Goal: Transaction & Acquisition: Purchase product/service

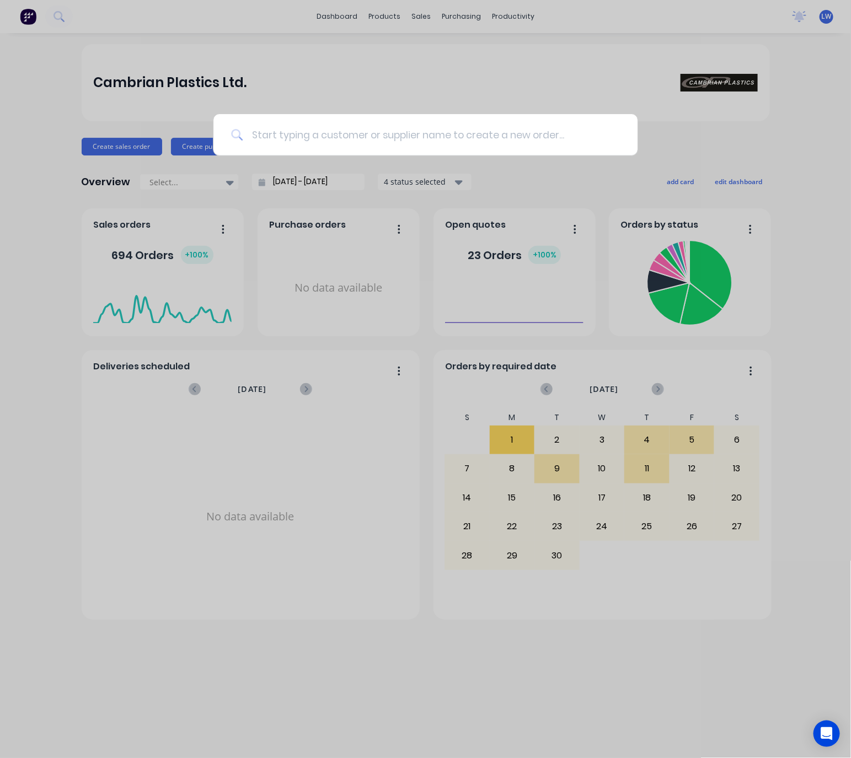
click at [351, 126] on input at bounding box center [431, 134] width 377 height 41
type input "c"
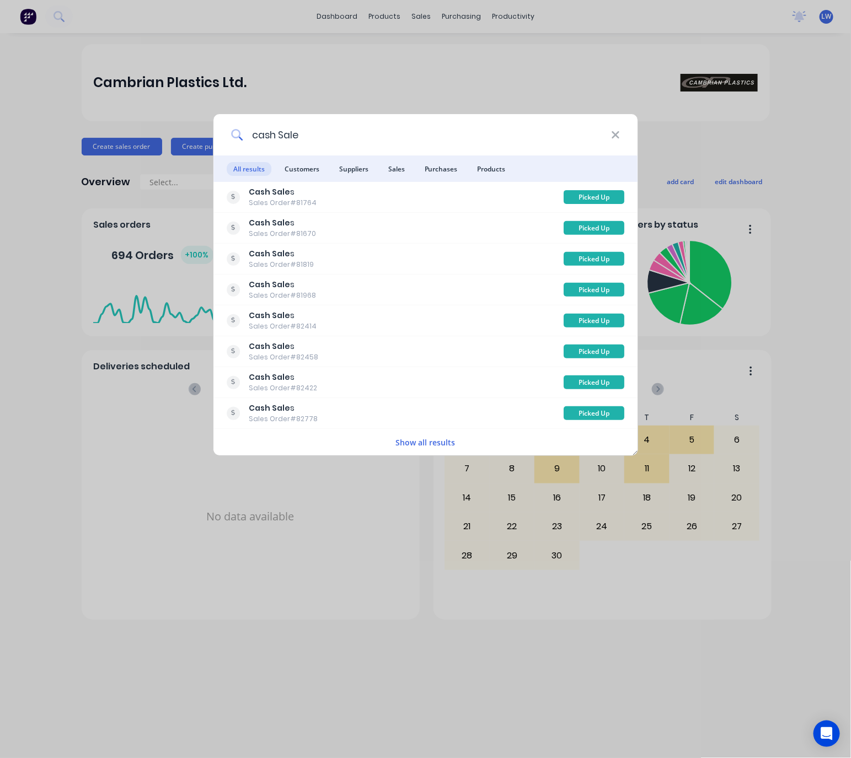
type input "cash Sale"
click at [616, 132] on icon at bounding box center [615, 135] width 9 height 12
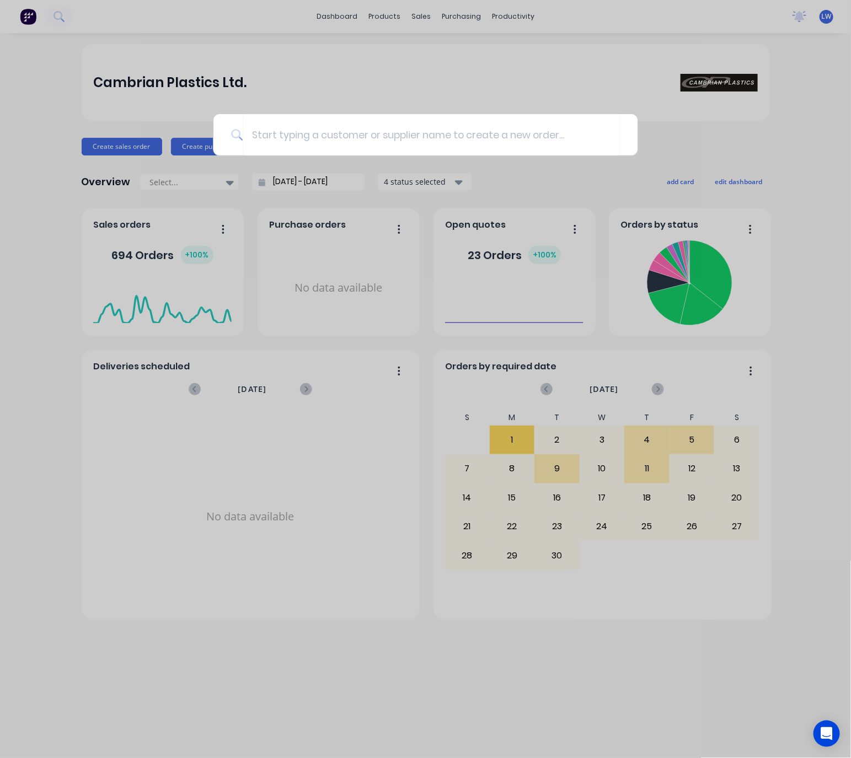
click at [409, 63] on div at bounding box center [425, 379] width 851 height 758
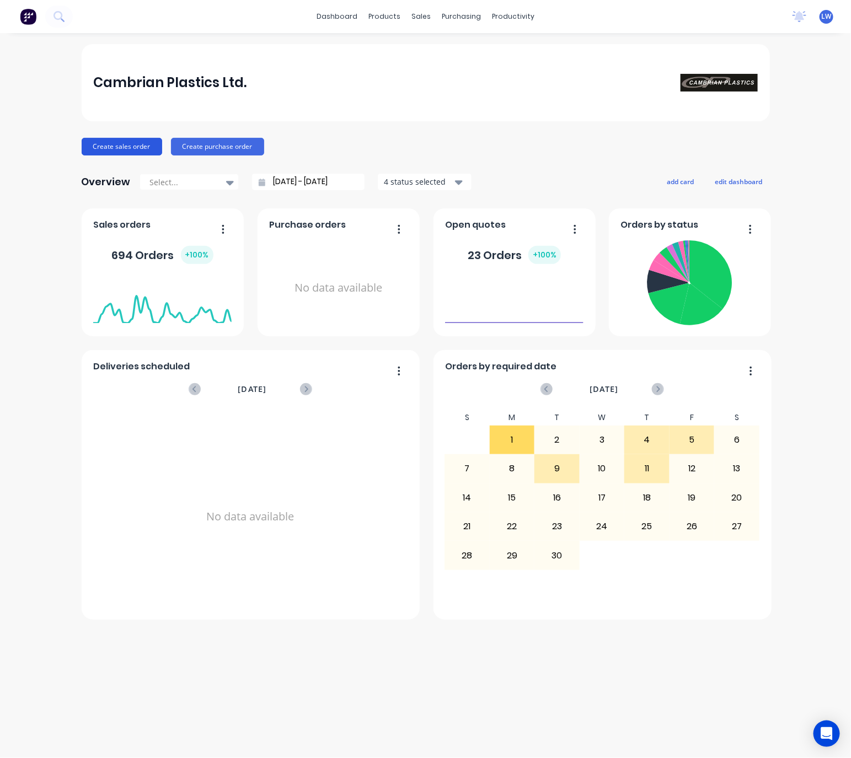
click at [94, 151] on button "Create sales order" at bounding box center [122, 147] width 81 height 18
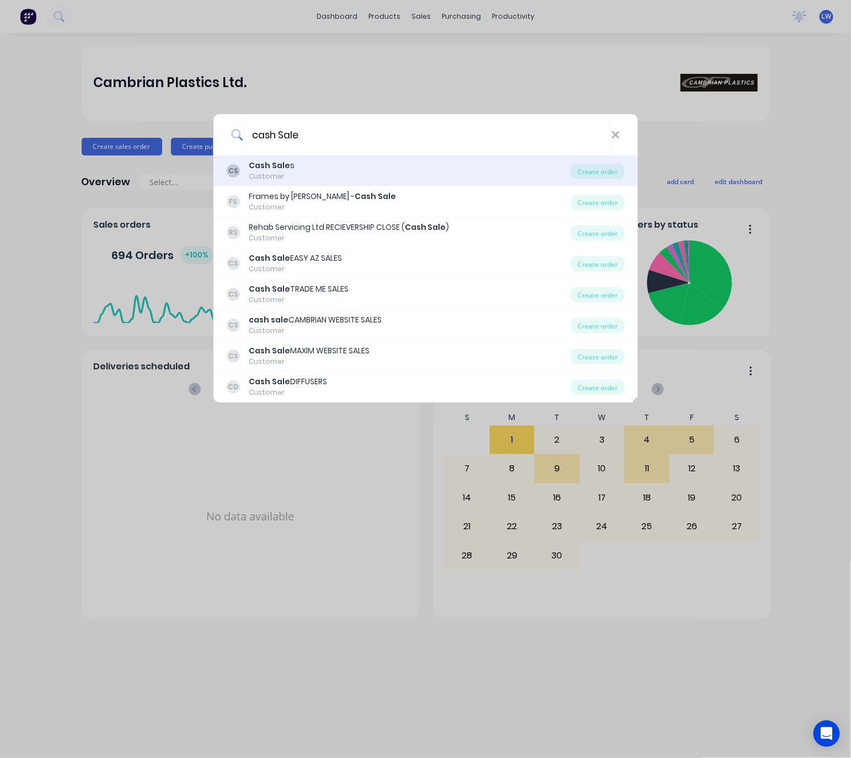
type input "cash Sale"
click at [358, 168] on div "CS Cash Sale s Customer" at bounding box center [399, 171] width 345 height 22
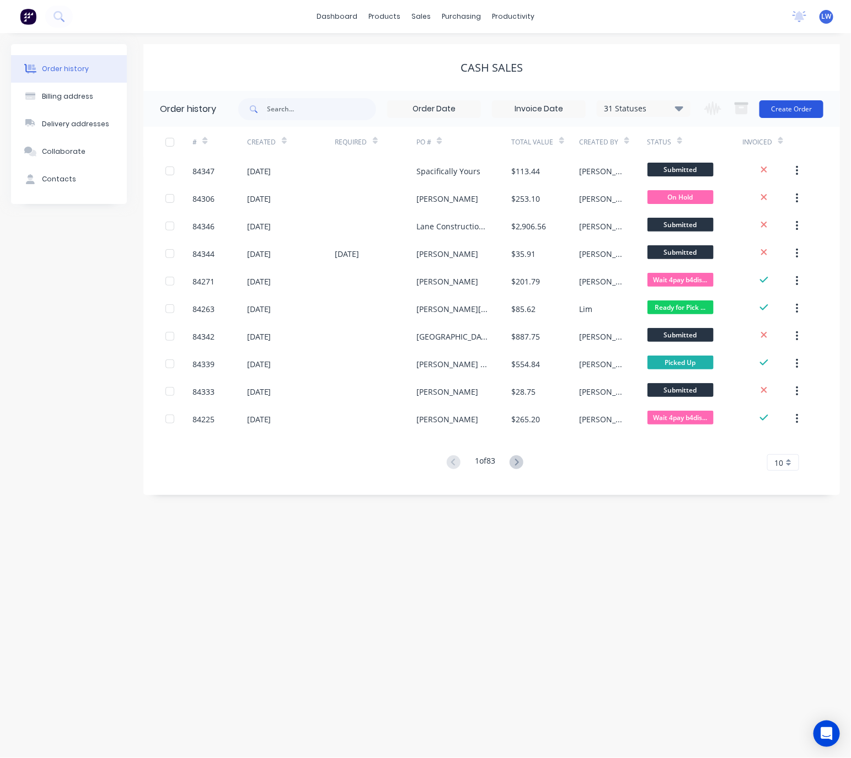
click at [788, 113] on button "Create Order" at bounding box center [792, 109] width 64 height 18
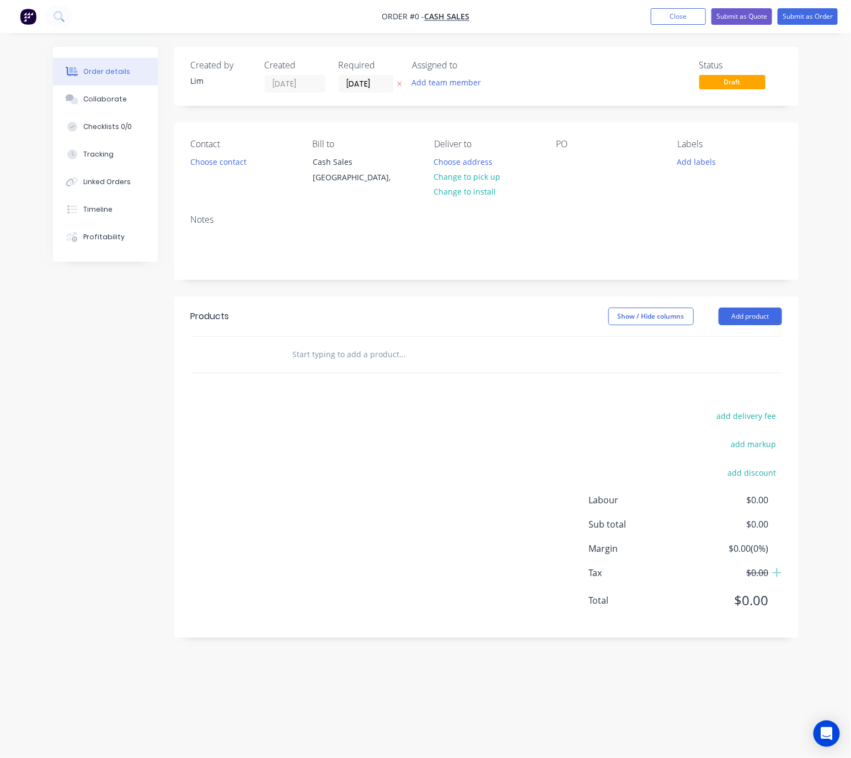
click at [398, 85] on icon at bounding box center [399, 84] width 4 height 4
click at [222, 158] on button "Choose contact" at bounding box center [218, 161] width 68 height 15
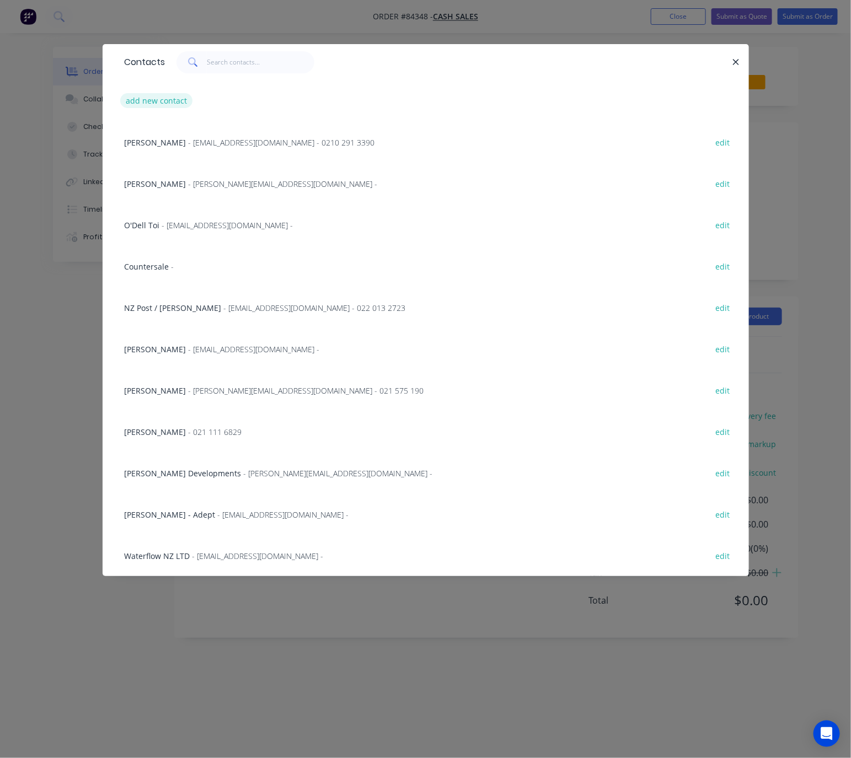
click at [159, 100] on button "add new contact" at bounding box center [156, 100] width 73 height 15
select select "NZ"
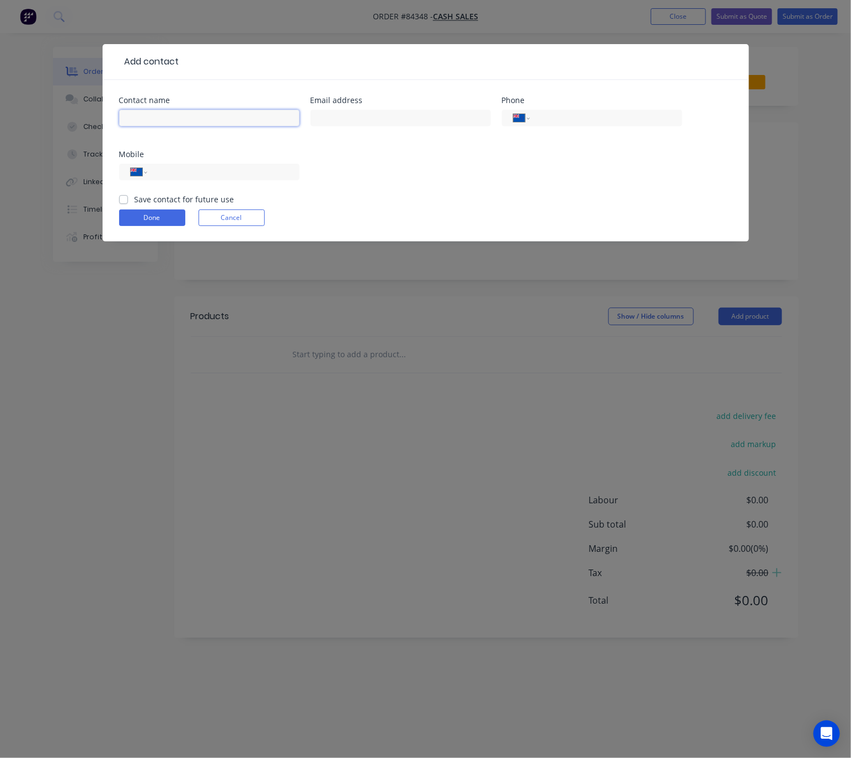
click at [169, 110] on input "text" at bounding box center [209, 118] width 180 height 17
type input "Murra"
click at [197, 123] on input "Murra" at bounding box center [209, 118] width 180 height 17
click at [218, 211] on button "Cancel" at bounding box center [232, 218] width 66 height 17
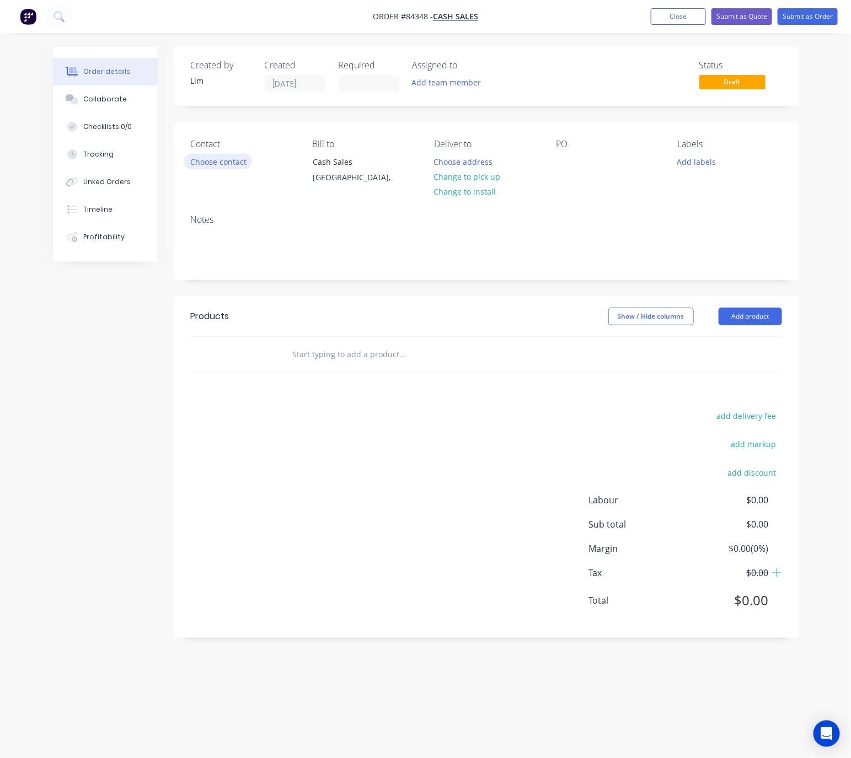
click at [222, 170] on div "Contact Choose contact" at bounding box center [243, 164] width 104 height 50
click at [223, 154] on button "Choose contact" at bounding box center [218, 161] width 68 height 15
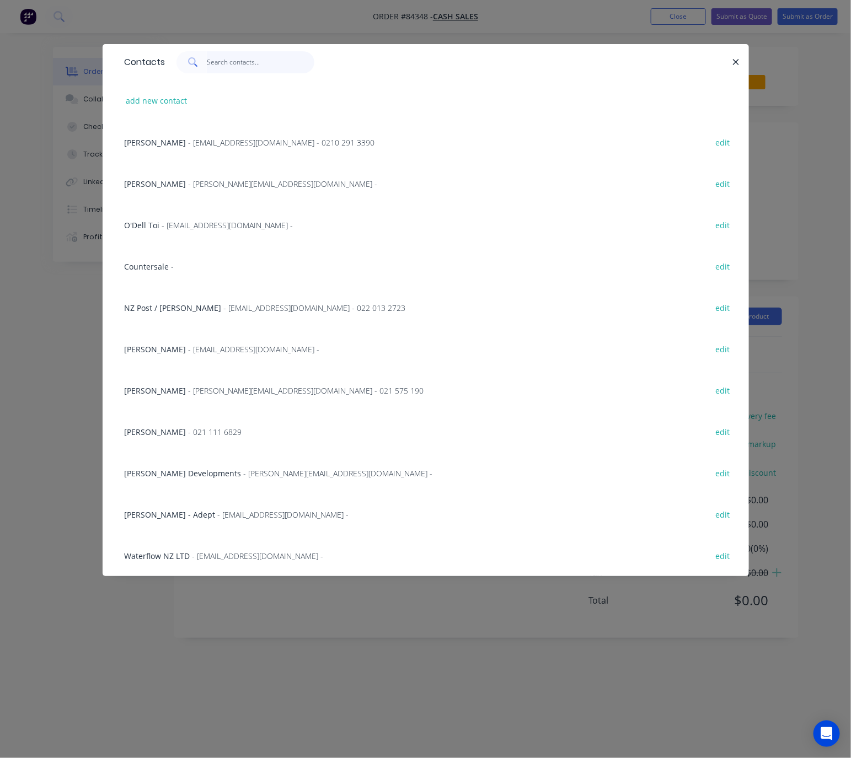
click at [227, 63] on input "text" at bounding box center [261, 62] width 108 height 22
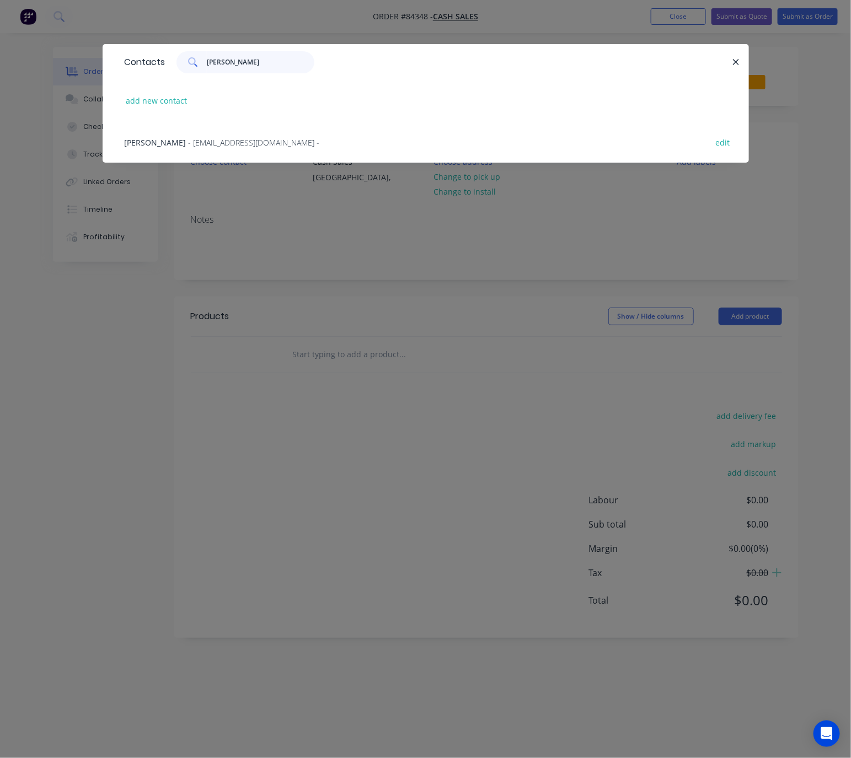
type input "murray hig"
click at [252, 141] on span "- mjhiggs@structurflex.co.nz -" at bounding box center [254, 142] width 131 height 10
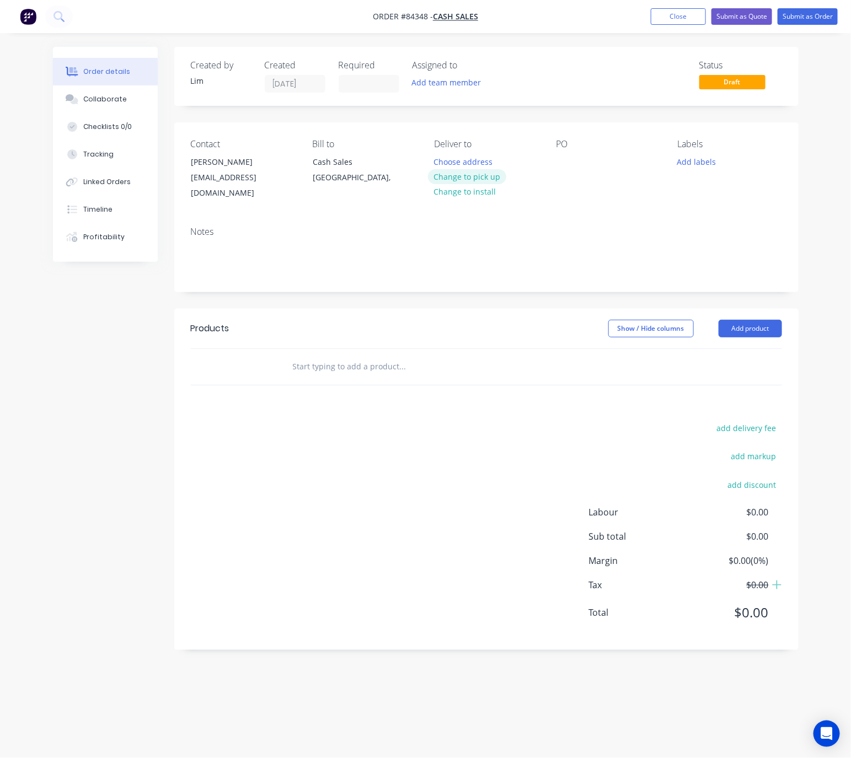
click at [480, 177] on button "Change to pick up" at bounding box center [467, 176] width 78 height 15
click at [557, 161] on div at bounding box center [565, 162] width 18 height 16
click at [701, 166] on button "Add labels" at bounding box center [697, 161] width 51 height 15
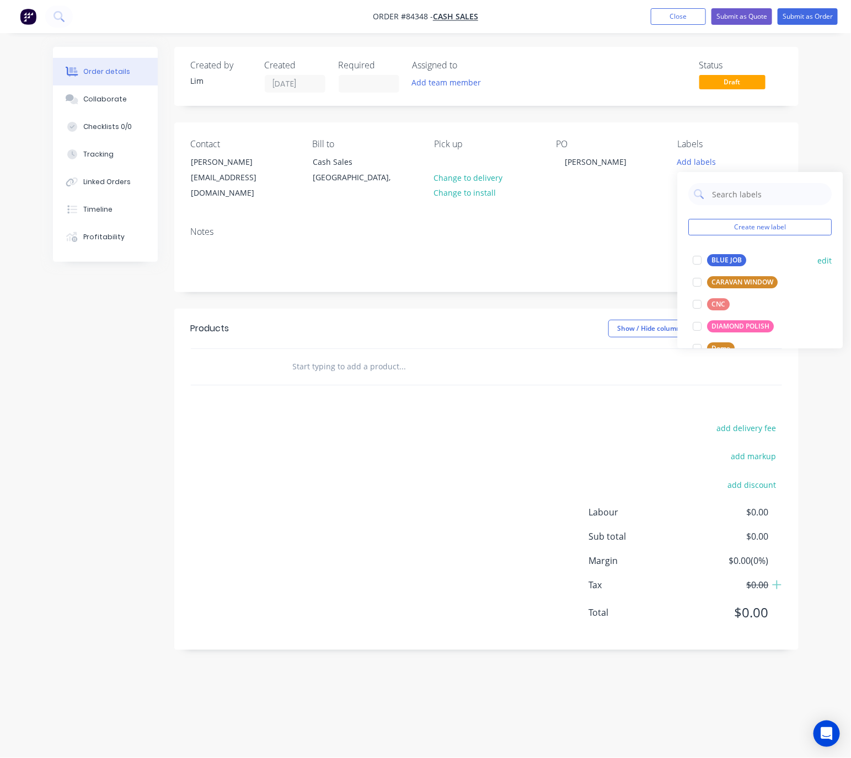
click at [733, 257] on div "BLUE JOB" at bounding box center [727, 260] width 39 height 12
click at [530, 309] on header "Products Show / Hide columns Add product" at bounding box center [486, 329] width 624 height 40
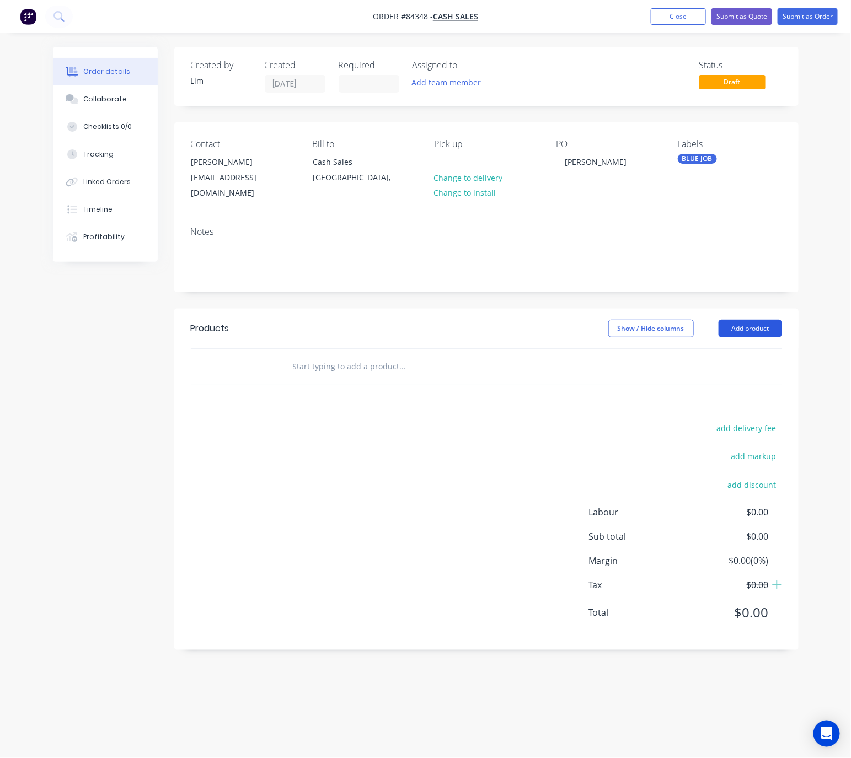
click at [757, 320] on button "Add product" at bounding box center [750, 329] width 63 height 18
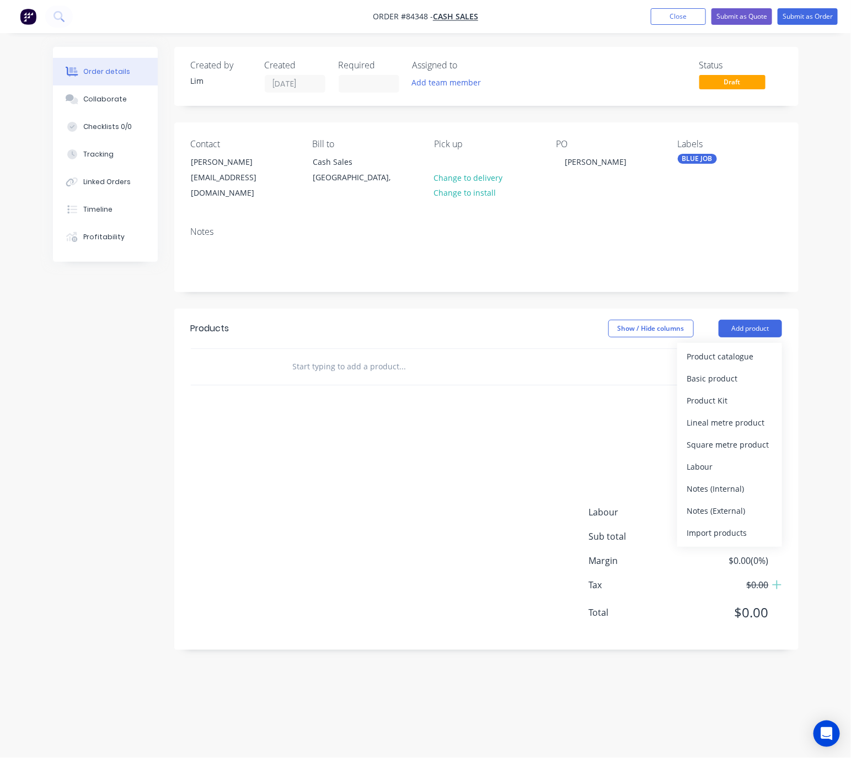
click at [304, 356] on input "text" at bounding box center [402, 367] width 221 height 22
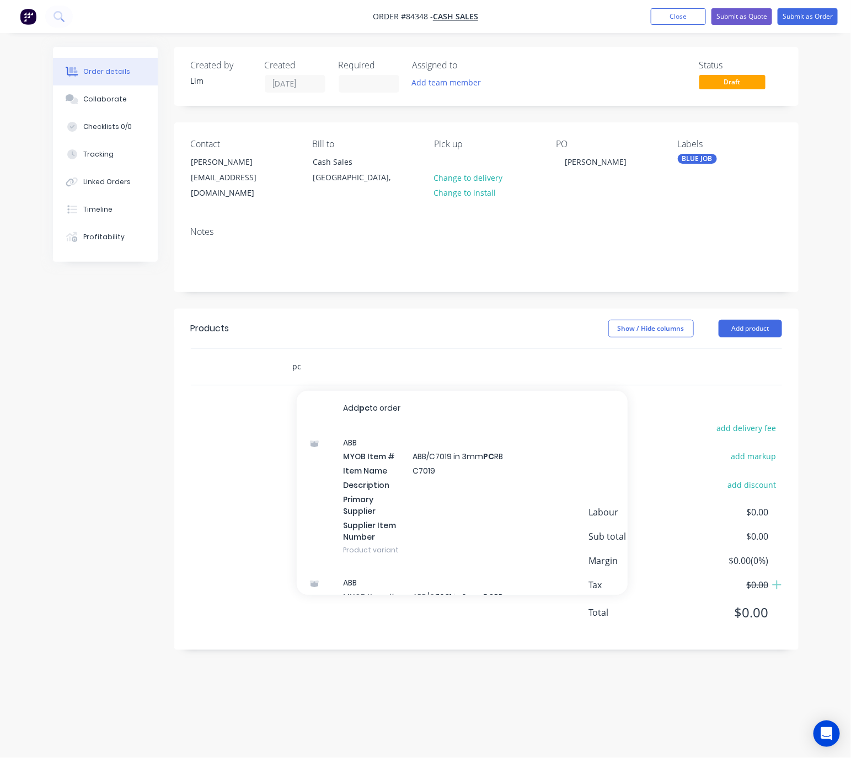
type input "p"
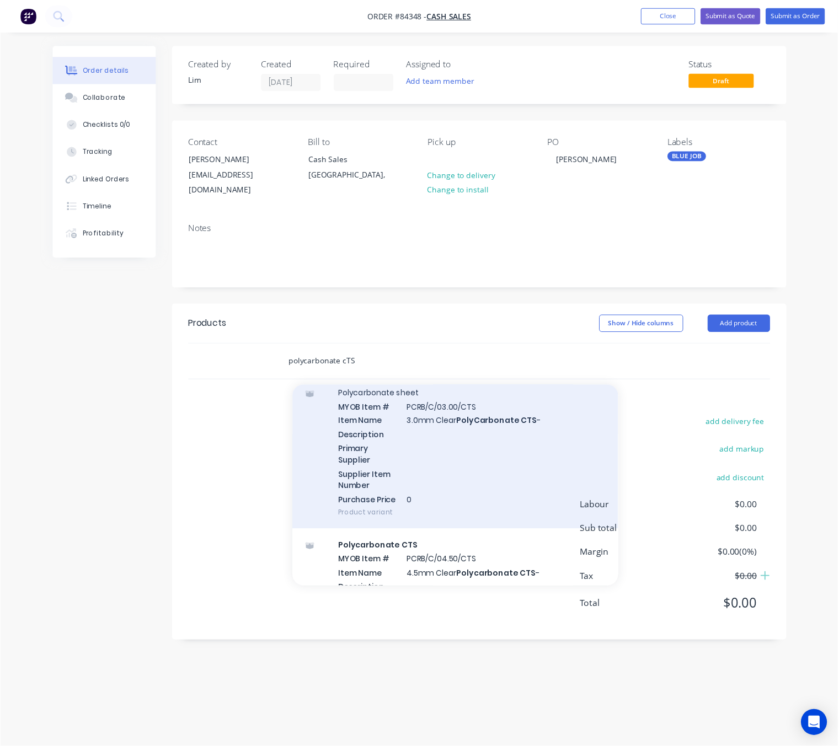
scroll to position [662, 0]
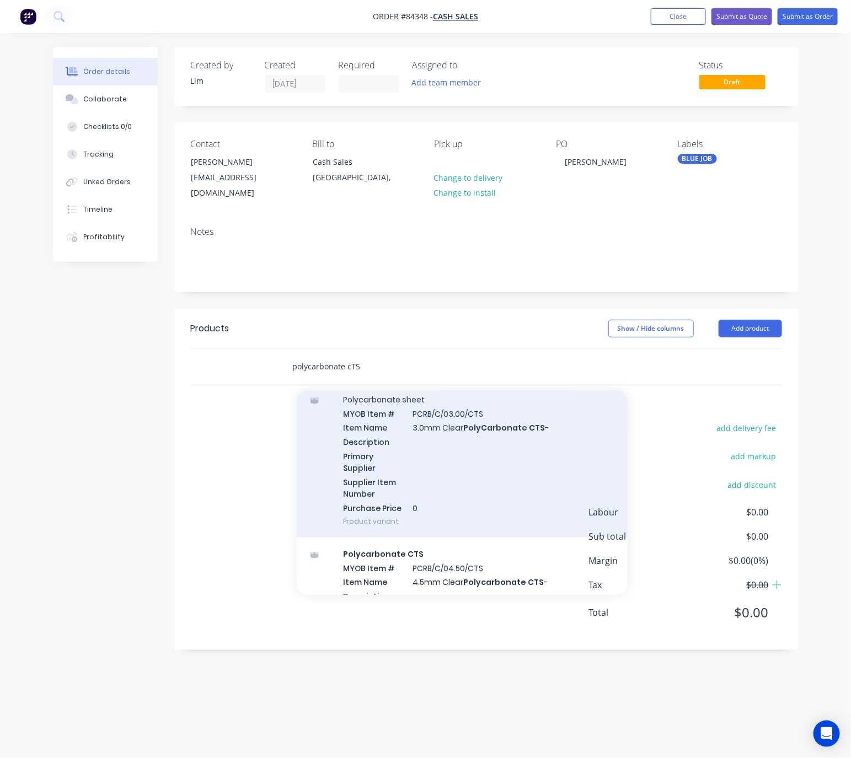
type input "polycarbonate cTS"
click at [530, 447] on div "Polycarbonate sheet MYOB Item # PCRB/C/03.00/CTS Item Name 3.0mm Clear PolyCarb…" at bounding box center [462, 460] width 331 height 155
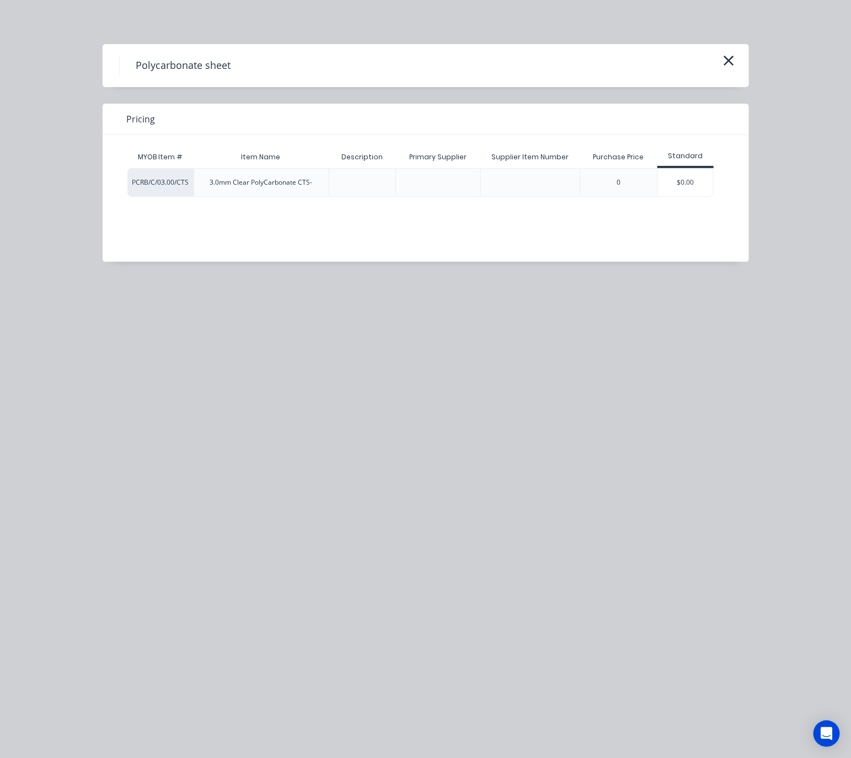
click at [697, 174] on div "$0.00" at bounding box center [685, 183] width 55 height 28
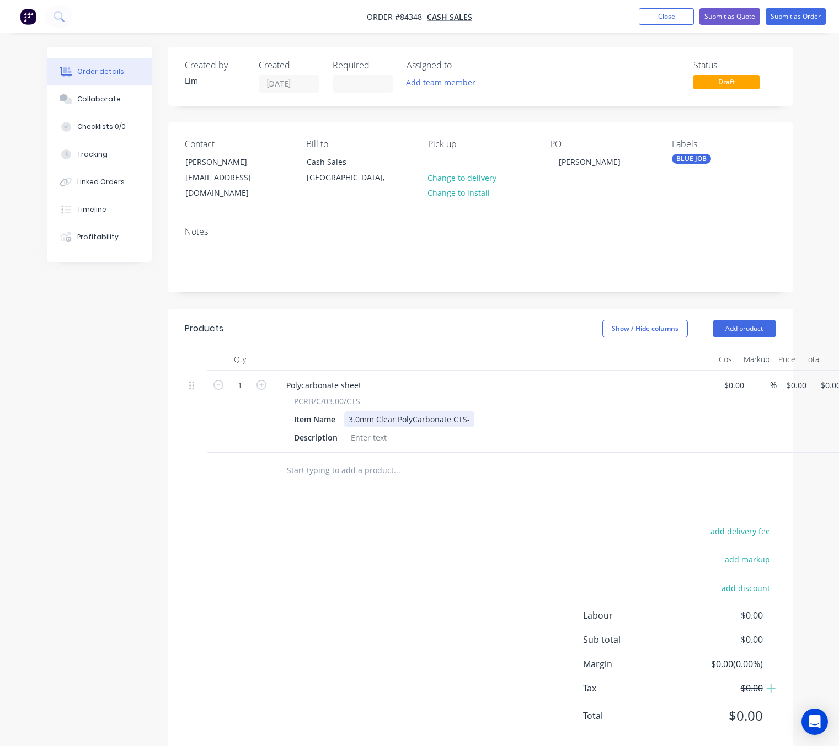
click at [464, 411] on div "3.0mm Clear PolyCarbonate CTS-" at bounding box center [409, 419] width 130 height 16
click at [470, 411] on div "3.0mm Clear PolyCarbonate CTS -" at bounding box center [410, 419] width 132 height 16
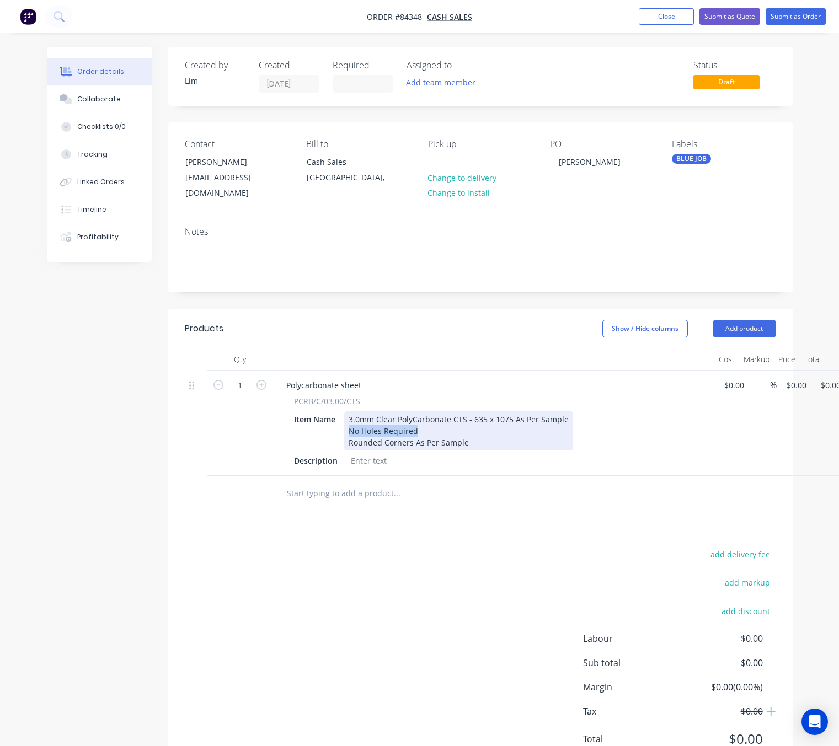
drag, startPoint x: 419, startPoint y: 420, endPoint x: 340, endPoint y: 421, distance: 79.4
click at [340, 421] on div "Item Name 3.0mm Clear PolyCarbonate CTS - 635 x 1075 As Per Sample No Holes Req…" at bounding box center [492, 430] width 404 height 39
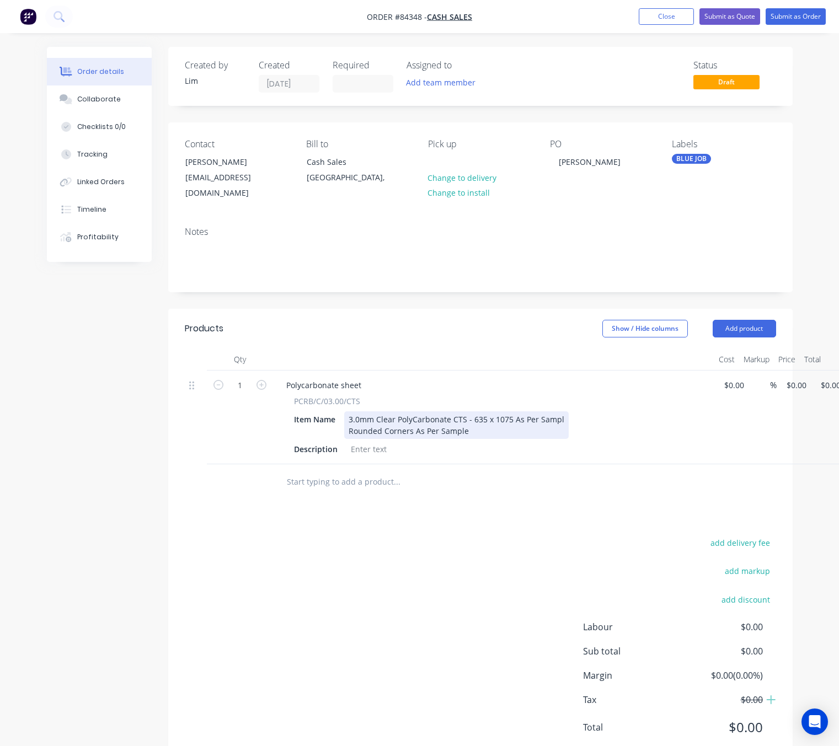
click at [493, 421] on div "3.0mm Clear PolyCarbonate CTS - 635 x 1075 As Per Sampl Rounded Corners As Per …" at bounding box center [456, 425] width 225 height 28
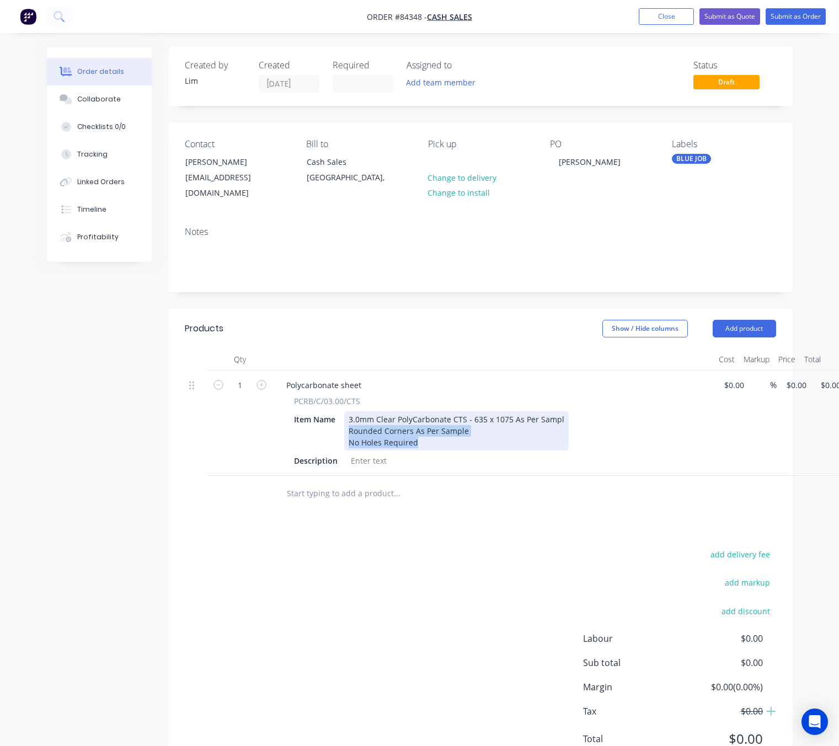
drag, startPoint x: 432, startPoint y: 431, endPoint x: 345, endPoint y: 420, distance: 88.3
click at [345, 420] on div "3.0mm Clear PolyCarbonate CTS - 635 x 1075 As Per Sampl Rounded Corners As Per …" at bounding box center [456, 430] width 225 height 39
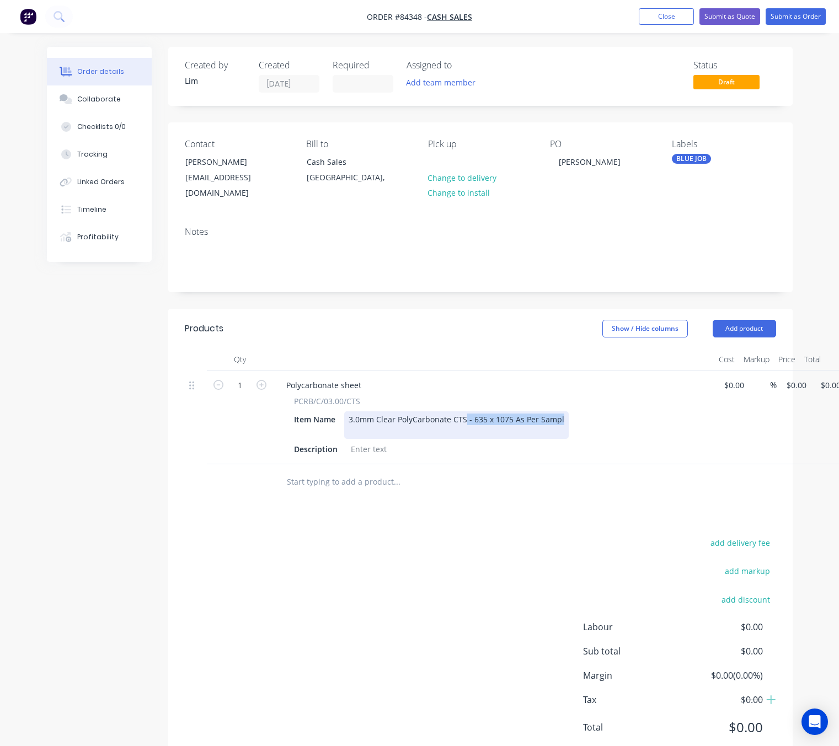
drag, startPoint x: 465, startPoint y: 406, endPoint x: 638, endPoint y: 408, distance: 172.7
click at [638, 411] on div "Item Name 3.0mm Clear PolyCarbonate CTS - 635 x 1075 As Per Sampl" at bounding box center [492, 425] width 404 height 28
drag, startPoint x: 413, startPoint y: 407, endPoint x: 591, endPoint y: 411, distance: 178.8
click at [591, 411] on div "Item Name 3.0mm Clear PolyCarbonate CTS - 635 x 1075 As Per Sampl" at bounding box center [492, 425] width 404 height 28
drag, startPoint x: 487, startPoint y: 408, endPoint x: 366, endPoint y: 442, distance: 125.5
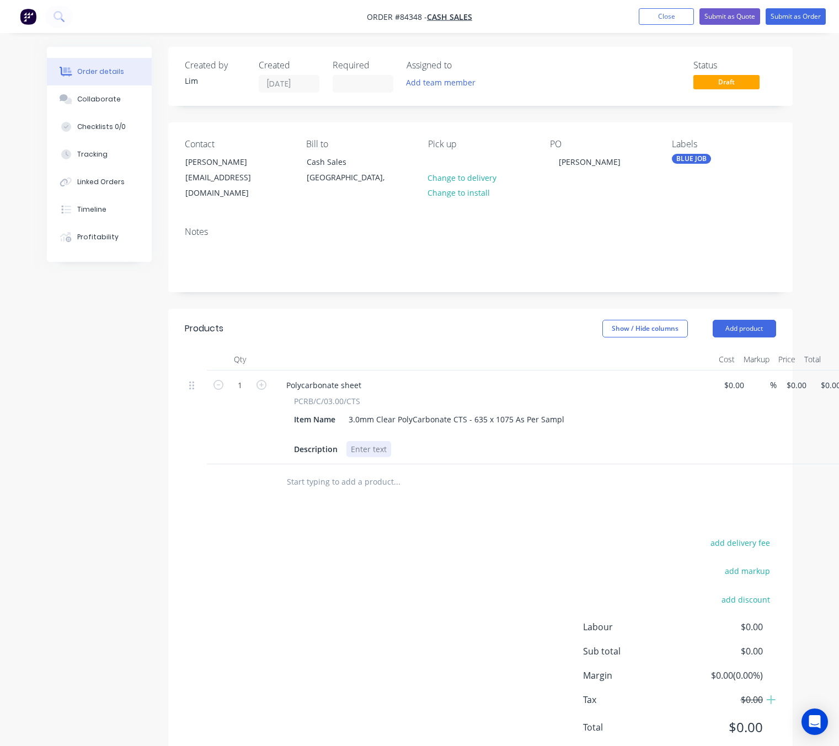
click at [366, 442] on div at bounding box center [368, 449] width 45 height 16
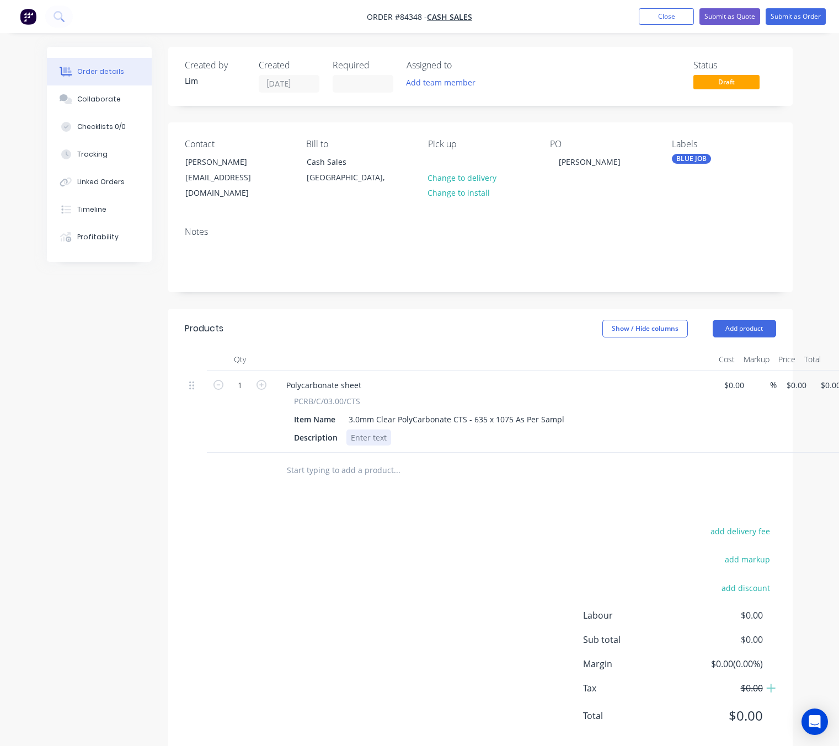
paste div
drag, startPoint x: 348, startPoint y: 407, endPoint x: 570, endPoint y: 416, distance: 221.9
click at [570, 416] on div "Item Name 3.0mm Clear PolyCarbonate CTS - 635 x 1075 As Per Sampl" at bounding box center [492, 419] width 404 height 16
copy div "3.0mm Clear PolyCarbonate CTS - 635 x 1075 As Per Sampl"
click at [533, 440] on div "Rounded Corners As Per SampleNo Holes Required" at bounding box center [445, 438] width 199 height 16
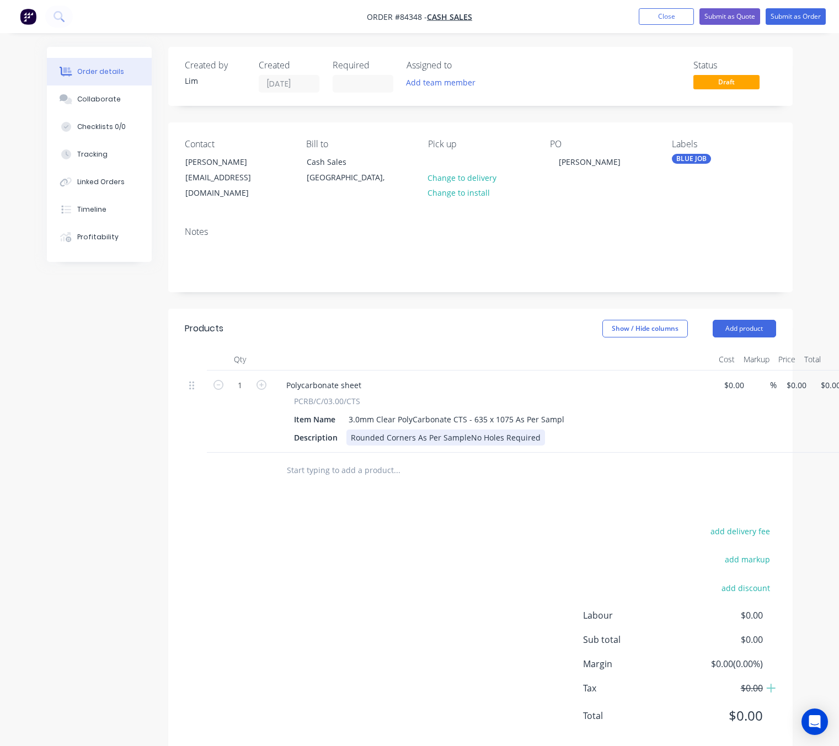
click at [350, 437] on div "Rounded Corners As Per SampleNo Holes Required" at bounding box center [445, 438] width 199 height 16
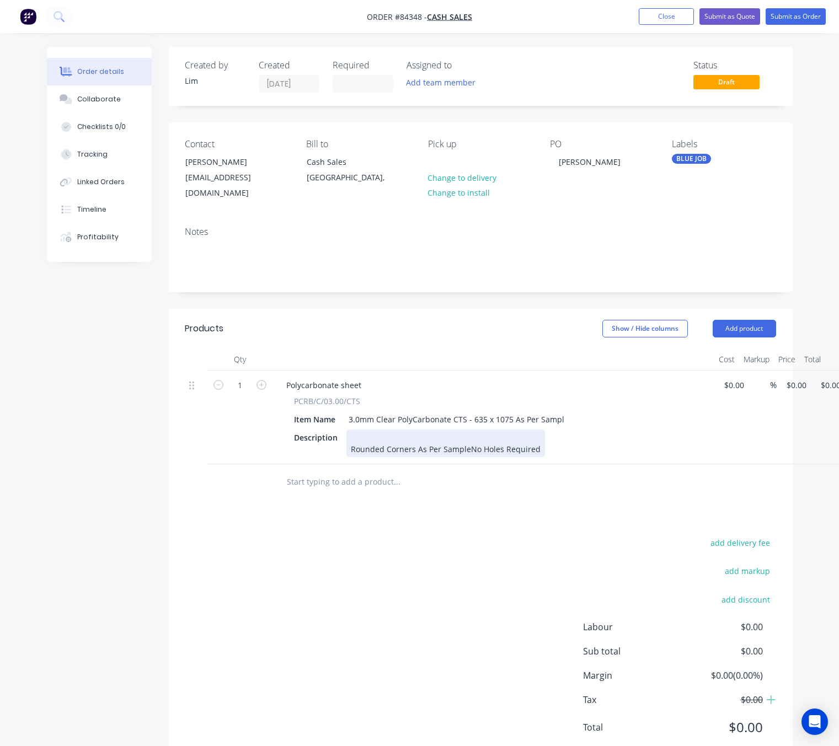
click at [371, 439] on div "Rounded Corners As Per SampleNo Holes Required" at bounding box center [445, 444] width 199 height 28
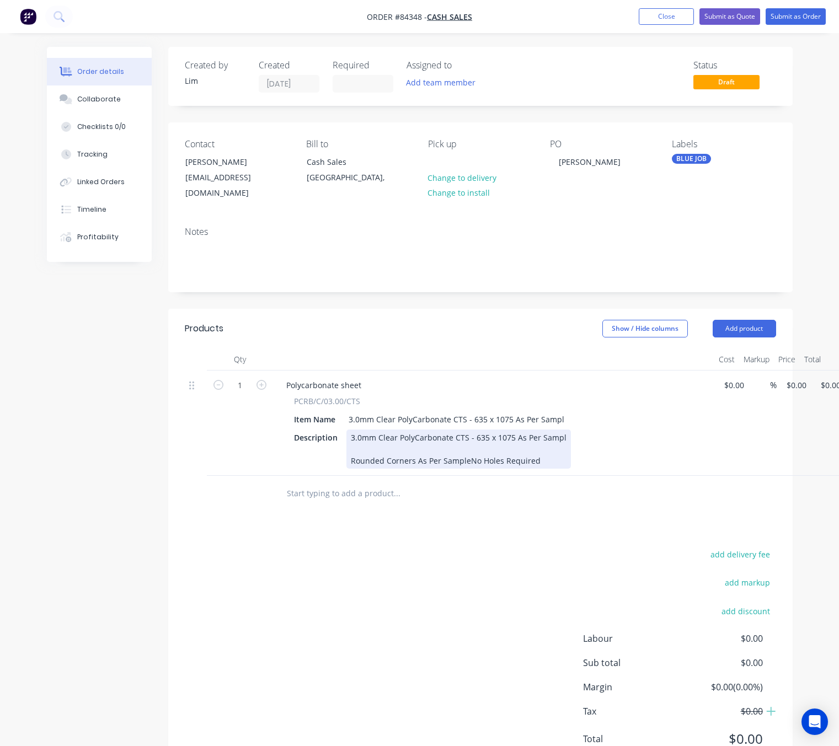
click at [361, 447] on div "Rounded Corners As Per SampleNo Holes Required" at bounding box center [459, 454] width 216 height 23
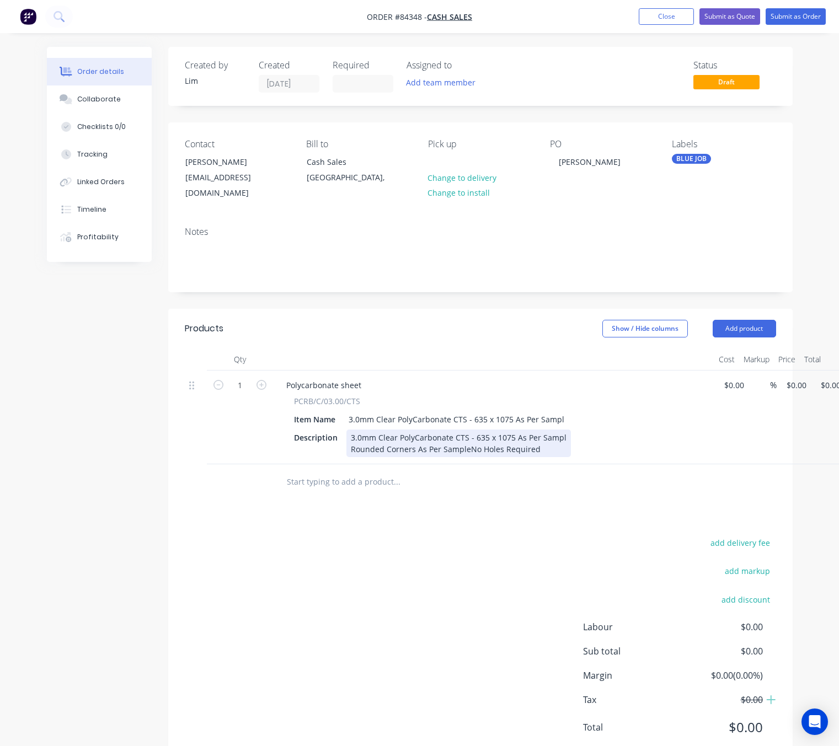
click at [463, 449] on div "Rounded Corners As Per SampleNo Holes Required" at bounding box center [459, 449] width 216 height 12
click at [466, 450] on div "Rounded Corners As Per SampleNo Holes Required" at bounding box center [459, 449] width 216 height 12
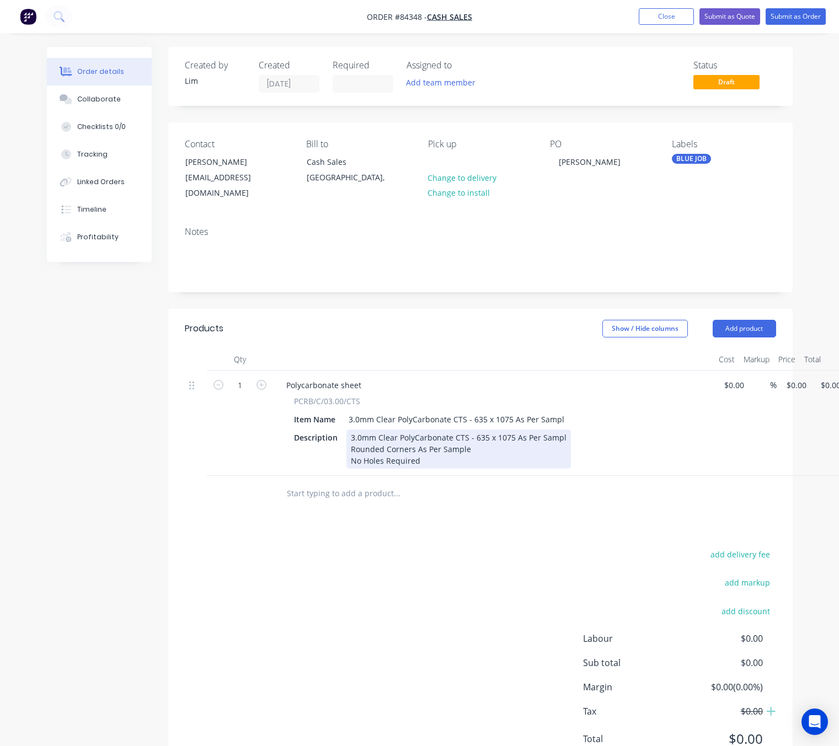
click at [560, 439] on div "3.0mm Clear PolyCarbonate CTS - 635 x 1075 As Per Sampl Rounded Corners As Per …" at bounding box center [458, 449] width 225 height 39
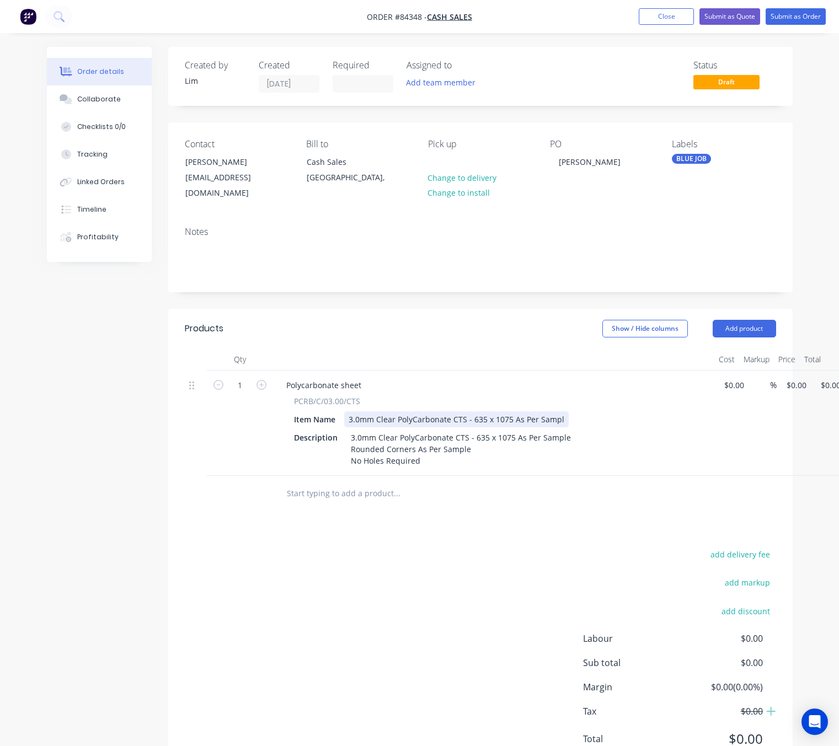
click at [560, 411] on div "3.0mm Clear PolyCarbonate CTS - 635 x 1075 As Per Sampl" at bounding box center [456, 419] width 225 height 16
drag, startPoint x: 559, startPoint y: 406, endPoint x: 466, endPoint y: 404, distance: 93.8
click at [466, 411] on div "3.0mm Clear PolyCarbonate CTS - 635 x 1075 As Per Sampl" at bounding box center [456, 419] width 225 height 16
click at [454, 419] on div "3.0mm Clear PolyCarbonate CTS" at bounding box center [407, 419] width 127 height 16
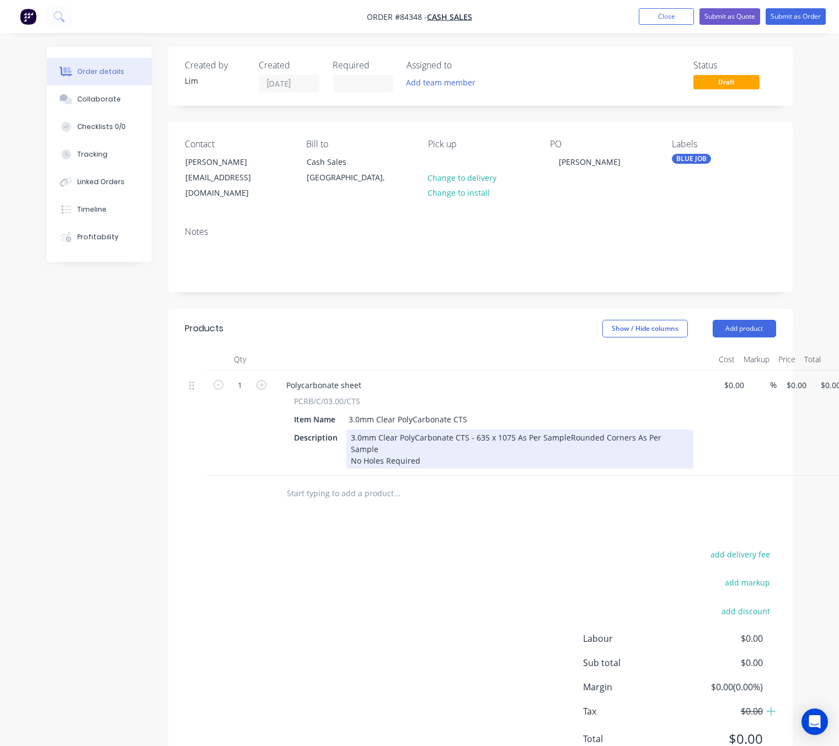
click at [563, 430] on div "3.0mm Clear PolyCarbonate CTS - 635 x 1075 As Per SampleRounded Corners As Per …" at bounding box center [519, 449] width 347 height 39
drag, startPoint x: 457, startPoint y: 450, endPoint x: 453, endPoint y: 459, distance: 9.4
click at [456, 450] on div "3.0mm Clear PolyCarbonate CTS - 635 x 1075 As Per Sample Rounded Corners As Per…" at bounding box center [460, 449] width 229 height 39
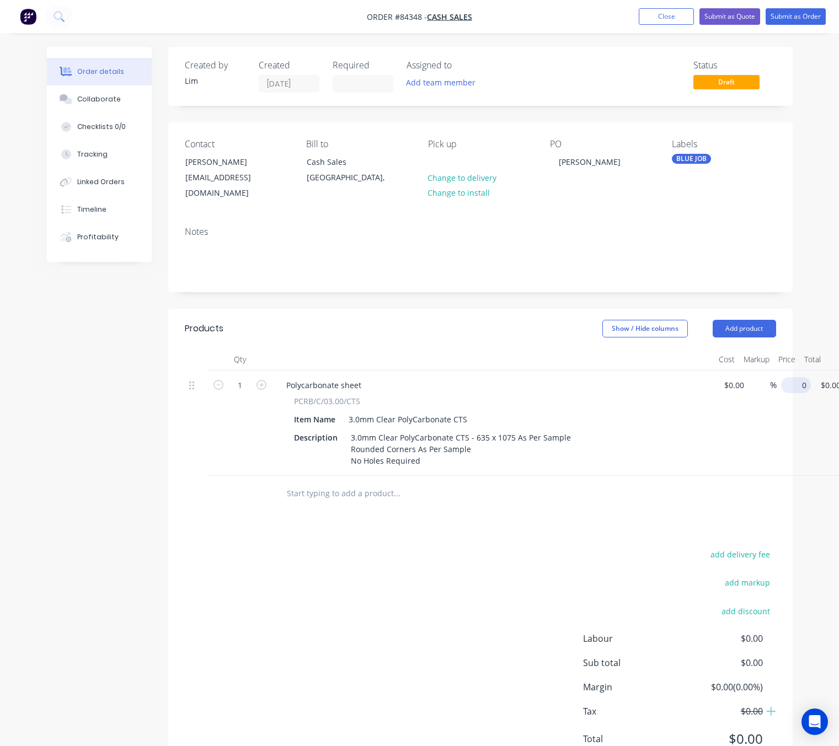
click at [776, 375] on div "1 Polycarbonate sheet PCRB/C/03.00/CTS Item Name 3.0mm Clear PolyCarbonate CTS …" at bounding box center [480, 423] width 591 height 105
type input "6"
type input "$94.14"
click at [500, 557] on div "add delivery fee add markup add discount Labour $0.00 Sub total $94.14 Margin $…" at bounding box center [480, 653] width 591 height 213
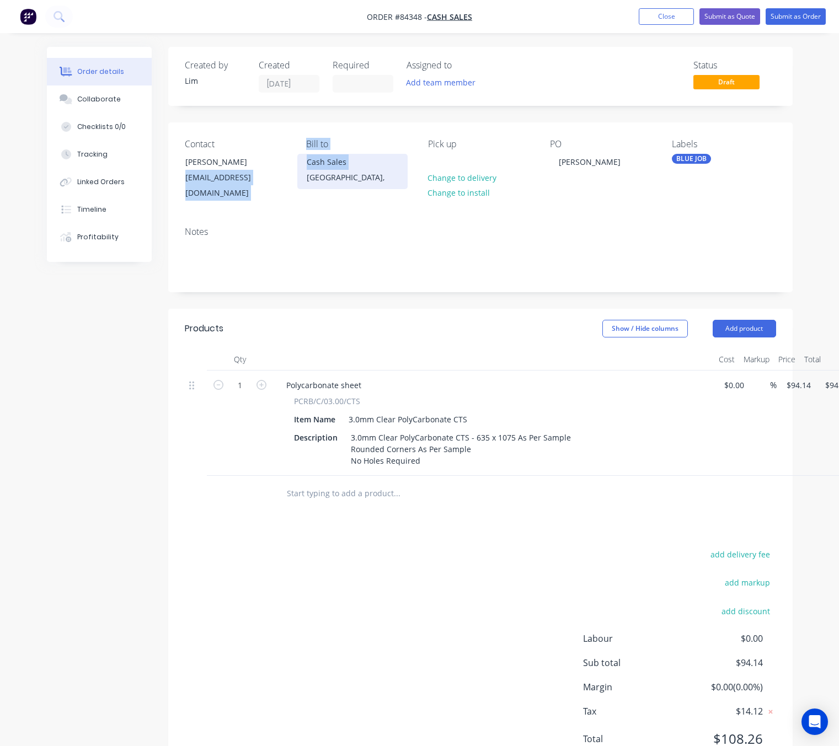
drag, startPoint x: 179, startPoint y: 177, endPoint x: 305, endPoint y: 180, distance: 125.8
click at [307, 180] on div "Contact Murray Higgs mjhiggs@structurflex.co.nz Bill to Cash Sales Auckland, Pi…" at bounding box center [480, 169] width 624 height 95
drag, startPoint x: 101, startPoint y: 424, endPoint x: 221, endPoint y: 220, distance: 236.6
click at [100, 424] on div "Created by Lim Created 02/09/25 Required Assigned to Add team member Status Dra…" at bounding box center [420, 420] width 746 height 746
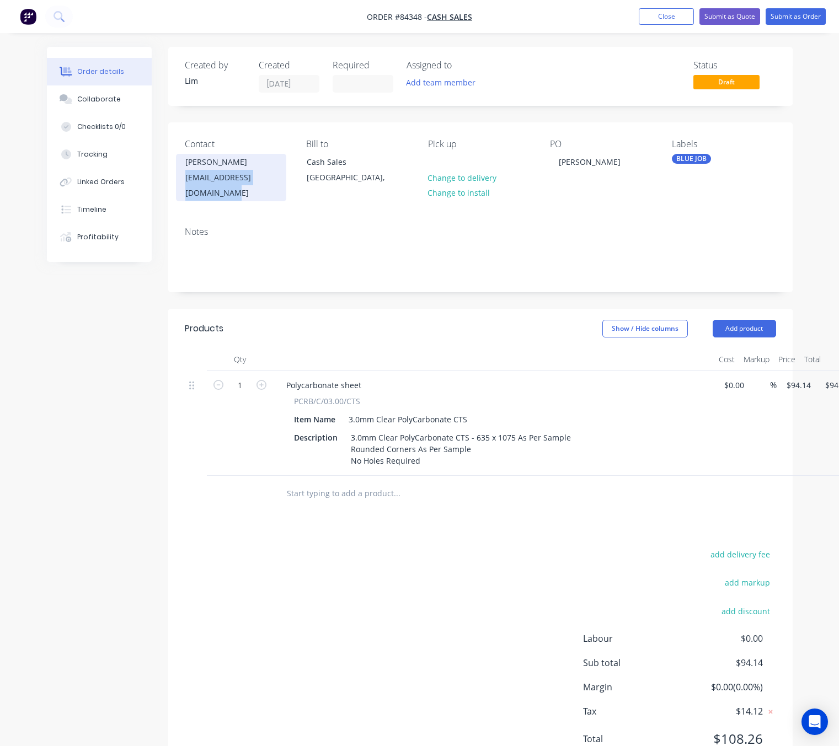
drag, startPoint x: 245, startPoint y: 180, endPoint x: 259, endPoint y: 179, distance: 13.3
click at [293, 180] on div "Contact Murray Higgs mjhiggs@structurflex.co.nz Bill to Cash Sales Auckland, Pi…" at bounding box center [480, 169] width 624 height 95
copy div "mjhiggs@structurflex.co.nz"
click at [265, 173] on div "mjhiggs@structurflex.co.nz" at bounding box center [231, 185] width 92 height 31
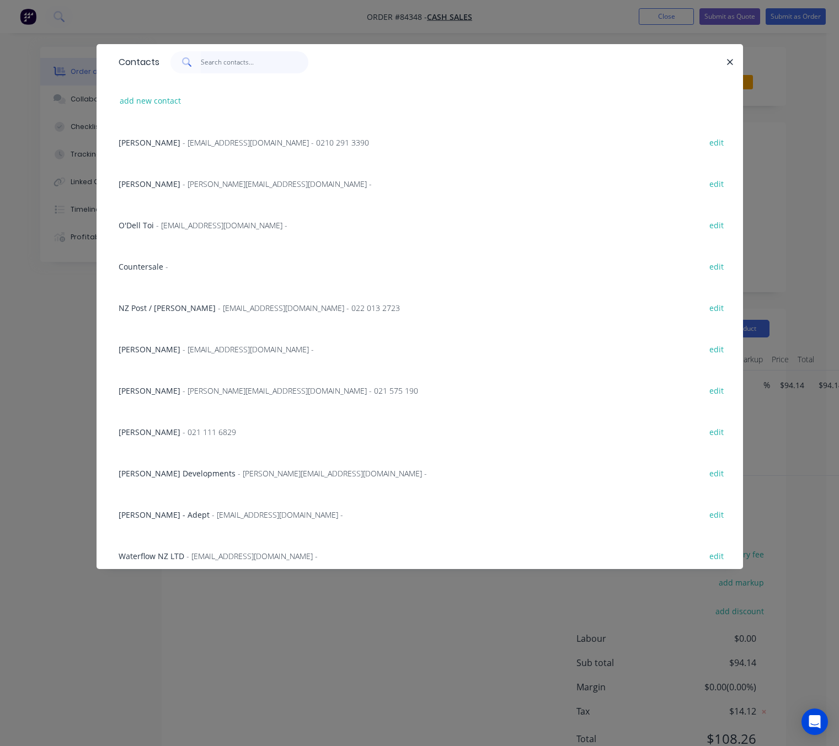
click at [230, 65] on input "text" at bounding box center [255, 62] width 108 height 22
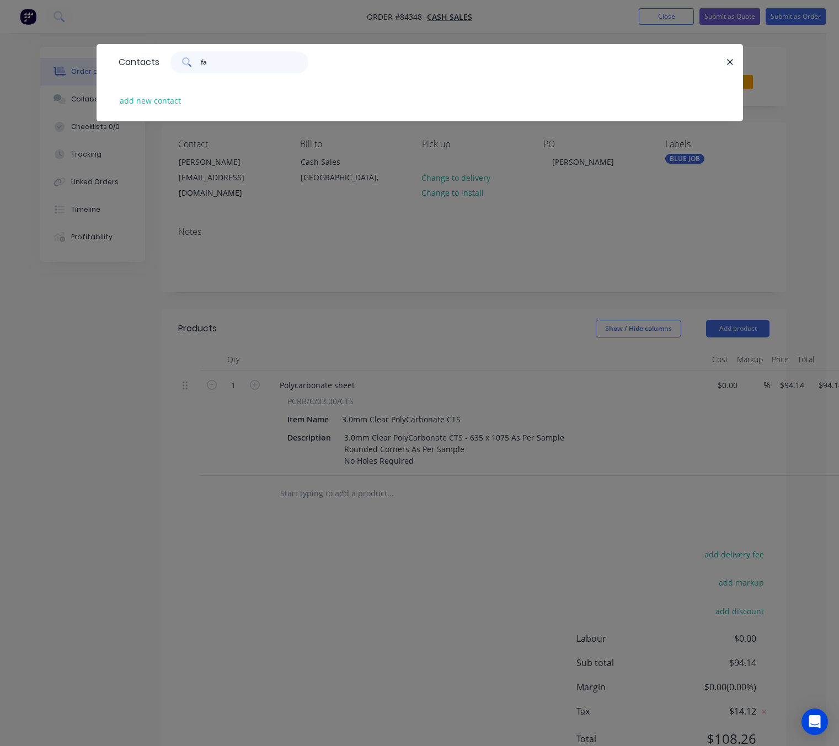
type input "f"
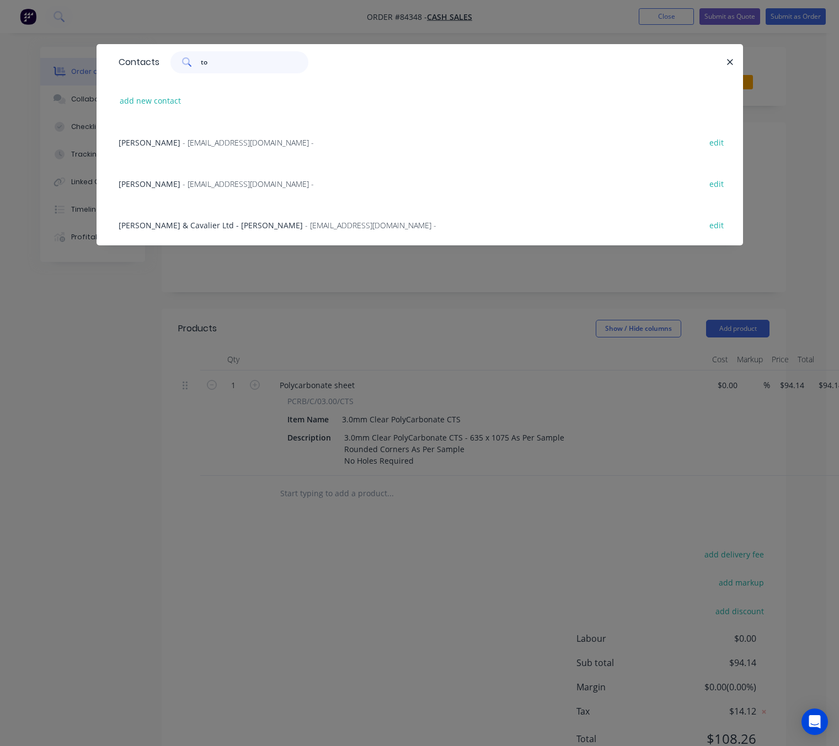
type input "t"
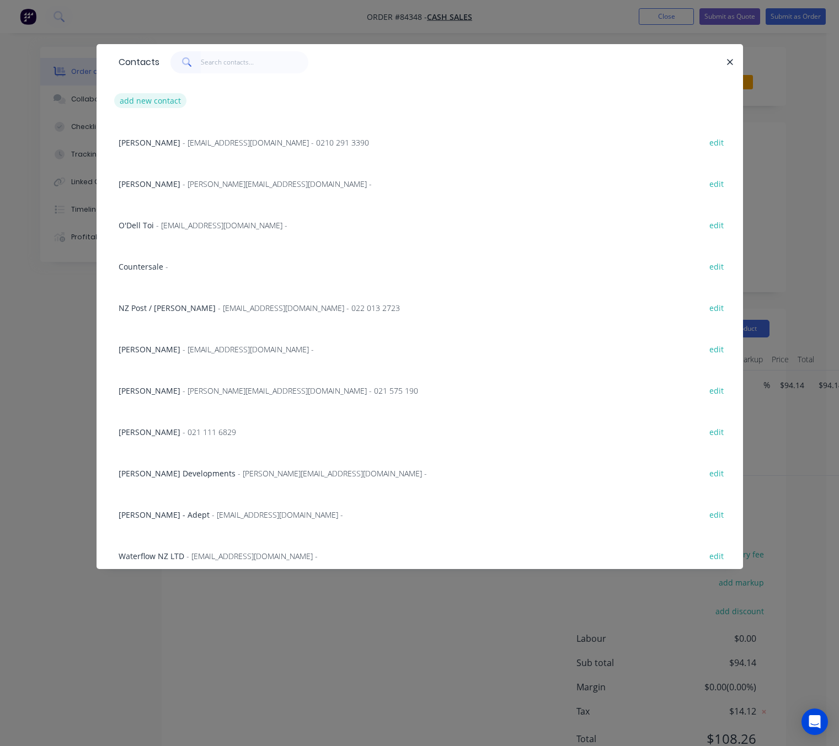
click at [147, 105] on button "add new contact" at bounding box center [150, 100] width 73 height 15
select select "NZ"
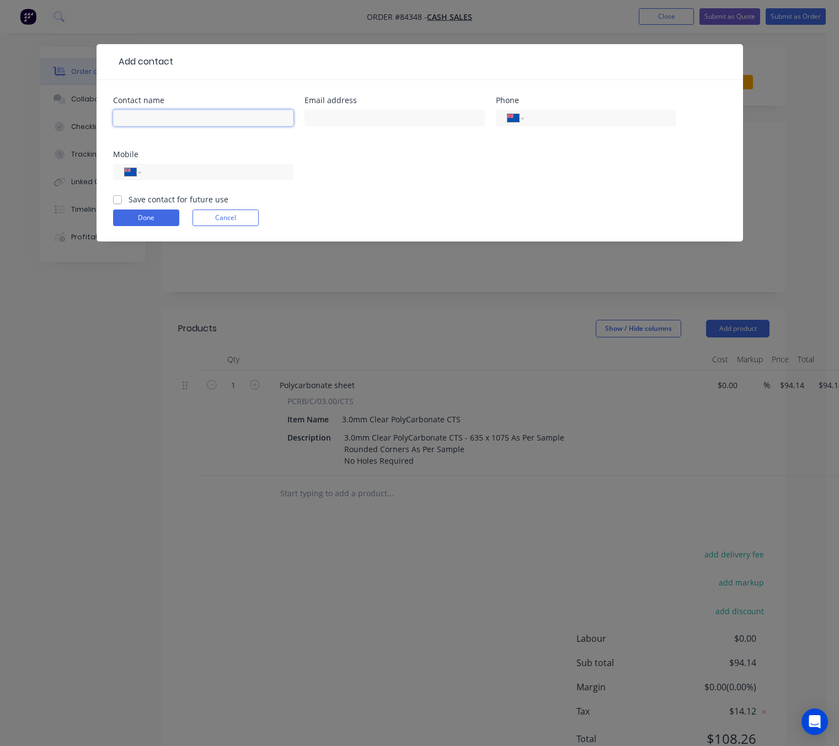
click at [145, 111] on input "text" at bounding box center [203, 118] width 180 height 17
type input "Falcon Industries - Tore Martin"
click at [376, 111] on input "text" at bounding box center [394, 118] width 180 height 17
type input "clearvax@xtra.co.nz"
click at [237, 174] on input "tel" at bounding box center [215, 172] width 132 height 13
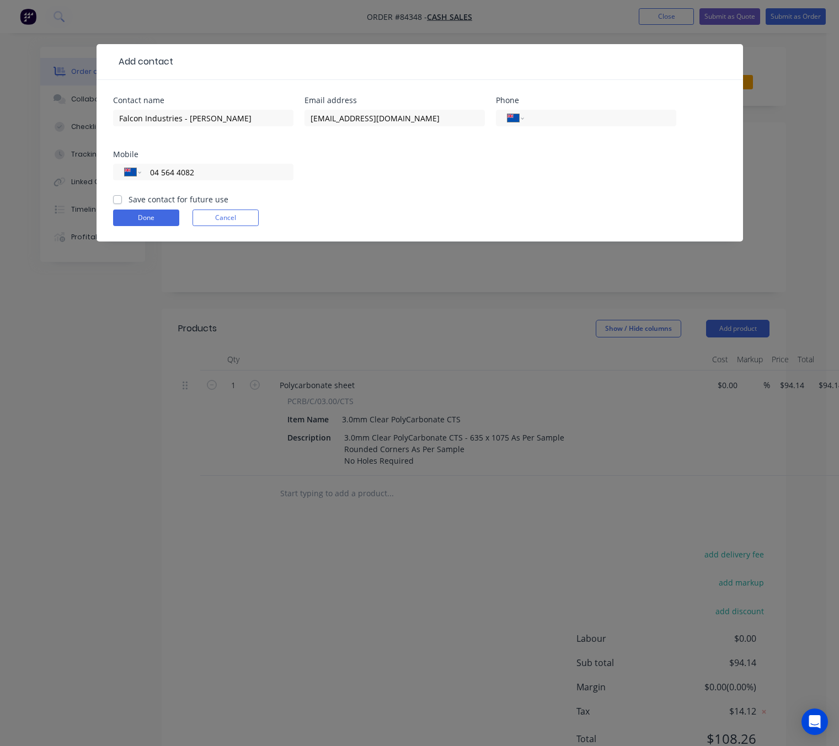
type input "04 564 4082"
click at [129, 196] on label "Save contact for future use" at bounding box center [179, 200] width 100 height 12
click at [116, 196] on input "Save contact for future use" at bounding box center [117, 199] width 9 height 10
checkbox input "true"
click at [154, 219] on button "Done" at bounding box center [146, 218] width 66 height 17
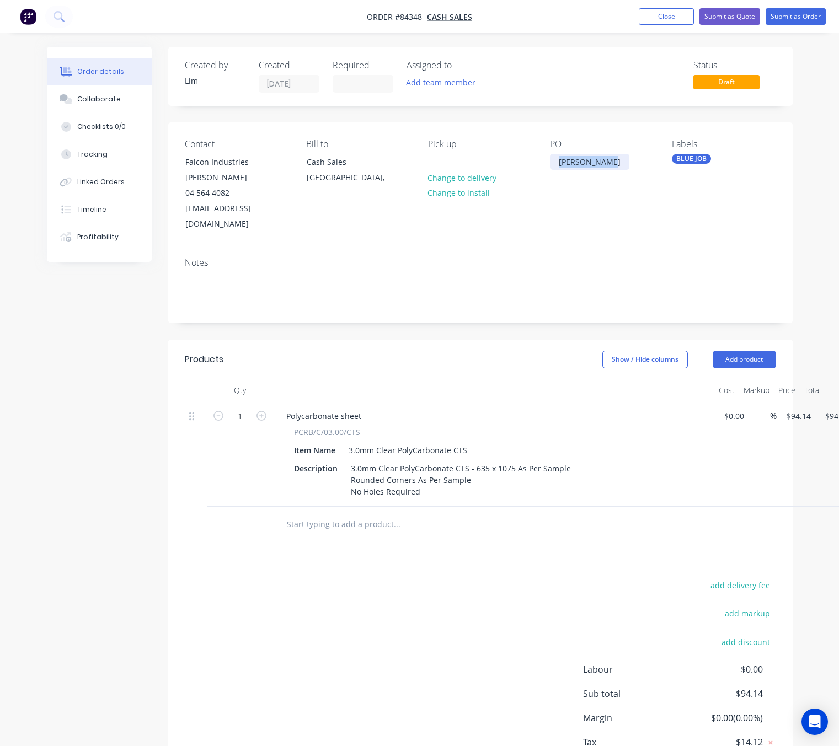
drag, startPoint x: 607, startPoint y: 164, endPoint x: 543, endPoint y: 165, distance: 64.6
click at [544, 164] on div "Contact Falcon Industries - Tore Martin 04 564 4082 clearvax@xtra.co.nz Bill to…" at bounding box center [480, 185] width 624 height 126
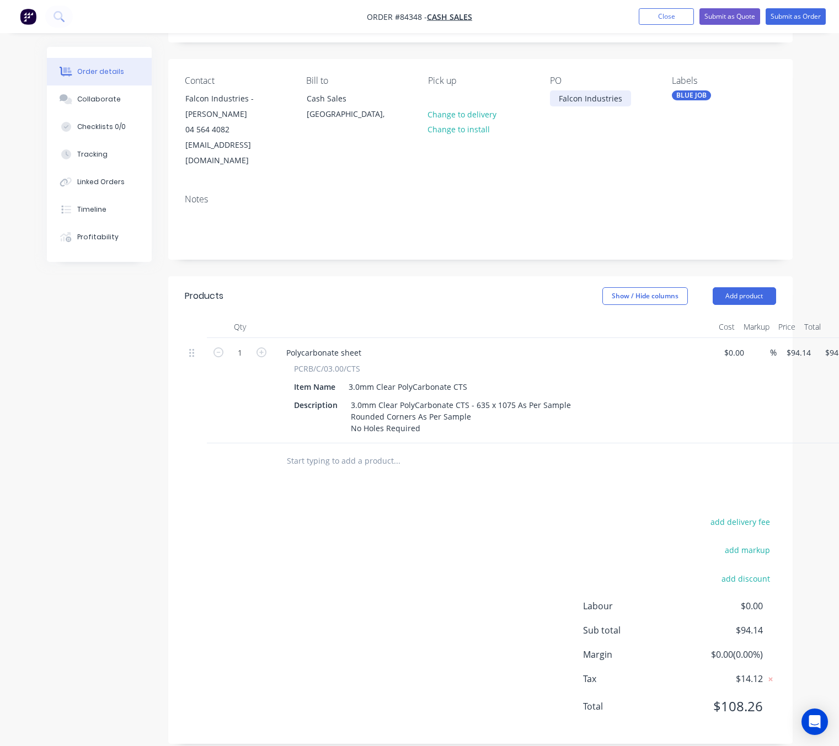
scroll to position [63, 42]
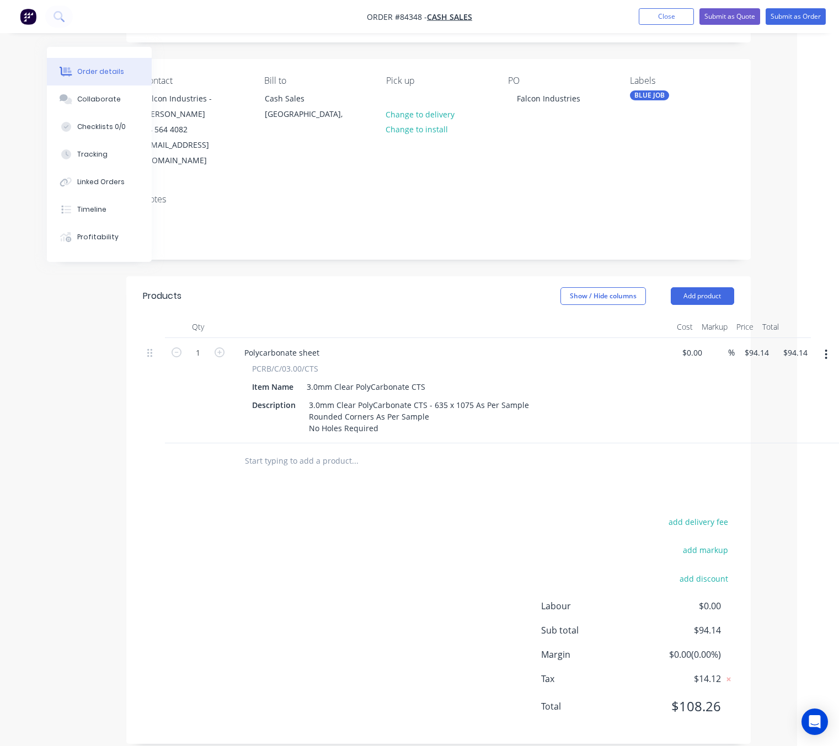
click at [825, 349] on icon "button" at bounding box center [826, 355] width 3 height 12
click at [799, 442] on div "Delete" at bounding box center [787, 450] width 85 height 16
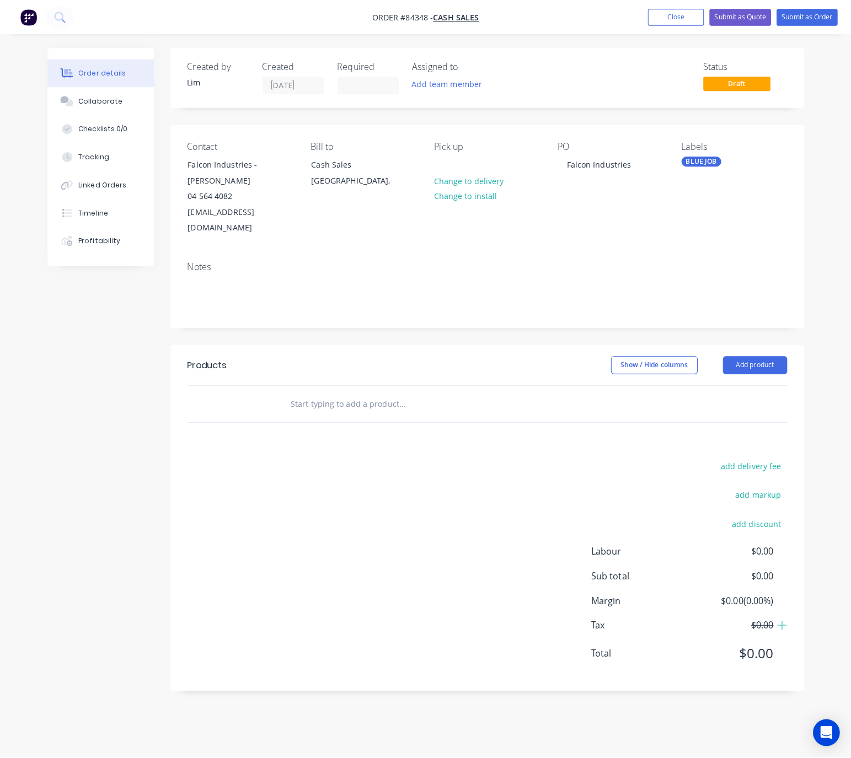
scroll to position [0, 0]
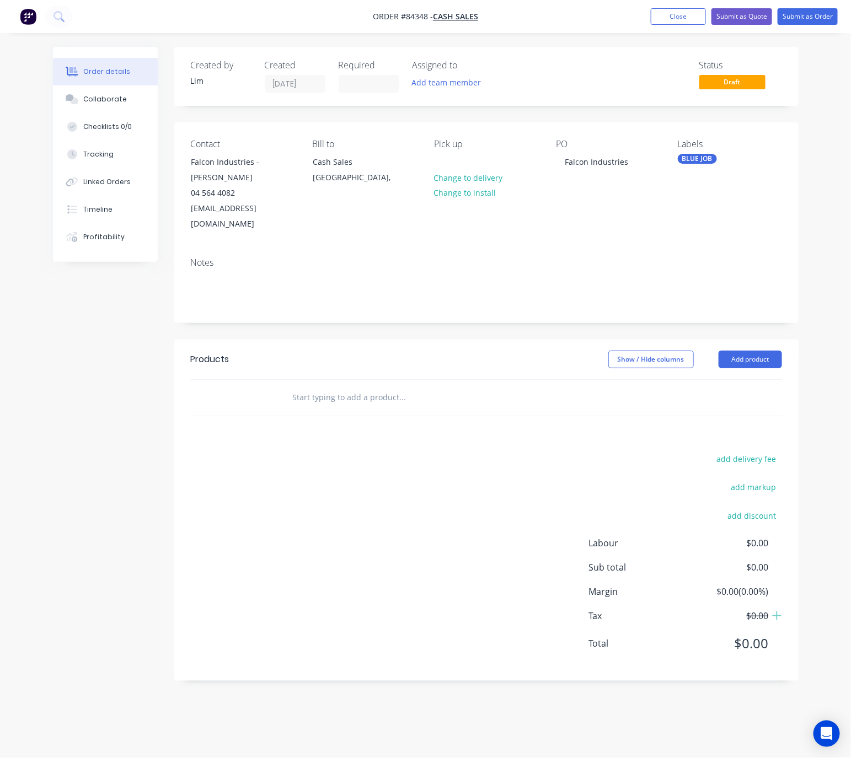
click at [334, 387] on input "text" at bounding box center [402, 398] width 221 height 22
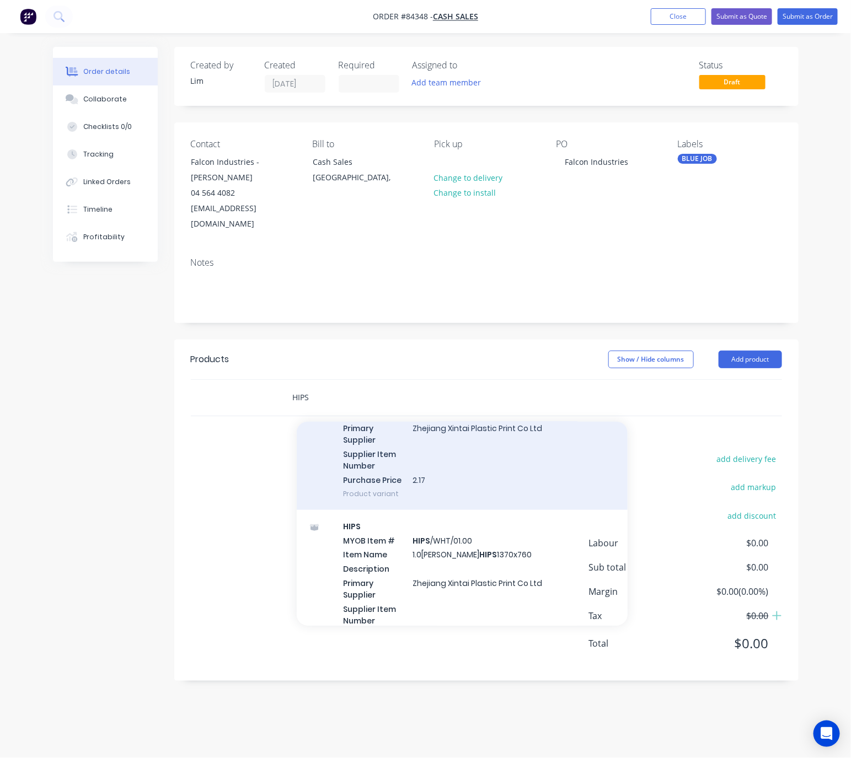
scroll to position [579, 0]
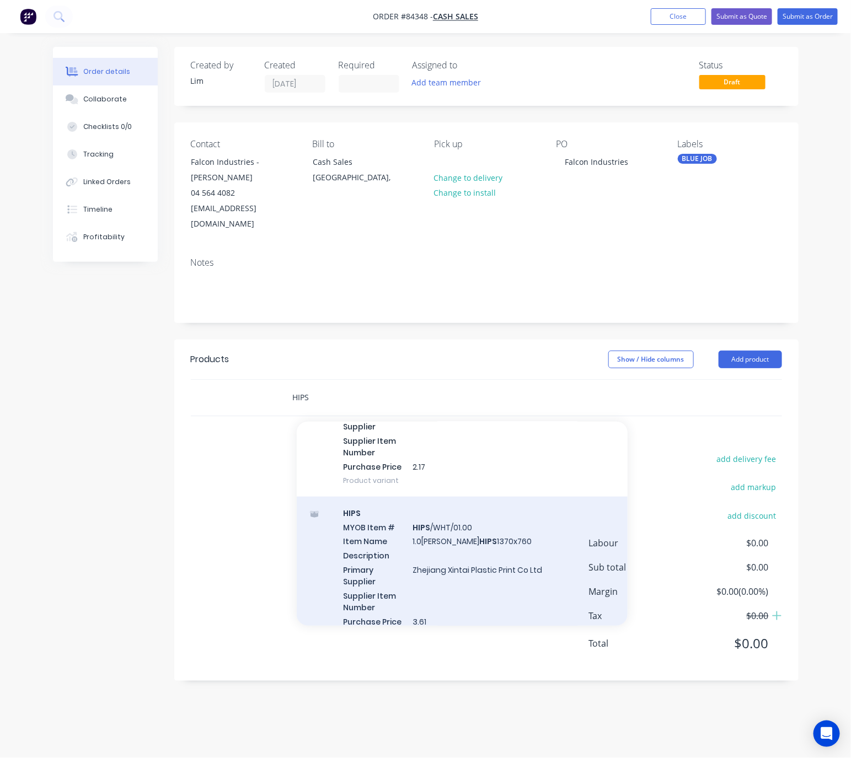
type input "HIPS"
click at [513, 546] on div "HIPS MYOB Item # HIPS /WHT/01.00 Item Name 1.0mm White HIPS 1370x760 Descriptio…" at bounding box center [462, 574] width 331 height 155
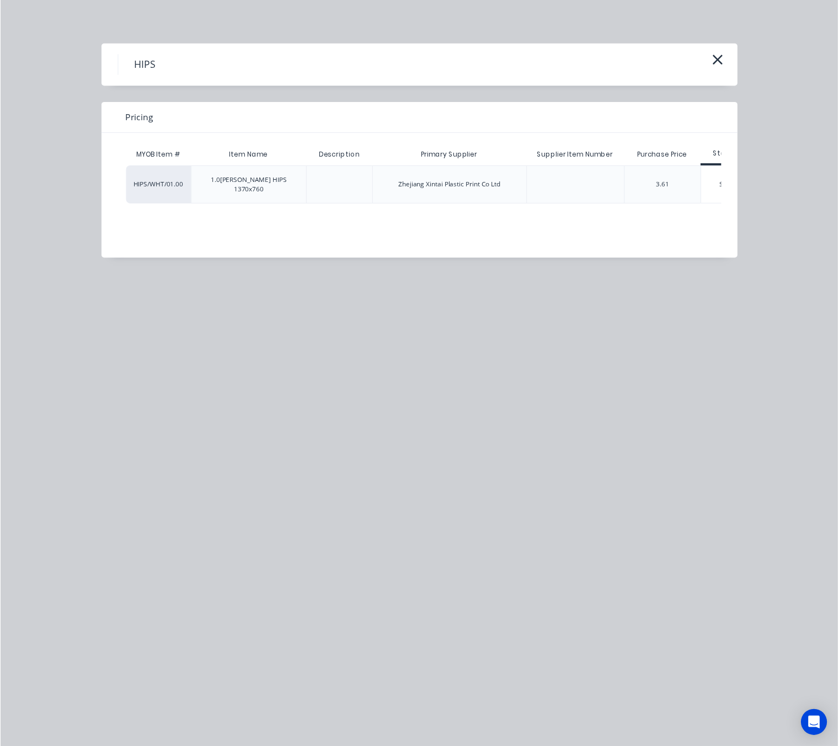
scroll to position [0, 39]
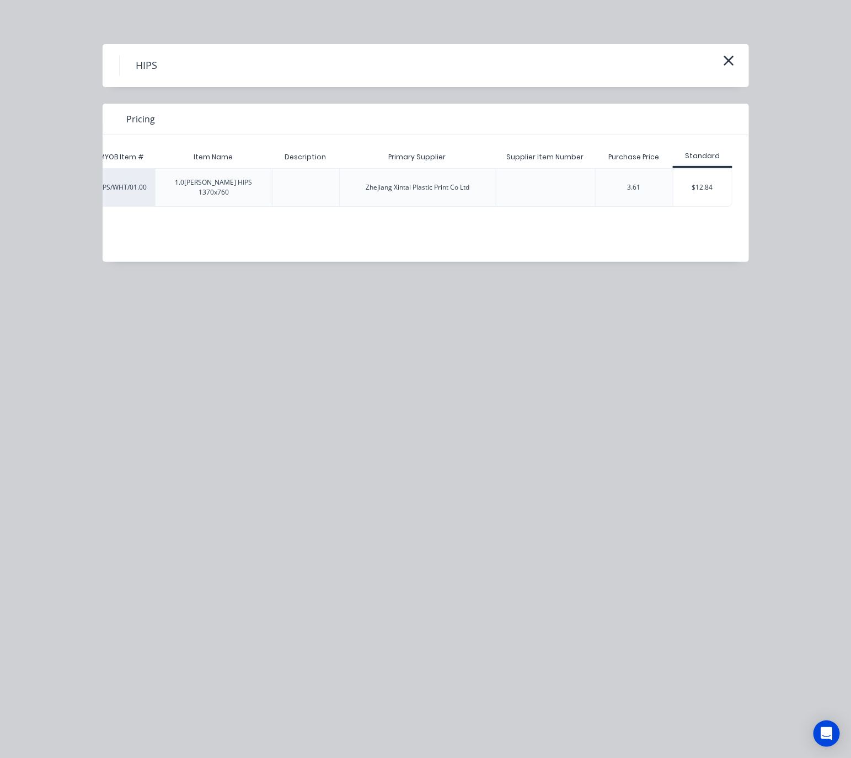
click at [708, 187] on div "$12.84" at bounding box center [703, 188] width 59 height 38
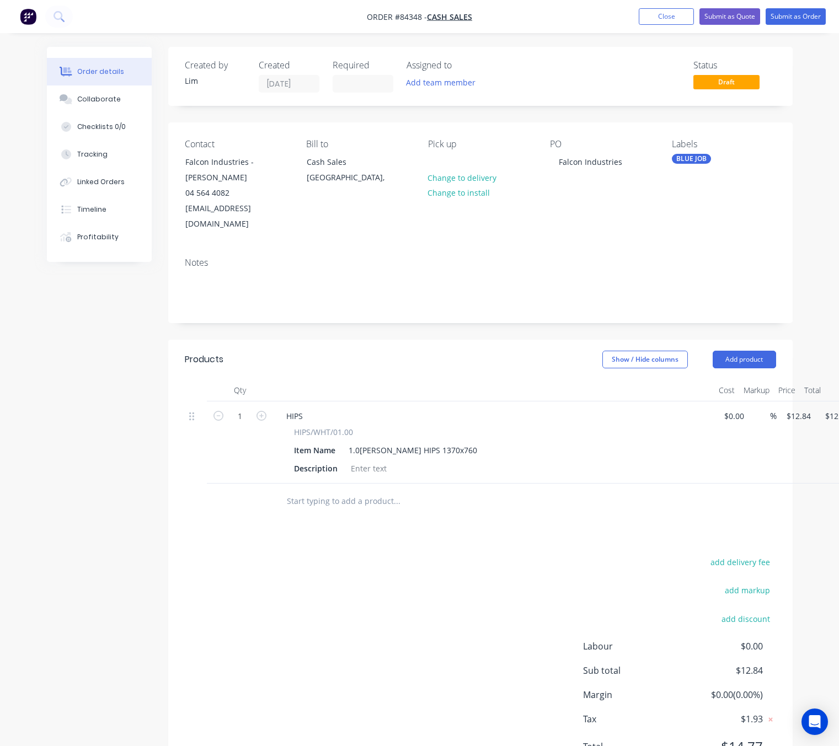
click at [319, 495] on input "text" at bounding box center [396, 501] width 221 height 22
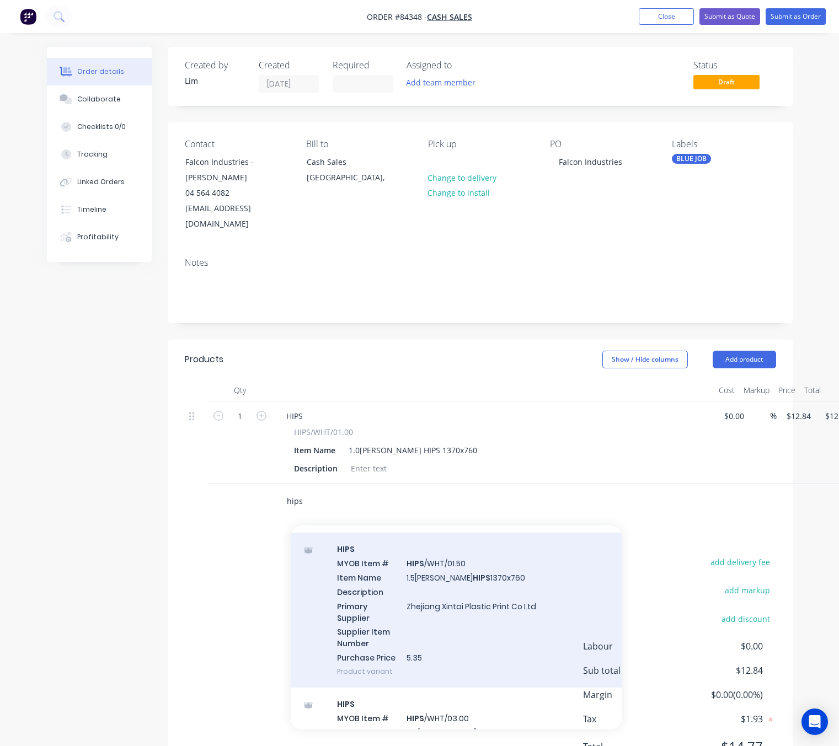
scroll to position [827, 0]
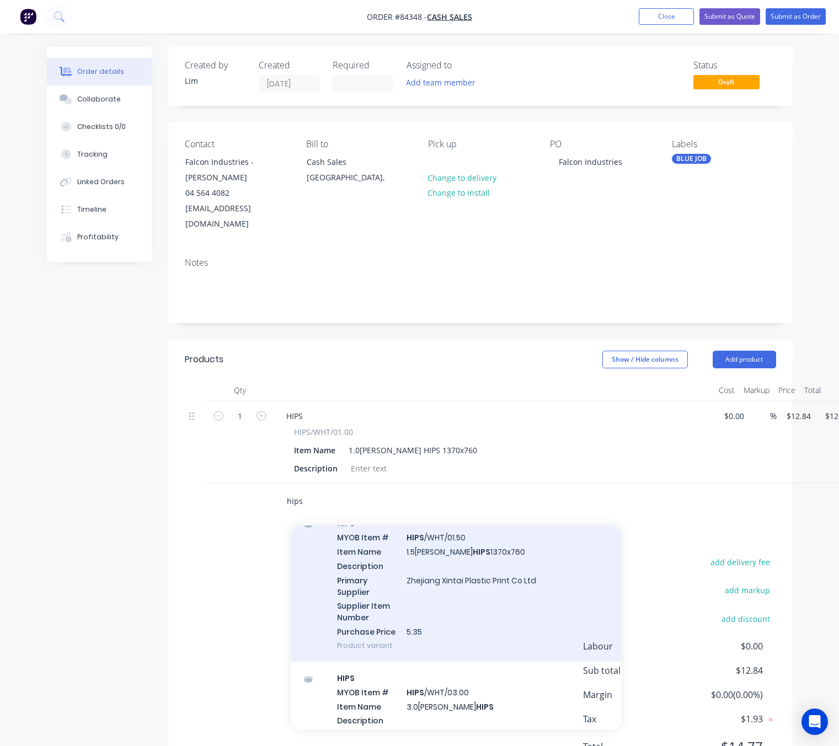
type input "hips"
click at [494, 594] on div "HIPS MYOB Item # HIPS /WHT/01.50 Item Name 1.5mm White HIPS 1370x760 Descriptio…" at bounding box center [456, 584] width 331 height 155
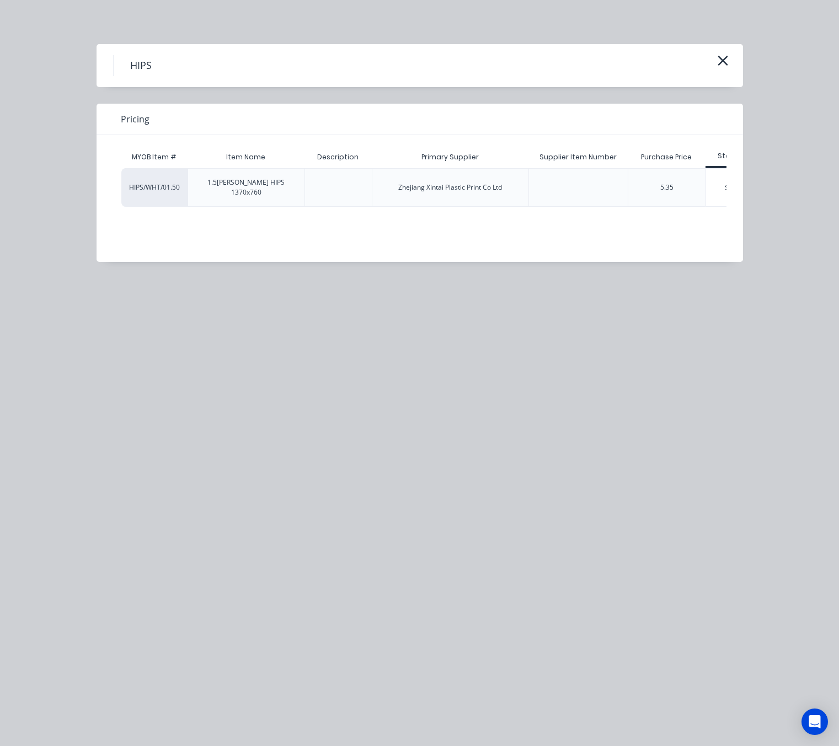
scroll to position [0, 39]
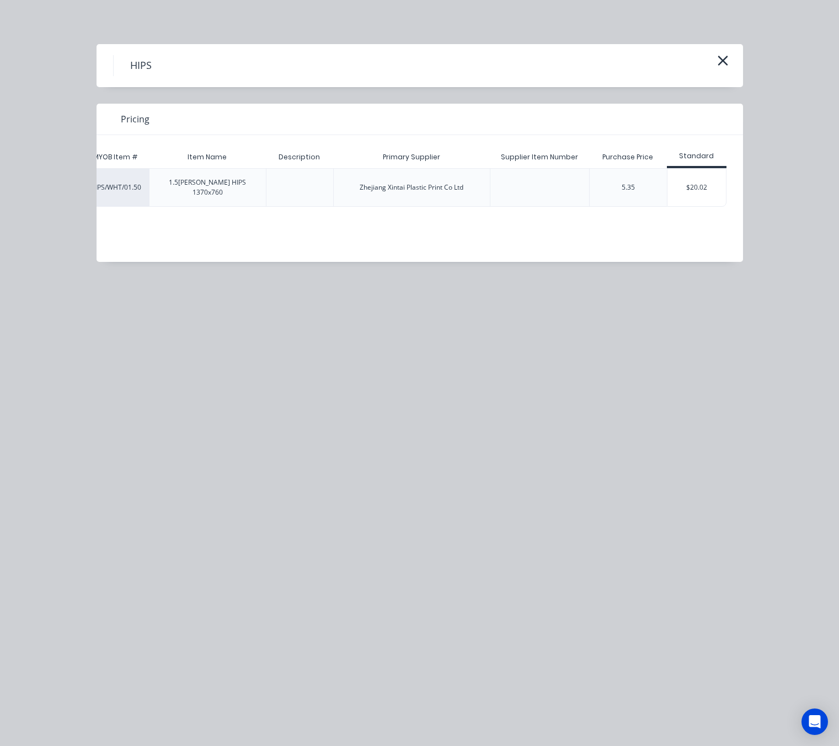
click at [695, 183] on div "$20.02" at bounding box center [696, 188] width 59 height 38
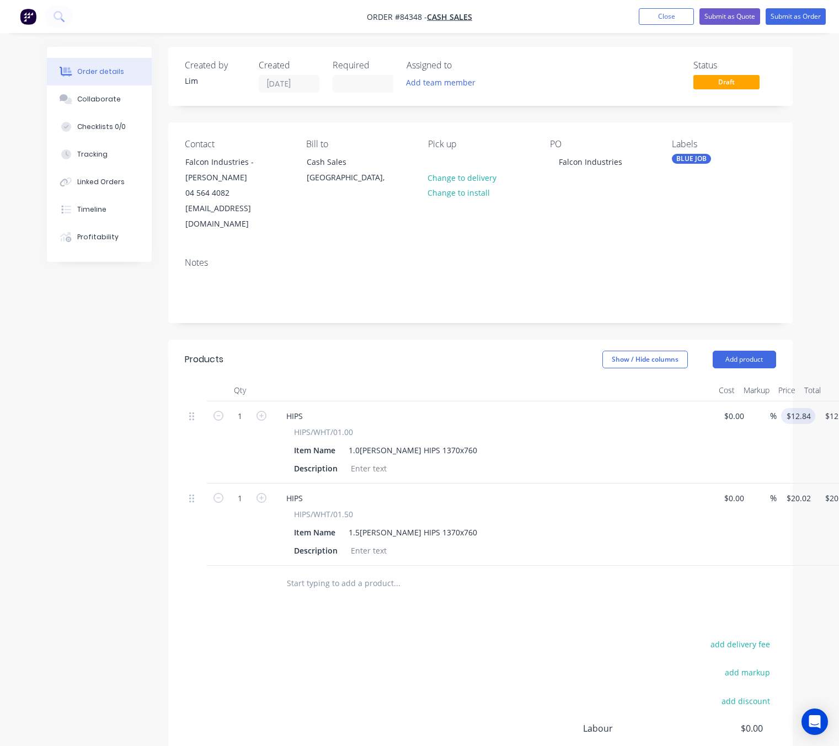
drag, startPoint x: 801, startPoint y: 392, endPoint x: 801, endPoint y: 399, distance: 6.6
click at [801, 402] on div "$12.84 $12.84" at bounding box center [796, 443] width 39 height 82
click at [801, 408] on input "12.84" at bounding box center [800, 416] width 30 height 16
type input "$13.36"
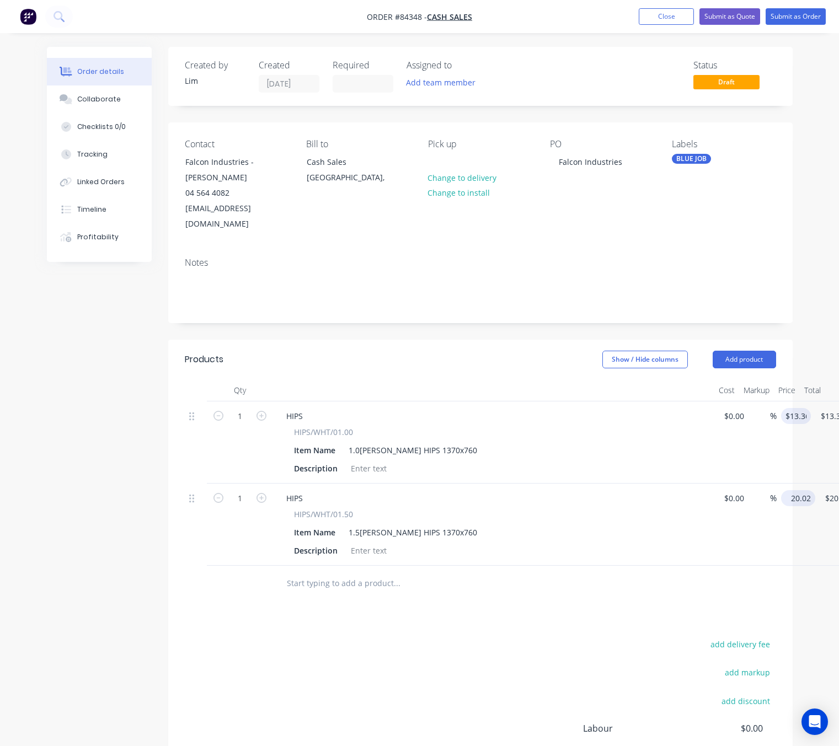
click at [801, 490] on input "20.02" at bounding box center [800, 498] width 30 height 16
type input "$20.83"
click at [490, 644] on div "add delivery fee add markup add discount Labour $0.00 Sub total $33.38 Margin $…" at bounding box center [480, 743] width 591 height 213
click at [245, 425] on input "1" at bounding box center [240, 416] width 29 height 17
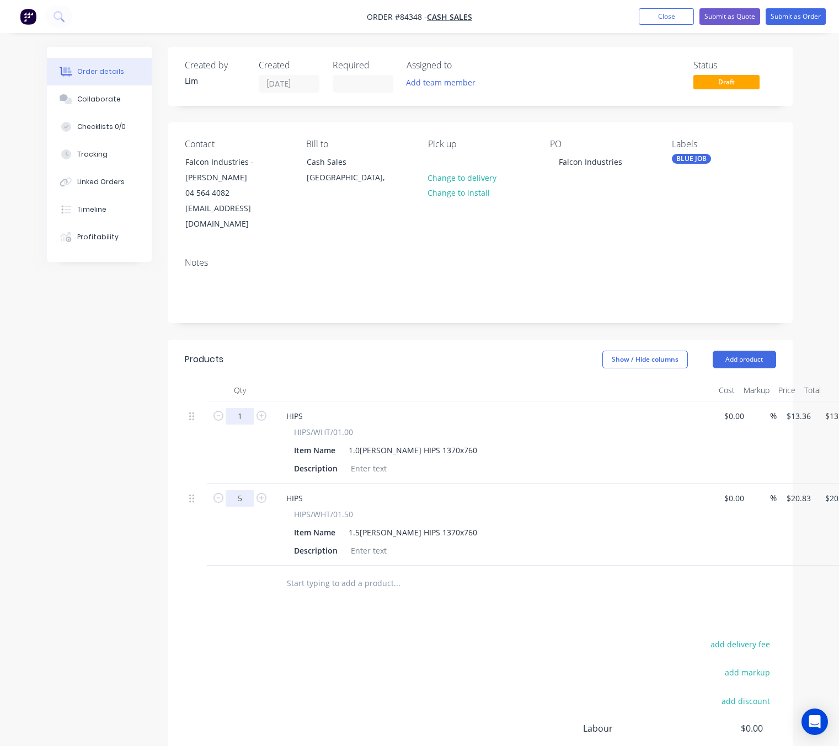
type input "5"
type input "$104.15"
click at [243, 408] on input "1" at bounding box center [240, 416] width 29 height 17
click at [247, 408] on input "1" at bounding box center [240, 416] width 29 height 17
type input "10"
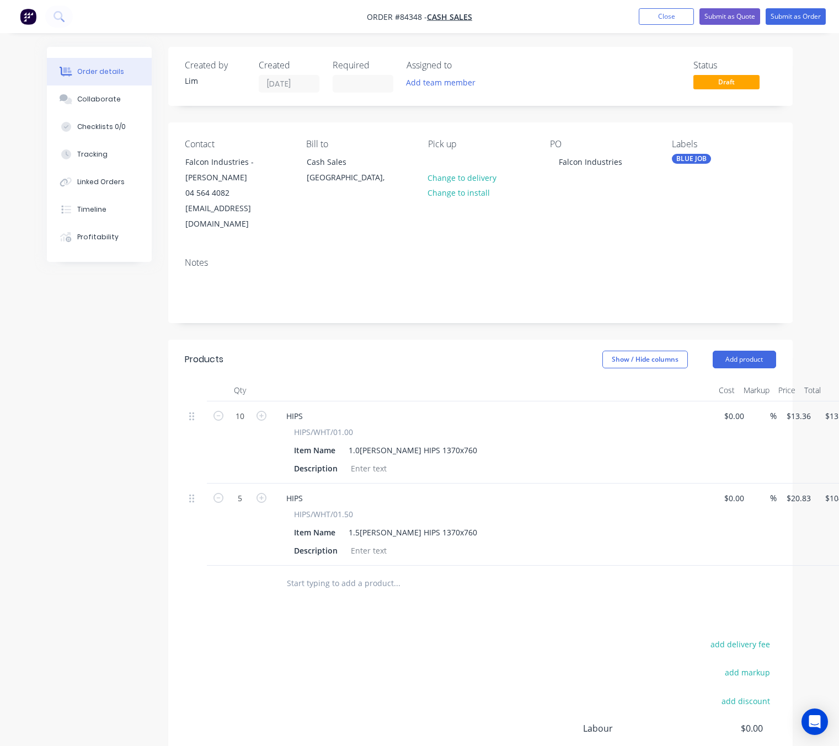
type input "$133.60"
click at [397, 676] on div "add delivery fee add markup add discount Labour $0.00 Sub total $117.51 Margin …" at bounding box center [480, 743] width 591 height 213
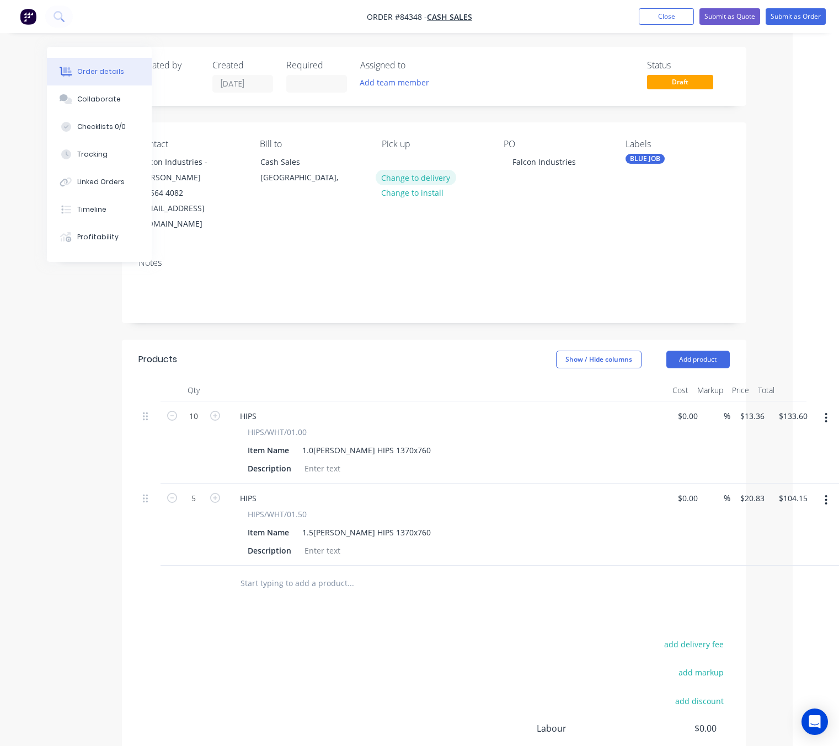
click at [424, 179] on button "Change to delivery" at bounding box center [416, 177] width 81 height 15
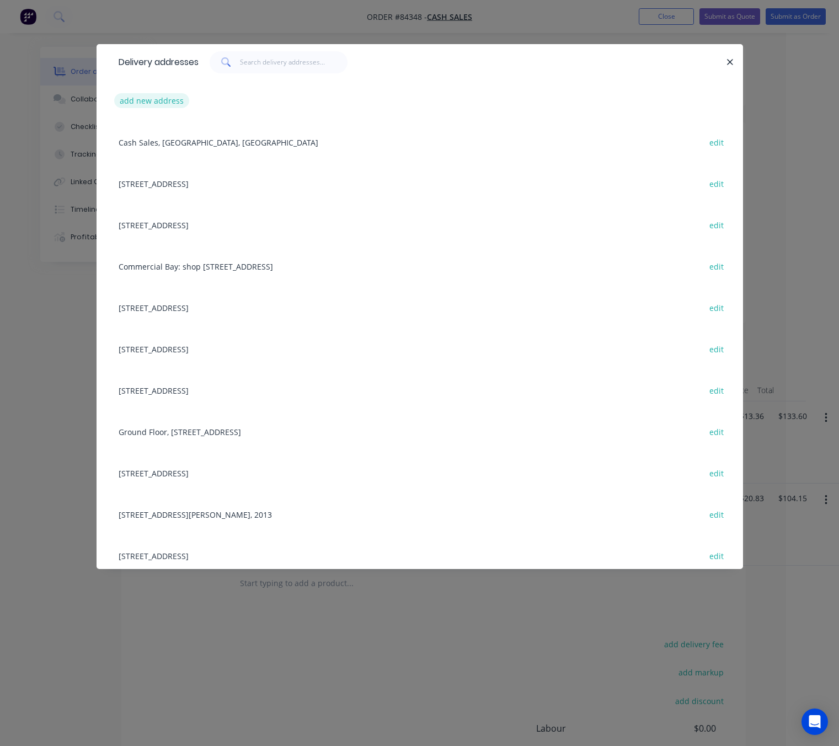
click at [159, 97] on button "add new address" at bounding box center [152, 100] width 76 height 15
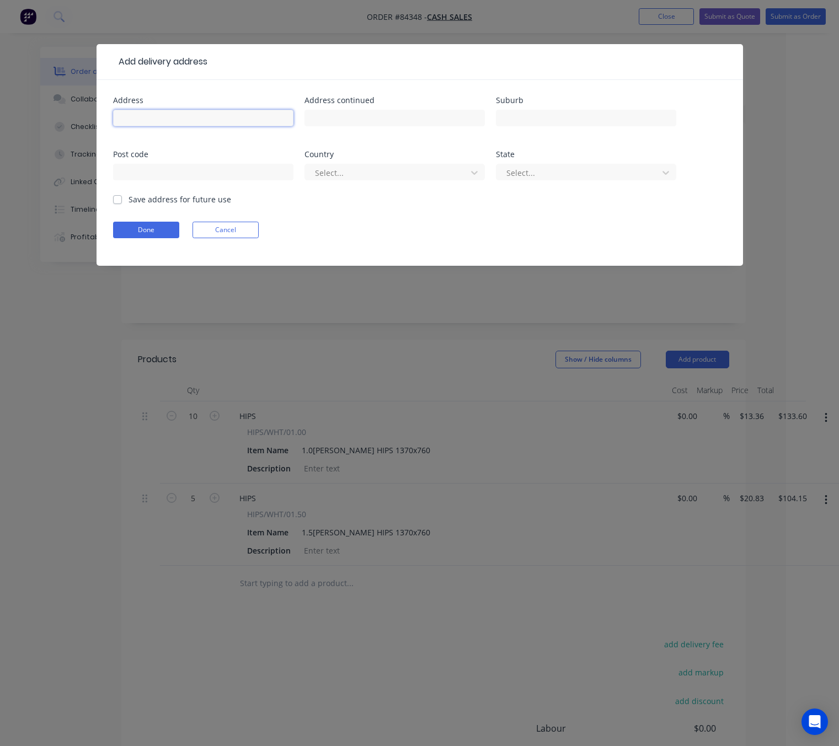
click at [182, 113] on input "text" at bounding box center [203, 118] width 180 height 17
drag, startPoint x: 202, startPoint y: 117, endPoint x: 58, endPoint y: 111, distance: 144.1
click at [58, 111] on div "Add delivery address Address 239 Wellington Rd Address continued Suburb Post co…" at bounding box center [419, 373] width 839 height 746
type input "239 Wellington Rd"
click at [196, 121] on input "239 Wellington Rd" at bounding box center [203, 118] width 180 height 17
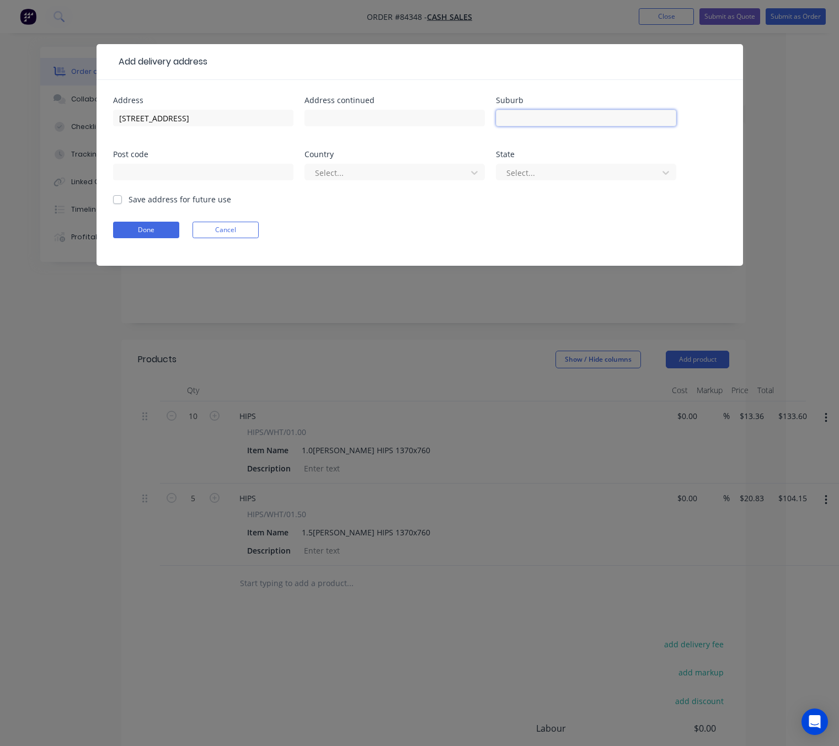
click at [544, 121] on input "text" at bounding box center [586, 118] width 180 height 17
drag, startPoint x: 536, startPoint y: 116, endPoint x: 483, endPoint y: 116, distance: 53.0
click at [483, 116] on div "Address 239 Wellington Rd Address continued Suburb Wai Post code Country Select…" at bounding box center [419, 145] width 613 height 97
paste input "nuiomata, Lower Hutt 5014"
drag, startPoint x: 611, startPoint y: 120, endPoint x: 597, endPoint y: 116, distance: 14.3
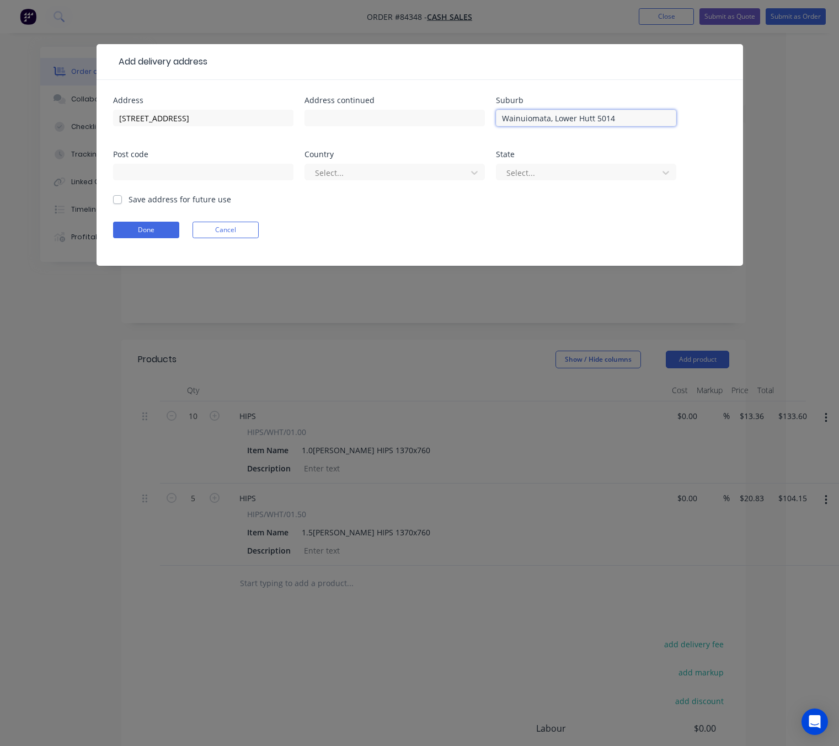
click at [597, 116] on input "Wainuiomata, Lower Hutt 5014" at bounding box center [586, 118] width 180 height 17
type input "Wainuiomata, Lower Hutt"
click at [204, 166] on input "text" at bounding box center [203, 172] width 180 height 17
paste input "5014"
type input "5014"
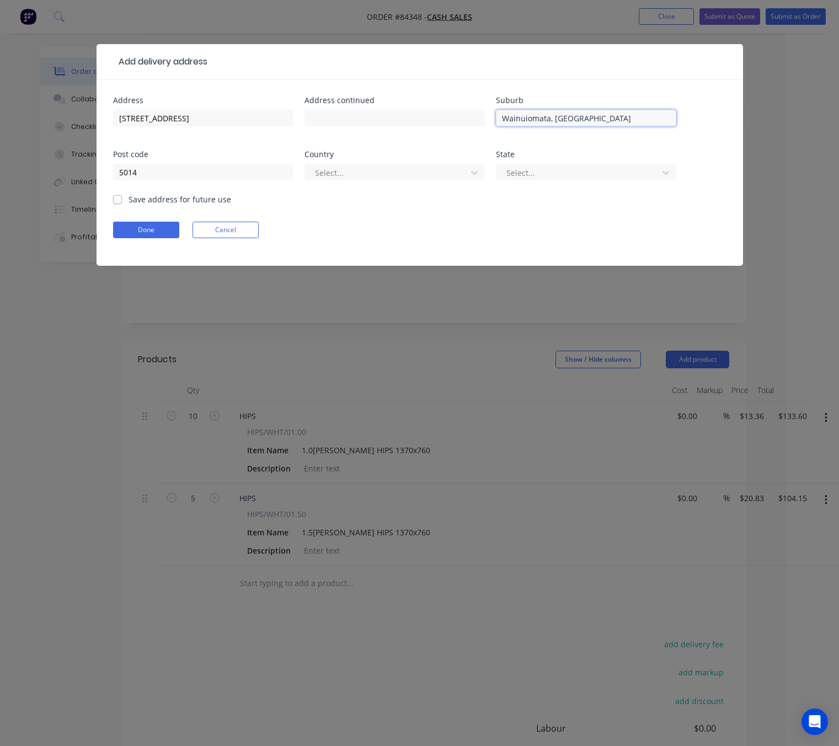
drag, startPoint x: 552, startPoint y: 114, endPoint x: 568, endPoint y: 121, distance: 17.8
click at [552, 113] on input "Wainuiomata, Lower Hutt" at bounding box center [586, 118] width 180 height 17
type input "Wainuiomata - Lower Hutt"
click at [425, 179] on div "Select..." at bounding box center [388, 172] width 154 height 17
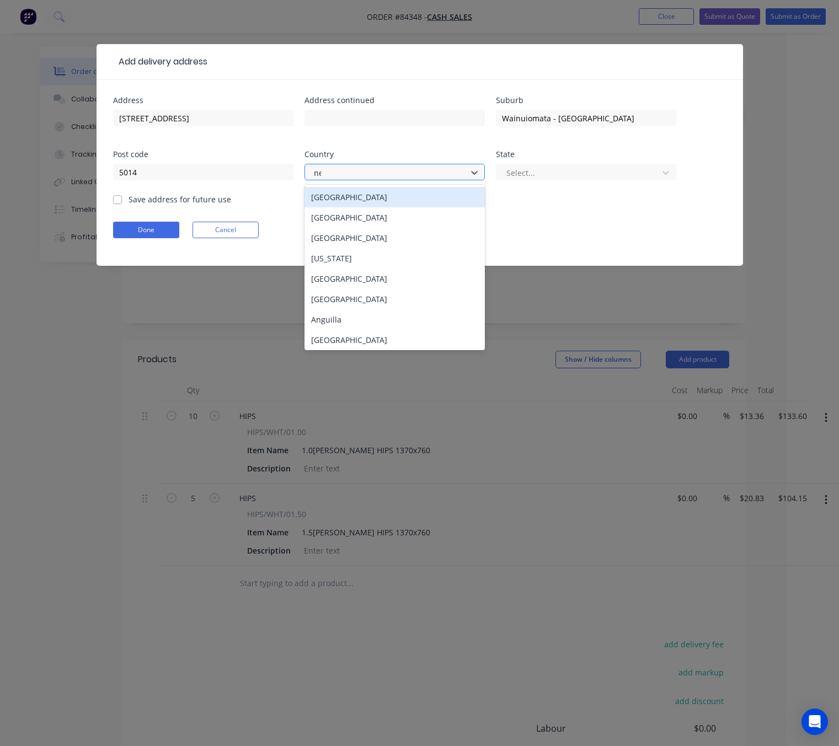
type input "new"
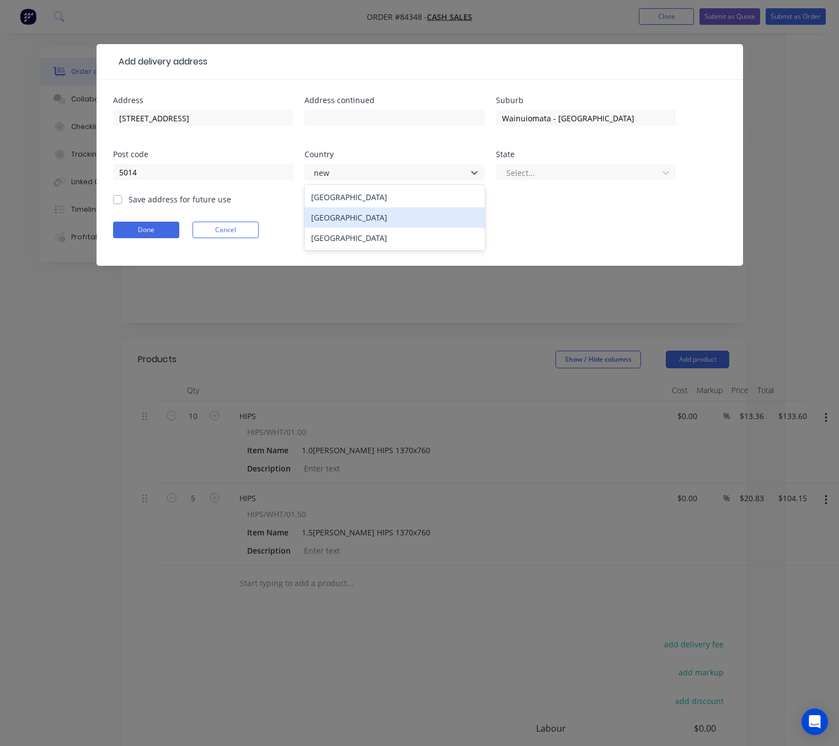
click at [429, 210] on div "[GEOGRAPHIC_DATA]" at bounding box center [394, 217] width 180 height 20
click at [555, 166] on div at bounding box center [578, 173] width 147 height 14
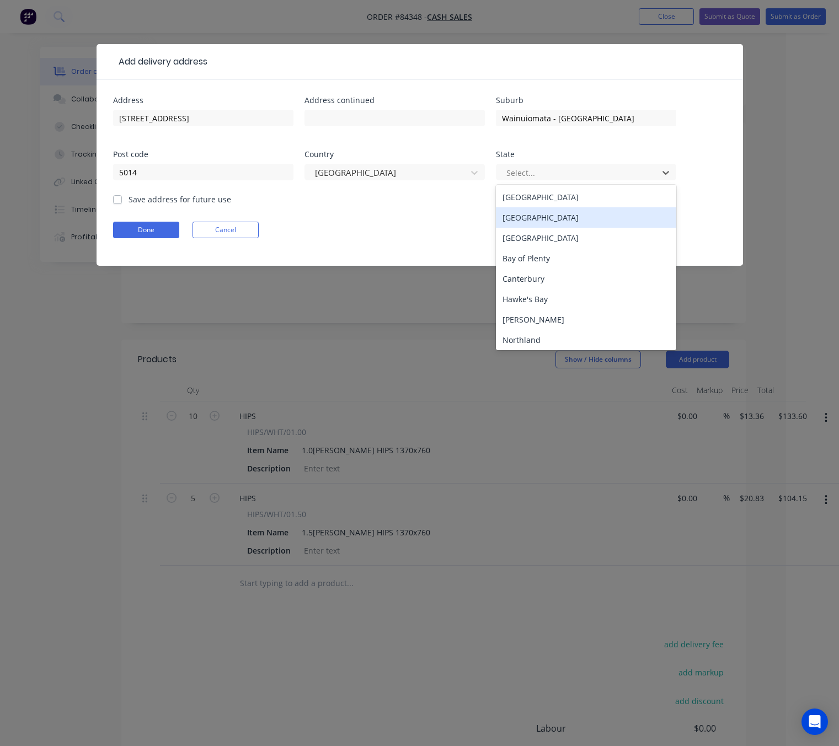
click at [546, 223] on div "South Island" at bounding box center [586, 217] width 180 height 20
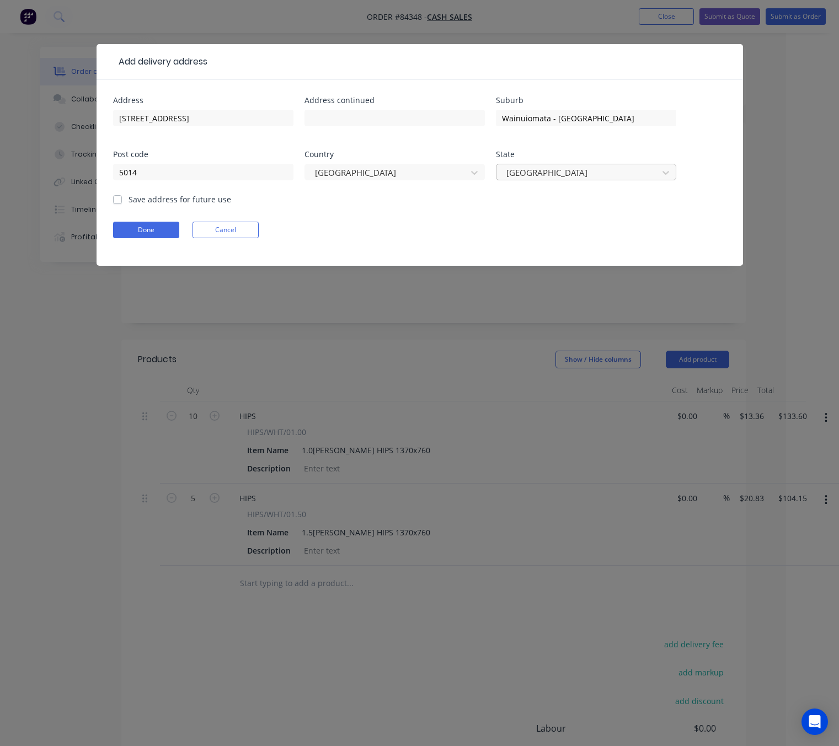
drag, startPoint x: 585, startPoint y: 174, endPoint x: 581, endPoint y: 179, distance: 6.0
click at [585, 174] on div at bounding box center [578, 173] width 147 height 14
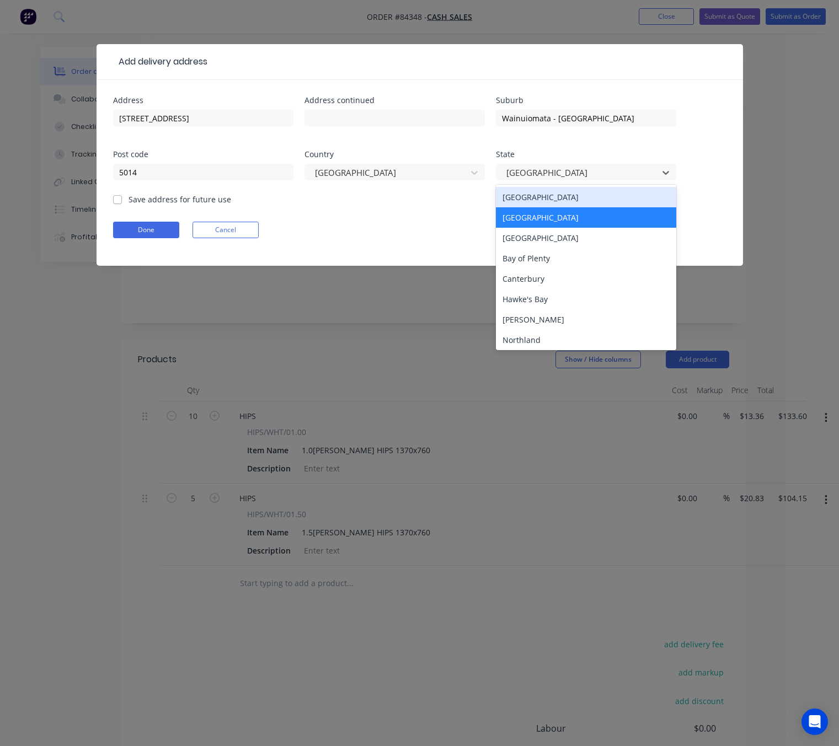
click at [581, 202] on div "North Island" at bounding box center [586, 197] width 180 height 20
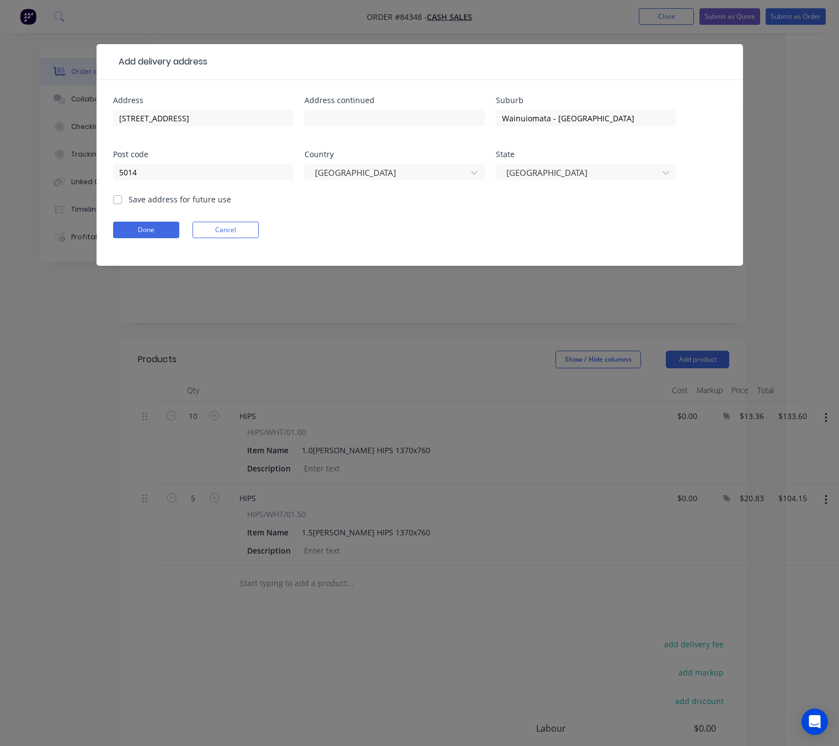
drag, startPoint x: 116, startPoint y: 199, endPoint x: 157, endPoint y: 250, distance: 65.9
click at [129, 197] on label "Save address for future use" at bounding box center [180, 200] width 103 height 12
click at [116, 197] on input "Save address for future use" at bounding box center [117, 199] width 9 height 10
checkbox input "true"
click at [153, 234] on button "Done" at bounding box center [146, 230] width 66 height 17
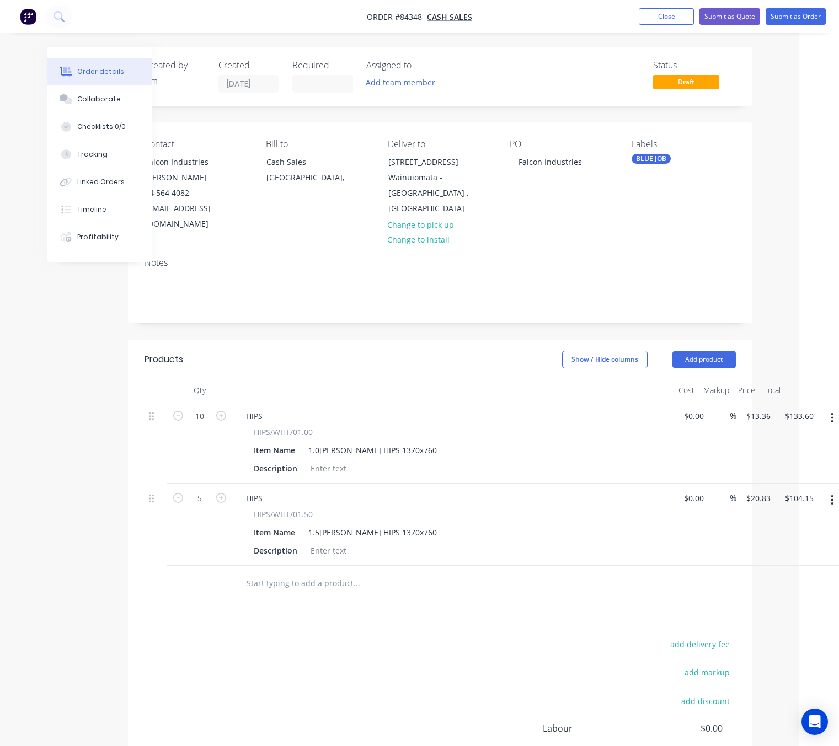
scroll to position [0, 0]
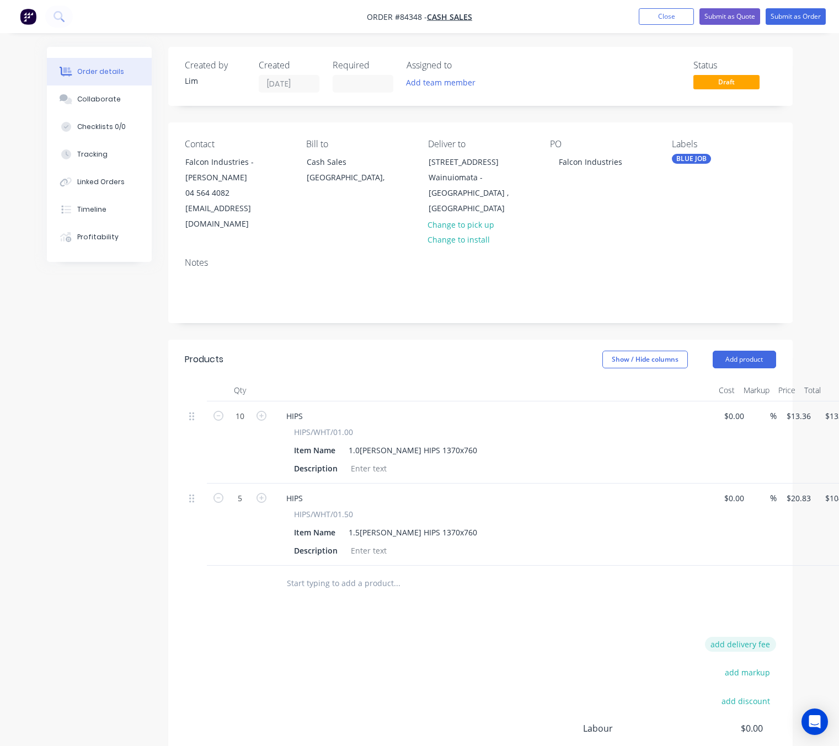
click at [755, 637] on button "add delivery fee" at bounding box center [740, 644] width 71 height 15
click at [753, 637] on input at bounding box center [733, 645] width 50 height 17
type input "30.74"
click at [459, 661] on div "Delivery fee Delivery fee Delivery fee name (Optional) 30.74 30.74 $0 add marku…" at bounding box center [480, 742] width 591 height 210
click at [811, 15] on button "Submit as Order" at bounding box center [796, 16] width 60 height 17
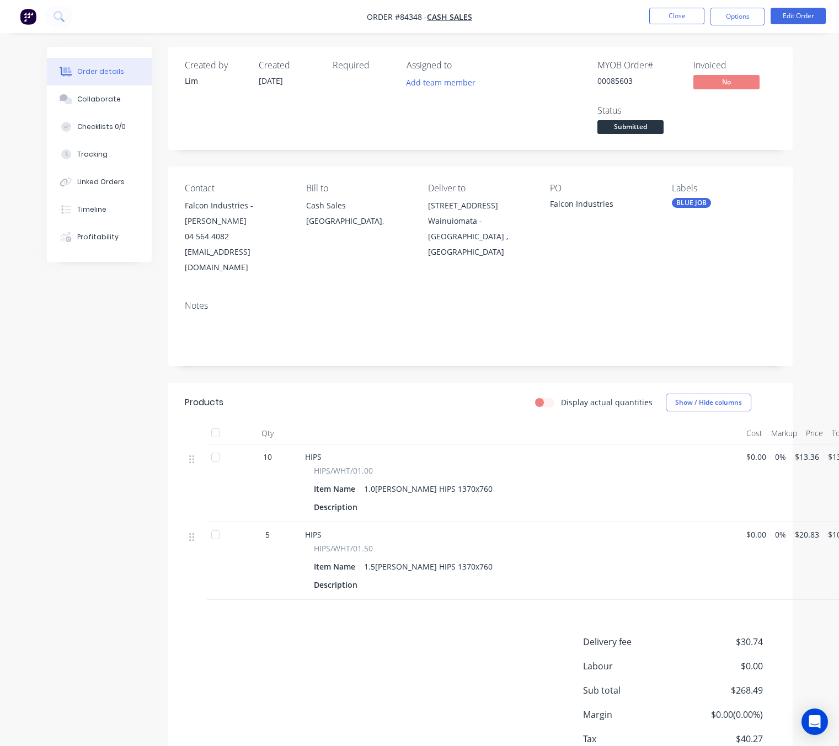
click at [742, 20] on button "Options" at bounding box center [737, 17] width 55 height 18
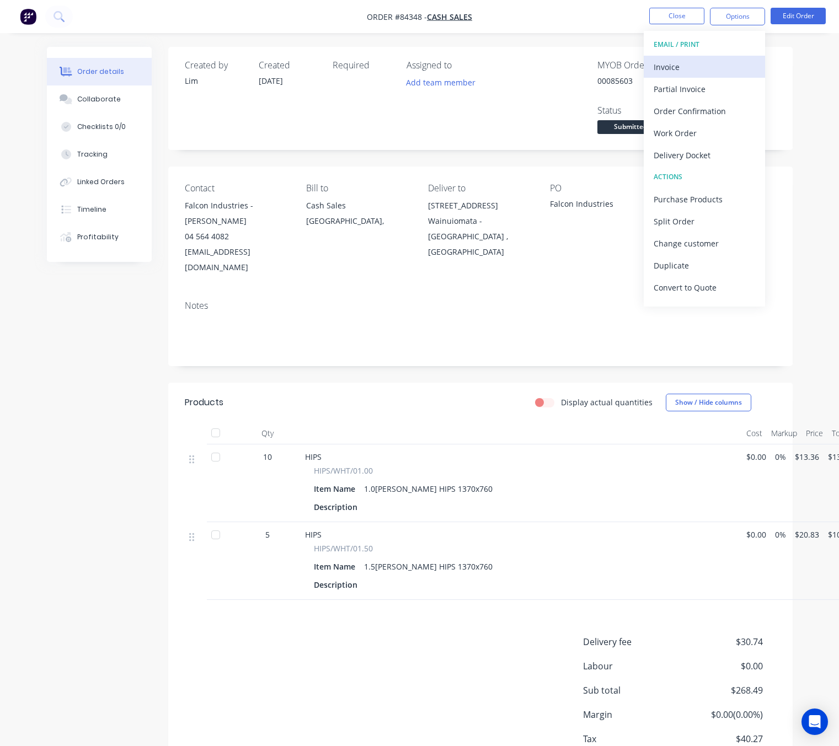
click at [718, 70] on div "Invoice" at bounding box center [704, 67] width 101 height 16
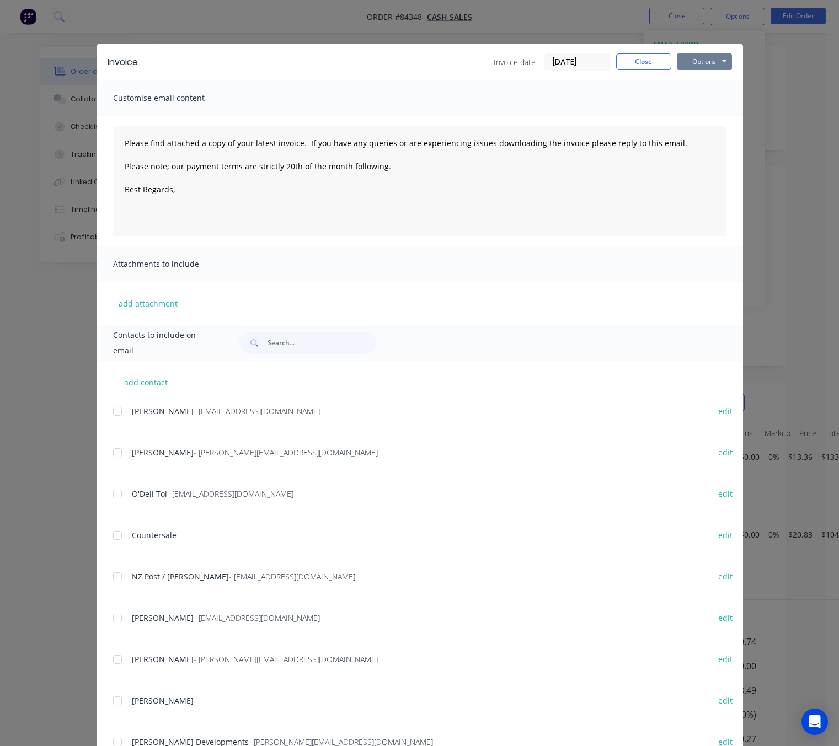
click at [721, 63] on button "Options" at bounding box center [704, 62] width 55 height 17
click at [721, 81] on button "Preview" at bounding box center [712, 81] width 71 height 18
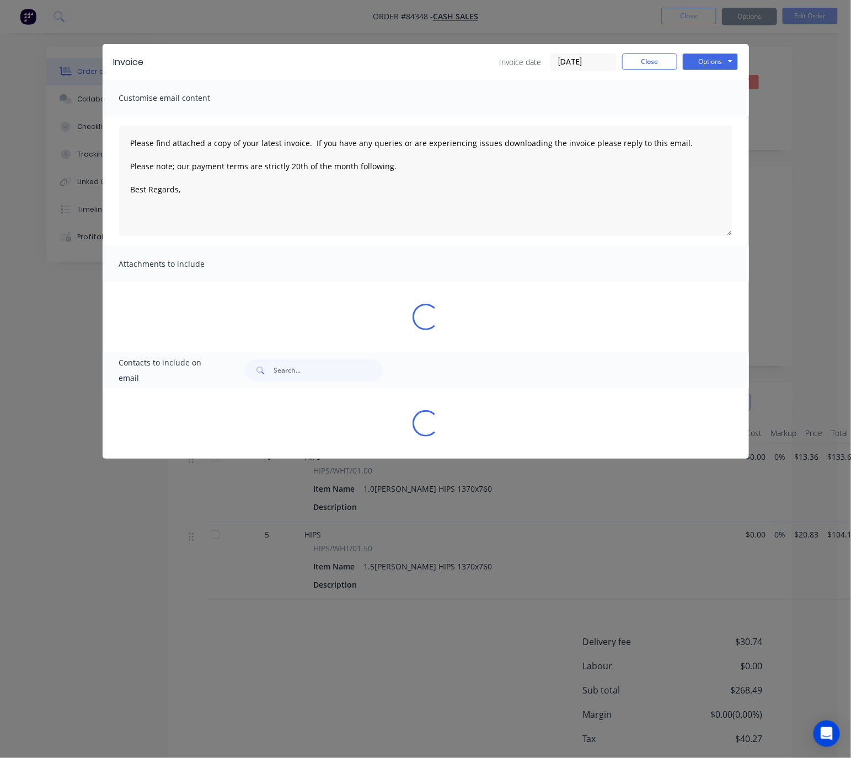
type textarea "Please find attached a copy of your latest invoice. If you have any queries or …"
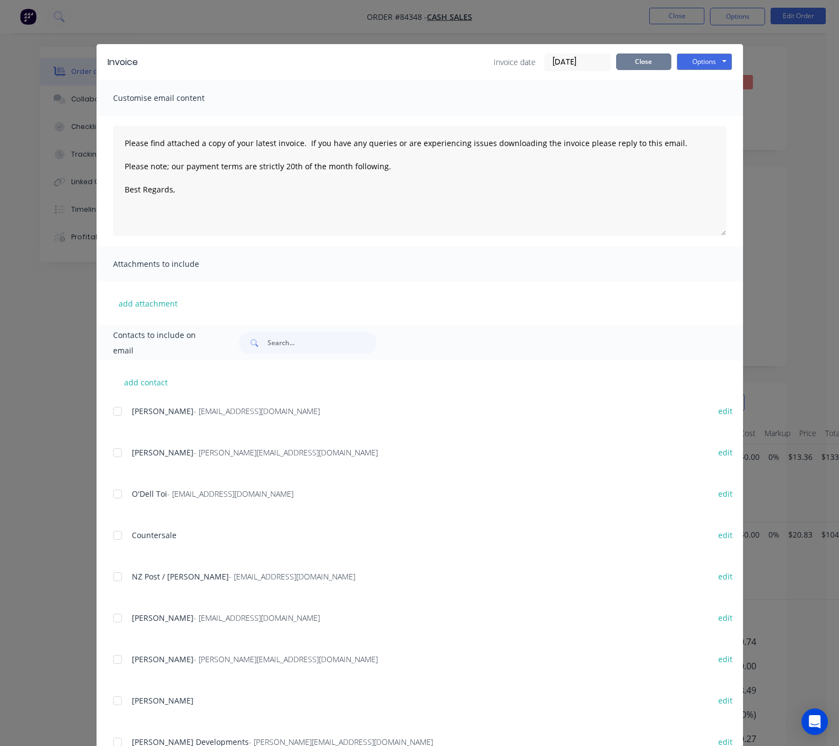
click at [648, 60] on button "Close" at bounding box center [643, 62] width 55 height 17
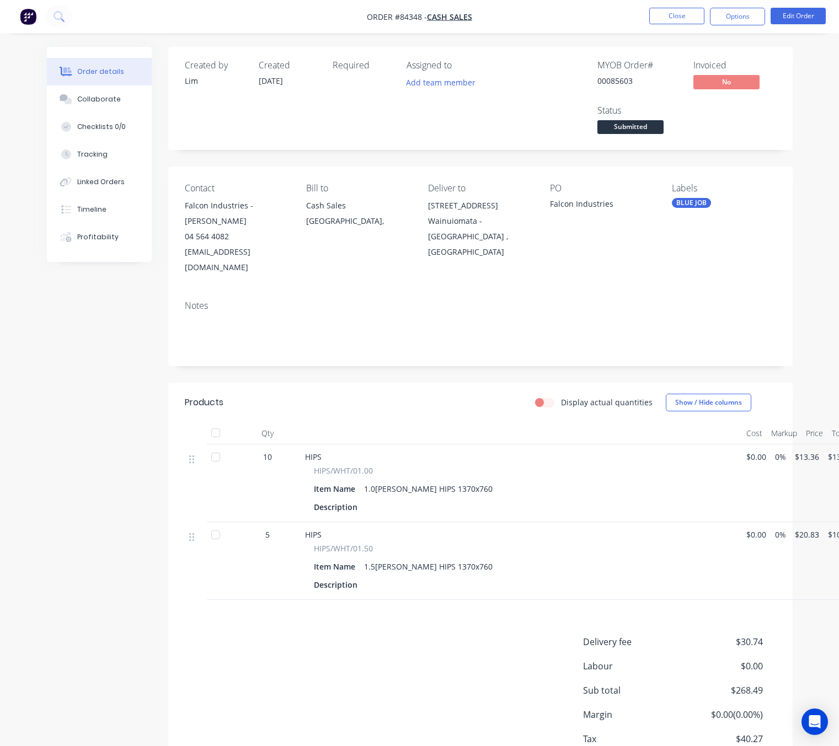
drag, startPoint x: 736, startPoint y: 20, endPoint x: 740, endPoint y: 29, distance: 9.4
click at [737, 20] on button "Options" at bounding box center [737, 17] width 55 height 18
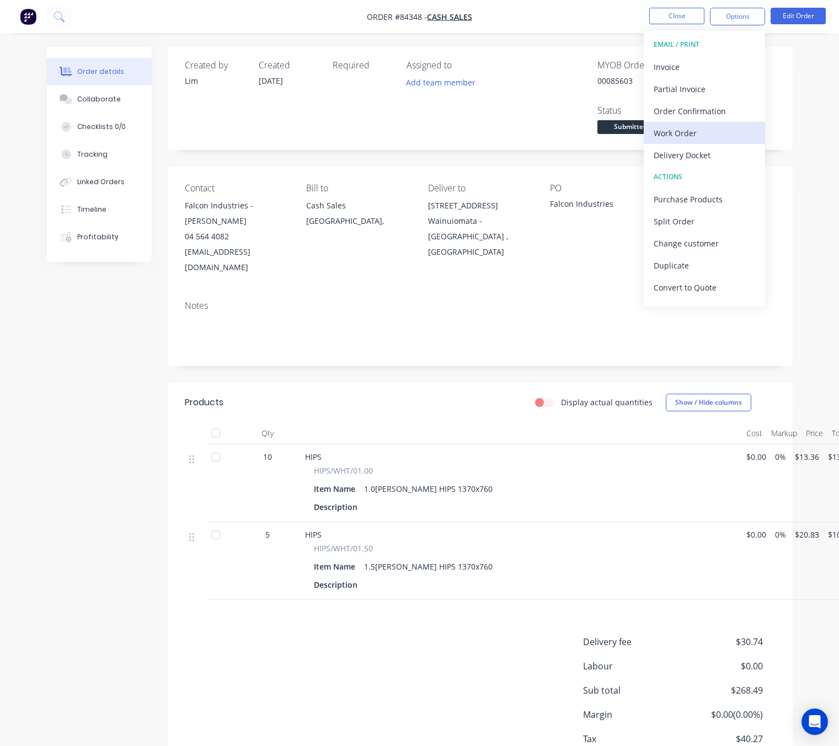
click at [707, 136] on div "Work Order" at bounding box center [704, 133] width 101 height 16
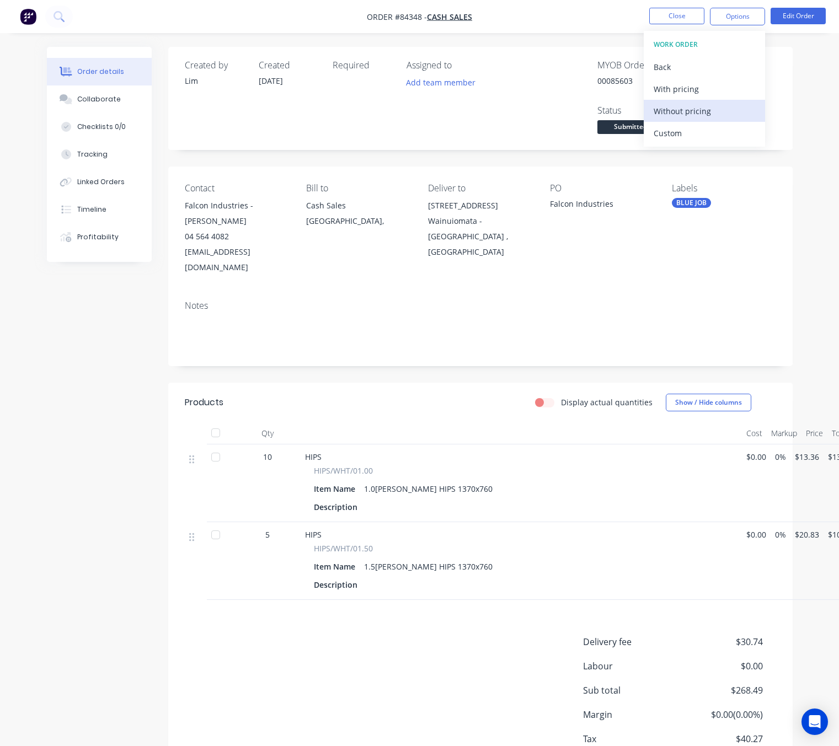
click at [706, 110] on div "Without pricing" at bounding box center [704, 111] width 101 height 16
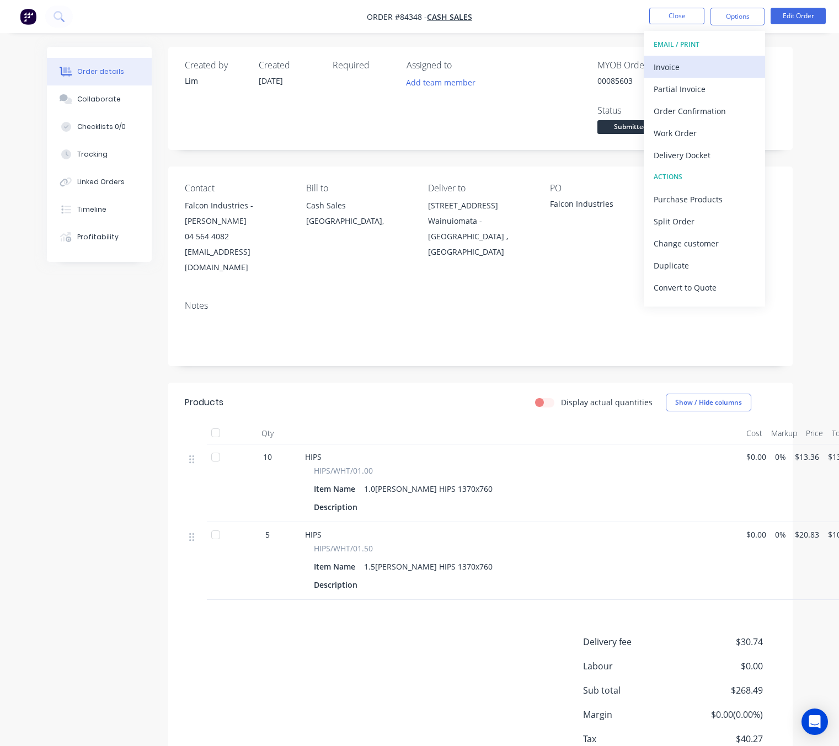
click at [705, 65] on div "Invoice" at bounding box center [704, 67] width 101 height 16
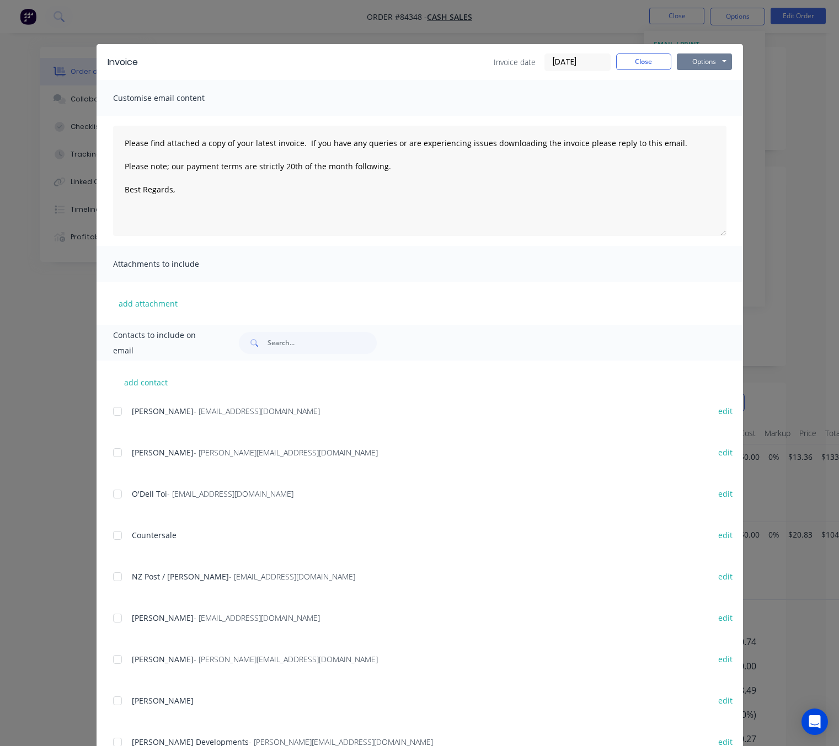
click at [709, 57] on button "Options" at bounding box center [704, 62] width 55 height 17
click at [712, 70] on div "Options Preview Print Email" at bounding box center [704, 63] width 55 height 18
click at [708, 61] on button "Options" at bounding box center [704, 62] width 55 height 17
click at [713, 78] on button "Preview" at bounding box center [712, 81] width 71 height 18
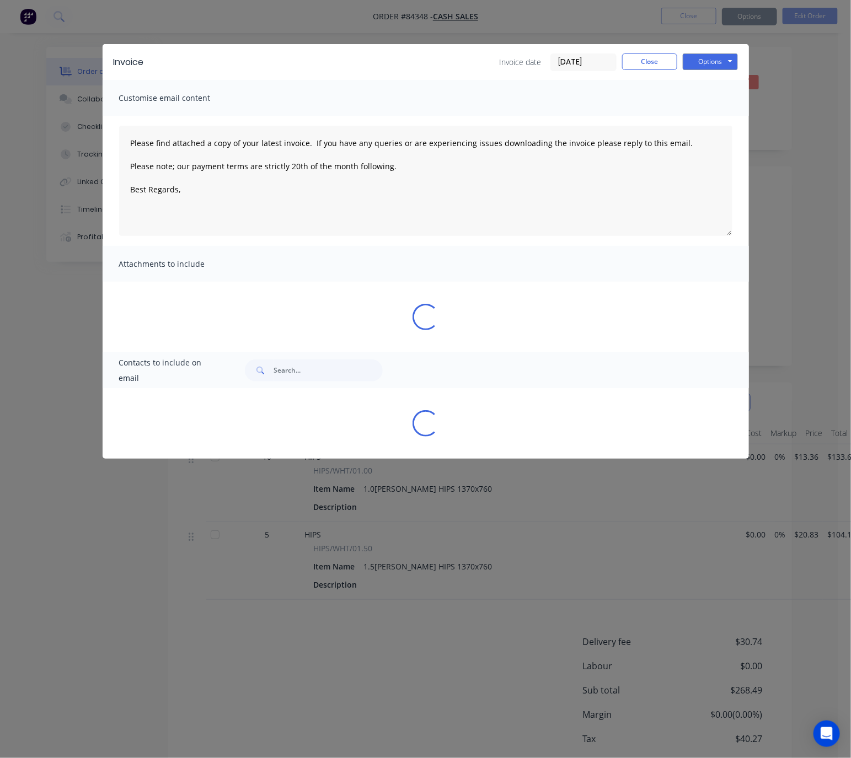
type textarea "Please find attached a copy of your latest invoice. If you have any queries or …"
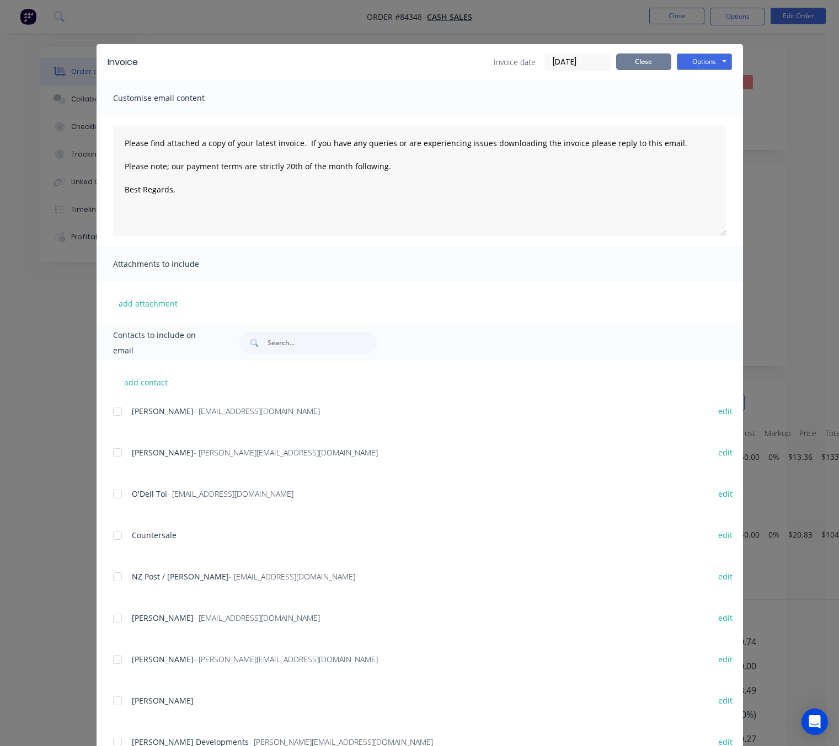
drag, startPoint x: 656, startPoint y: 58, endPoint x: 676, endPoint y: 78, distance: 28.5
click at [653, 58] on button "Close" at bounding box center [643, 62] width 55 height 17
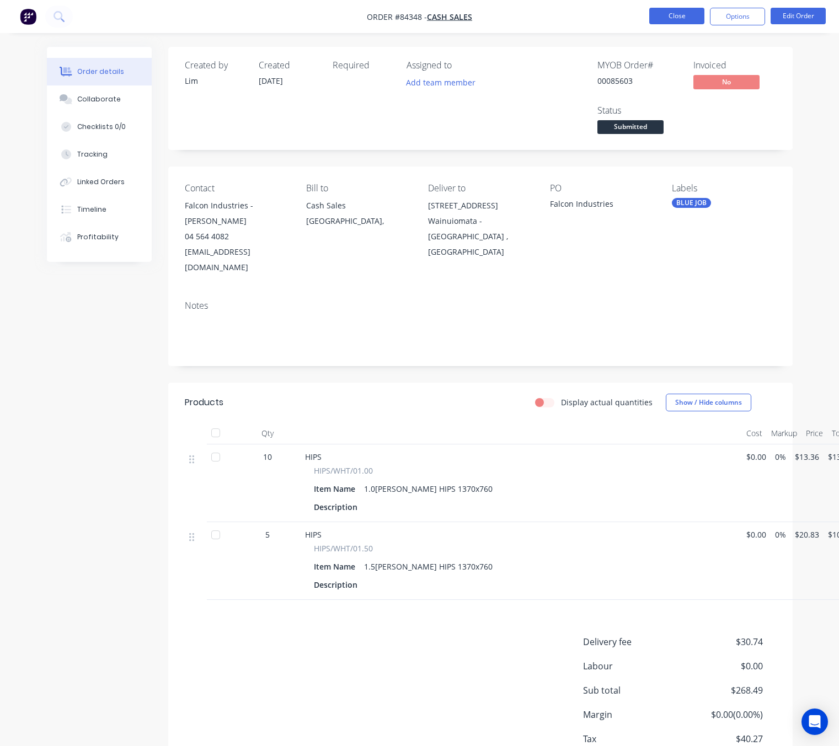
click at [689, 14] on button "Close" at bounding box center [676, 16] width 55 height 17
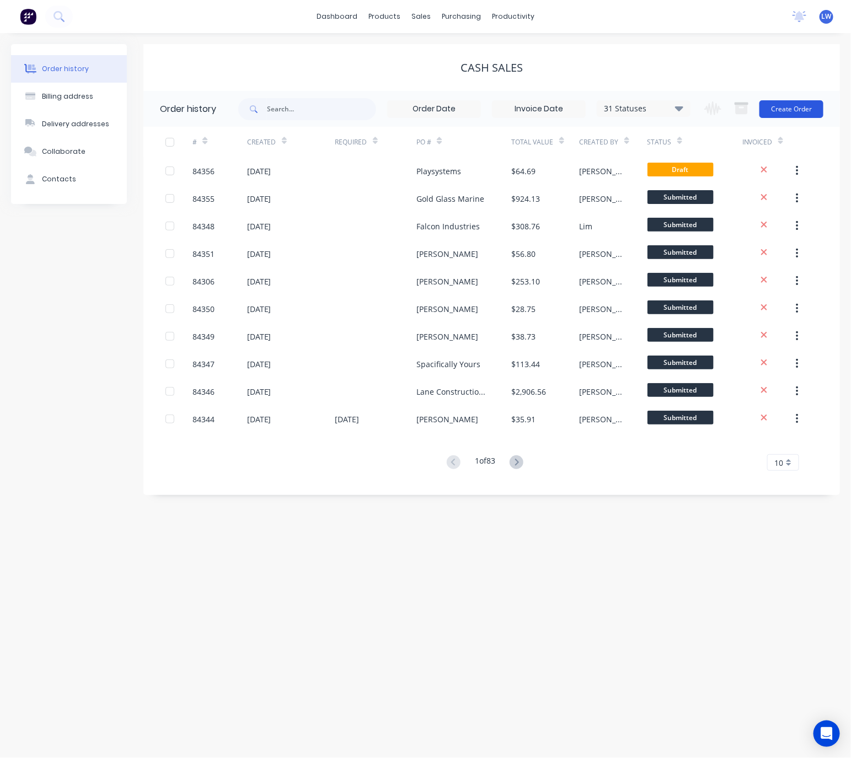
click at [803, 117] on button "Create Order" at bounding box center [792, 109] width 64 height 18
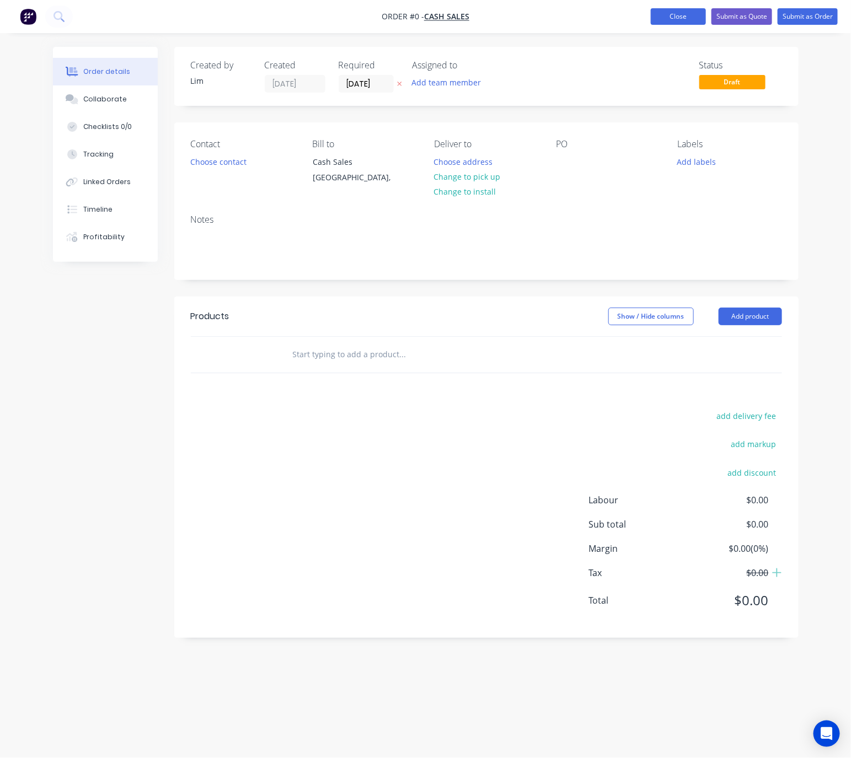
click at [687, 17] on button "Close" at bounding box center [678, 16] width 55 height 17
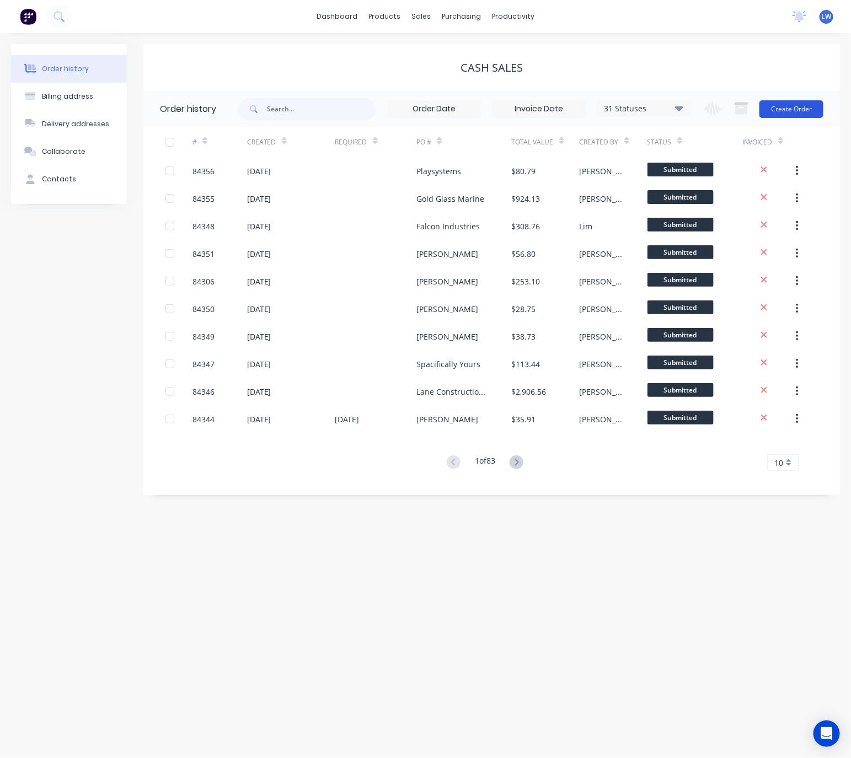
click at [803, 110] on button "Create Order" at bounding box center [792, 109] width 64 height 18
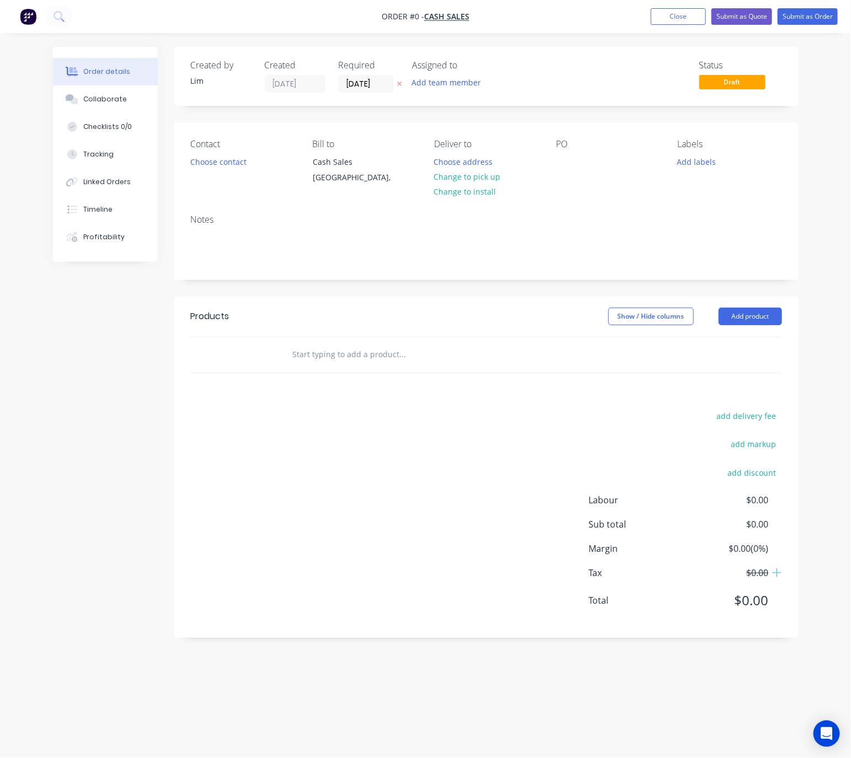
click at [401, 83] on button at bounding box center [400, 84] width 12 height 13
click at [237, 172] on div "Contact Choose contact" at bounding box center [243, 164] width 104 height 50
click at [233, 164] on button "Choose contact" at bounding box center [218, 161] width 68 height 15
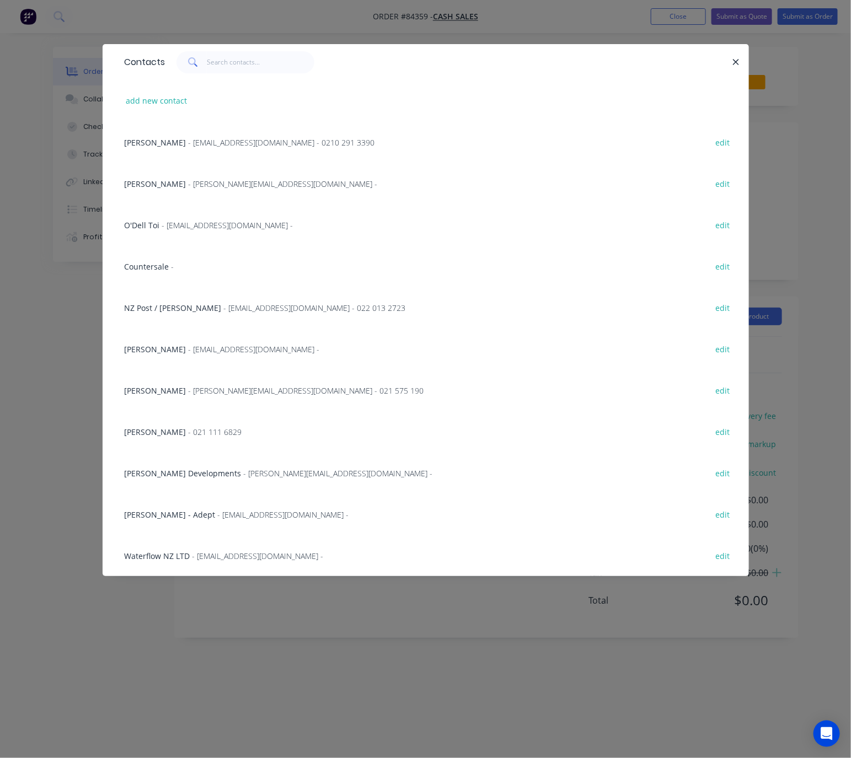
click at [166, 108] on div "add new contact" at bounding box center [425, 100] width 613 height 41
click at [177, 101] on button "add new contact" at bounding box center [156, 100] width 73 height 15
select select "NZ"
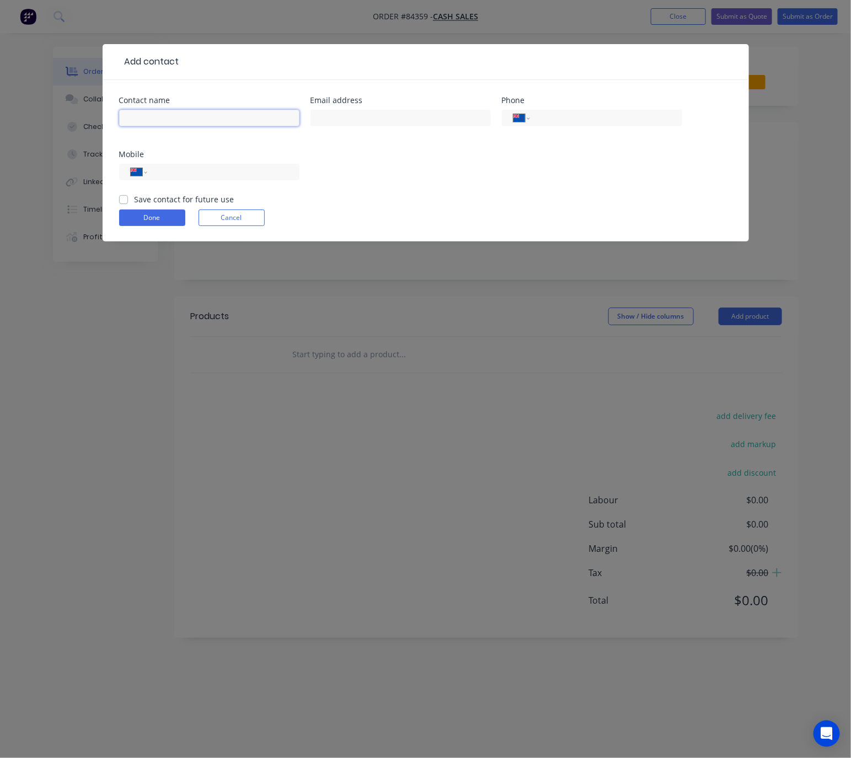
click at [199, 113] on input "text" at bounding box center [209, 118] width 180 height 17
paste input "Susan Brown<S.Brown@avcol.school.nz>"
drag, startPoint x: 282, startPoint y: 117, endPoint x: 173, endPoint y: 116, distance: 109.2
click at [173, 116] on input "Susan Brown<S.Brown@avcol.school.nz>" at bounding box center [209, 118] width 180 height 17
type input "Susan Brown"
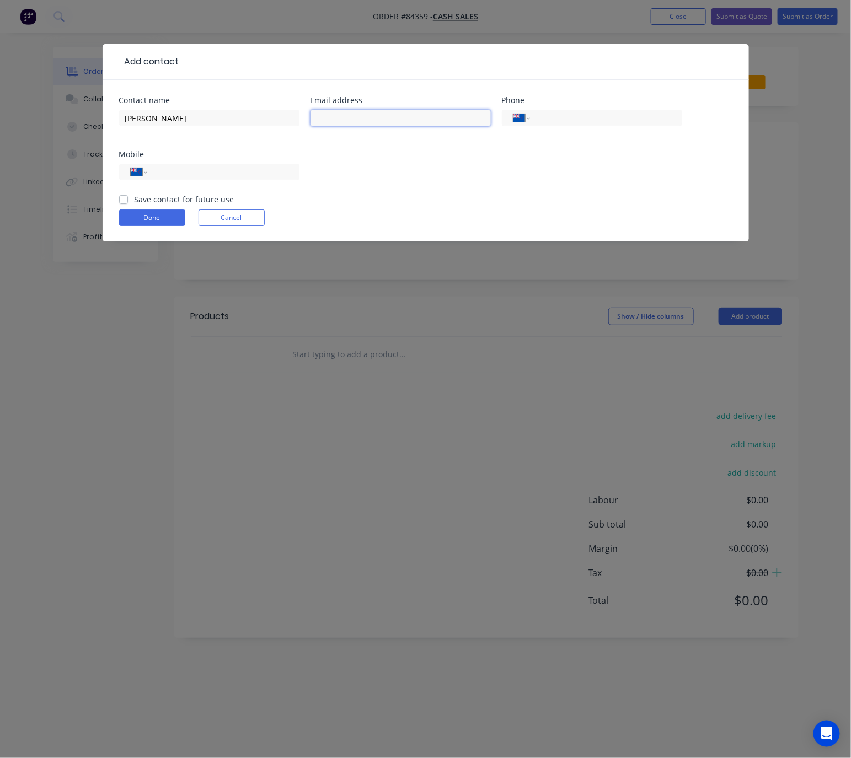
click at [340, 121] on input "text" at bounding box center [401, 118] width 180 height 17
paste input "<S.Brown@avcol.school.nz>"
drag, startPoint x: 321, startPoint y: 116, endPoint x: 305, endPoint y: 116, distance: 16.0
click at [305, 116] on div "Contact name Susan Brown Email address <S.Brown@avcol.school.nz> Phone Internat…" at bounding box center [425, 145] width 613 height 97
click at [430, 113] on input "S.Brown@avcol.school.nz>" at bounding box center [401, 118] width 180 height 17
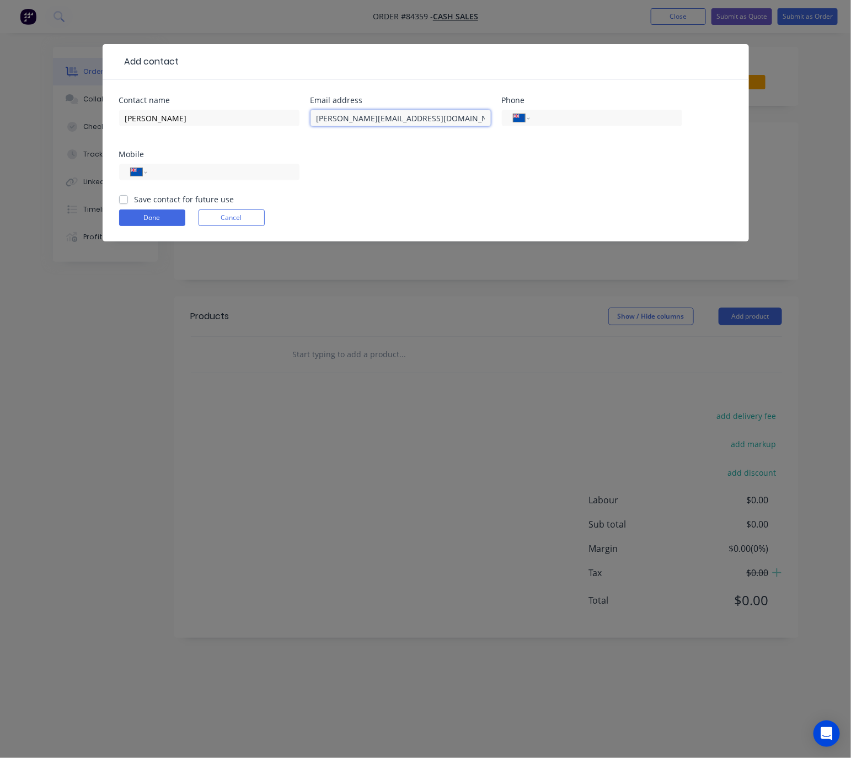
type input "S.Brown@avcol.school.nz"
drag, startPoint x: 123, startPoint y: 116, endPoint x: 134, endPoint y: 117, distance: 11.1
click at [123, 116] on input "Susan Brown" at bounding box center [209, 118] width 180 height 17
paste input "Avondale College."
click at [189, 118] on input "Avondale College. - Susan Brown" at bounding box center [209, 118] width 180 height 17
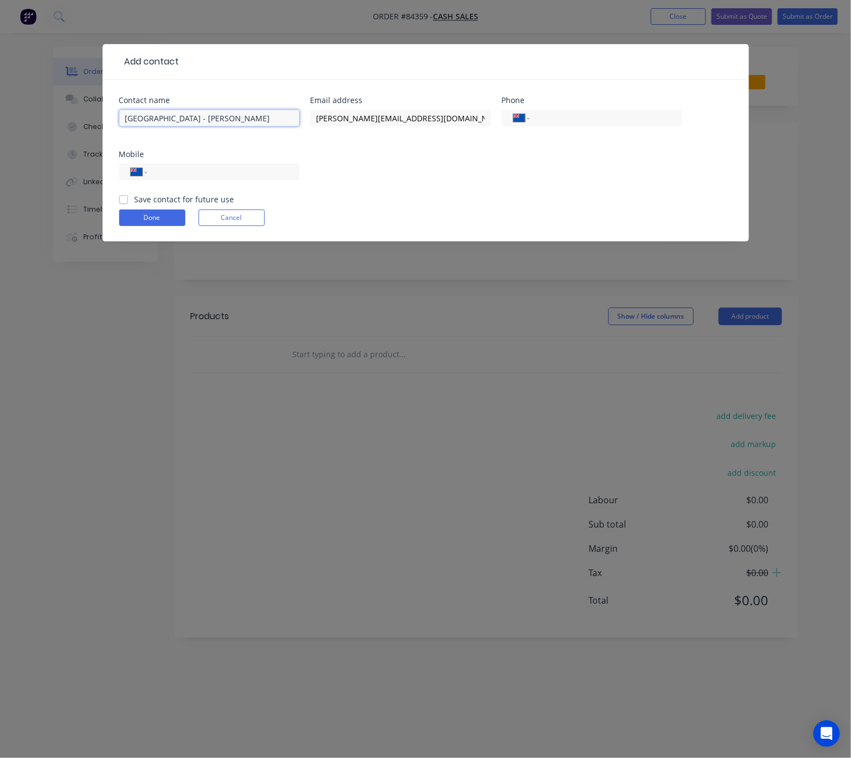
type input "Avondale College - Susan Brown"
click at [204, 169] on input "tel" at bounding box center [221, 172] width 132 height 13
paste input "09 828 7024"
type input "09 828 7024"
click at [135, 199] on label "Save contact for future use" at bounding box center [185, 200] width 100 height 12
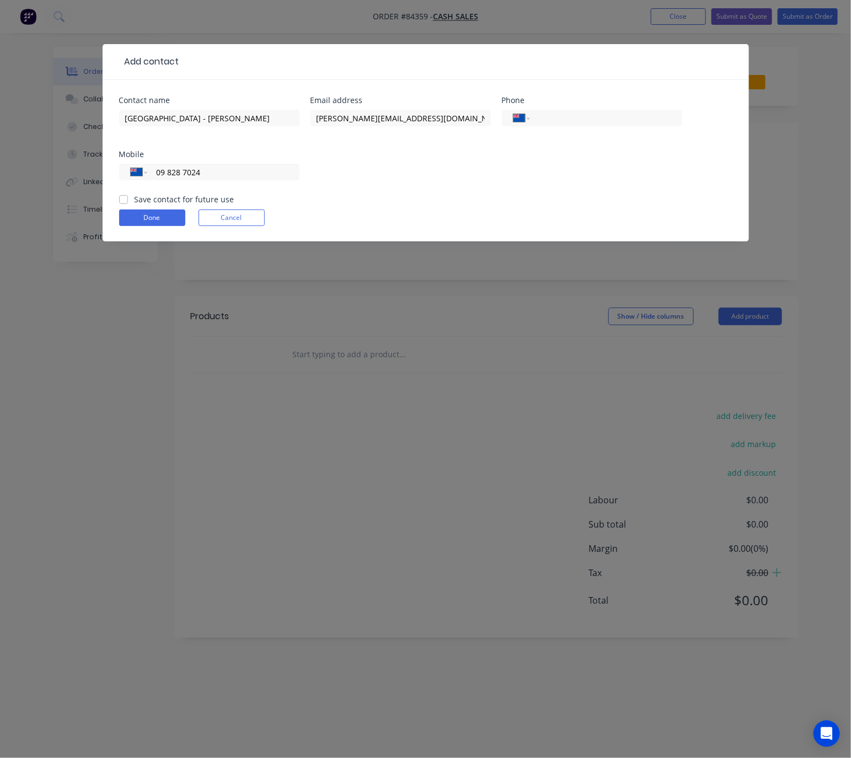
click at [123, 199] on input "Save contact for future use" at bounding box center [123, 199] width 9 height 10
checkbox input "true"
drag, startPoint x: 159, startPoint y: 219, endPoint x: 237, endPoint y: 265, distance: 90.1
click at [168, 216] on button "Done" at bounding box center [152, 218] width 66 height 17
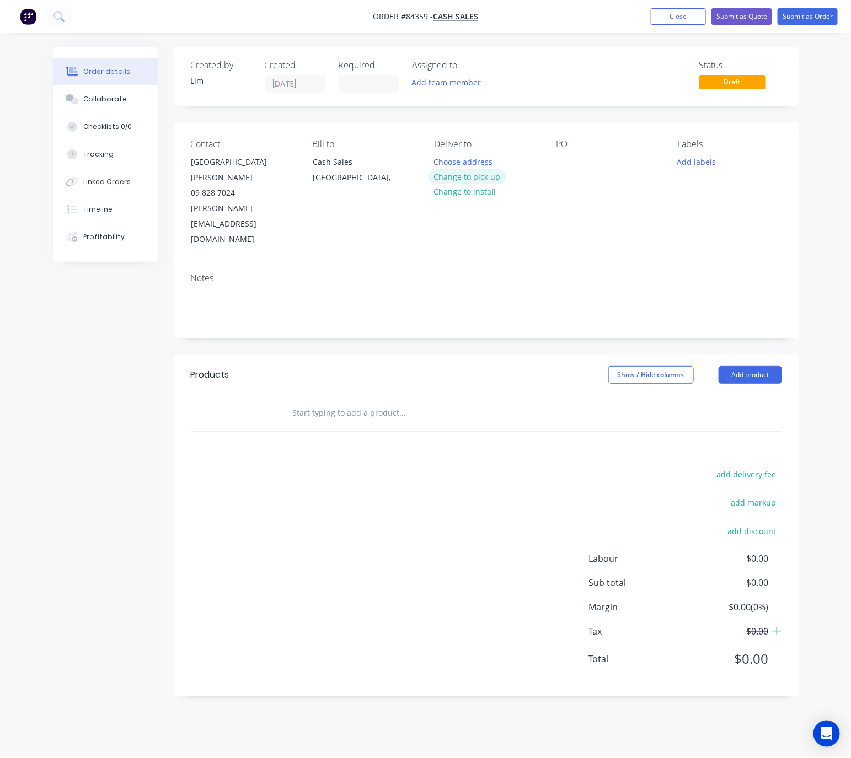
click at [487, 177] on button "Change to pick up" at bounding box center [467, 176] width 78 height 15
click at [467, 180] on button "Change to delivery" at bounding box center [468, 177] width 81 height 15
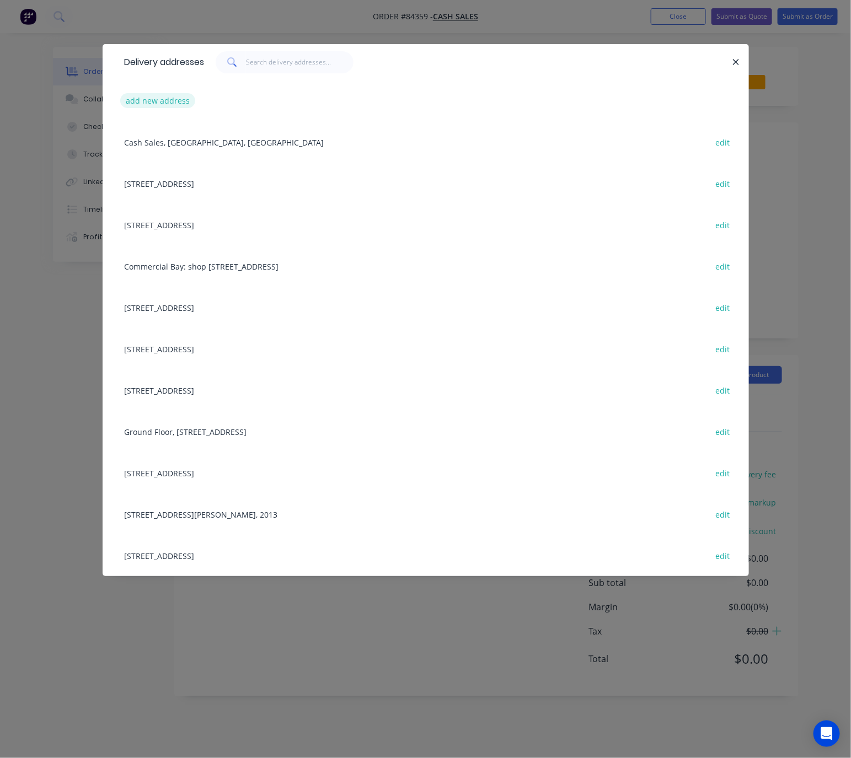
click at [139, 101] on button "add new address" at bounding box center [158, 100] width 76 height 15
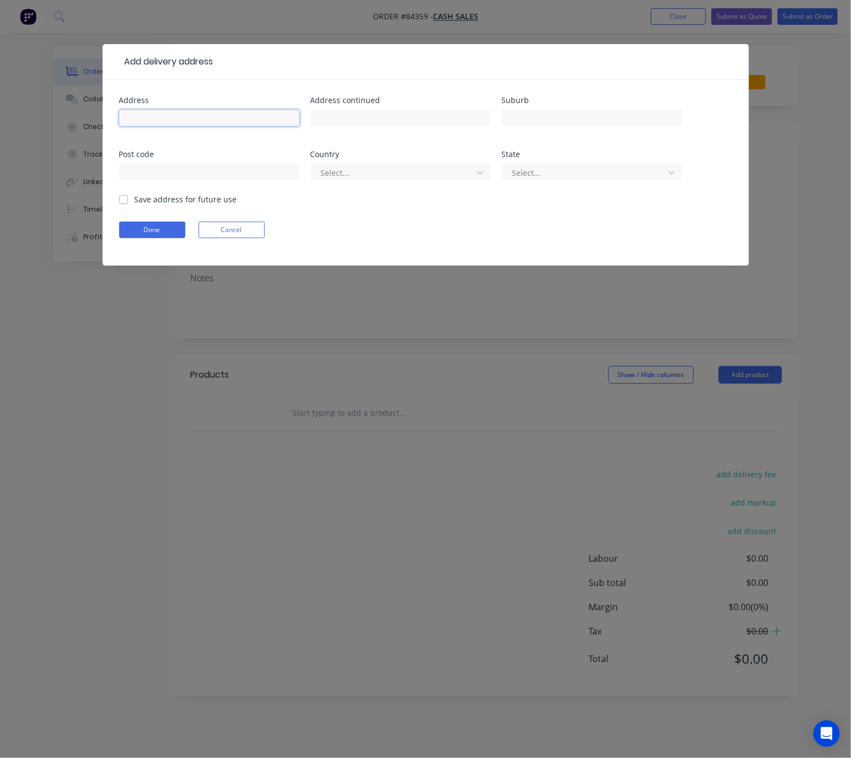
click at [163, 121] on input "text" at bounding box center [209, 118] width 180 height 17
paste input "51 Victor Street, Avondale, Auckland 1026. Attention ART Department Emma Watt."
drag, startPoint x: 154, startPoint y: 116, endPoint x: 336, endPoint y: 123, distance: 182.7
click at [356, 122] on div "Address 51 Victor Street, Avondale, Auckland 1026. Attention ART Department Emm…" at bounding box center [425, 145] width 613 height 97
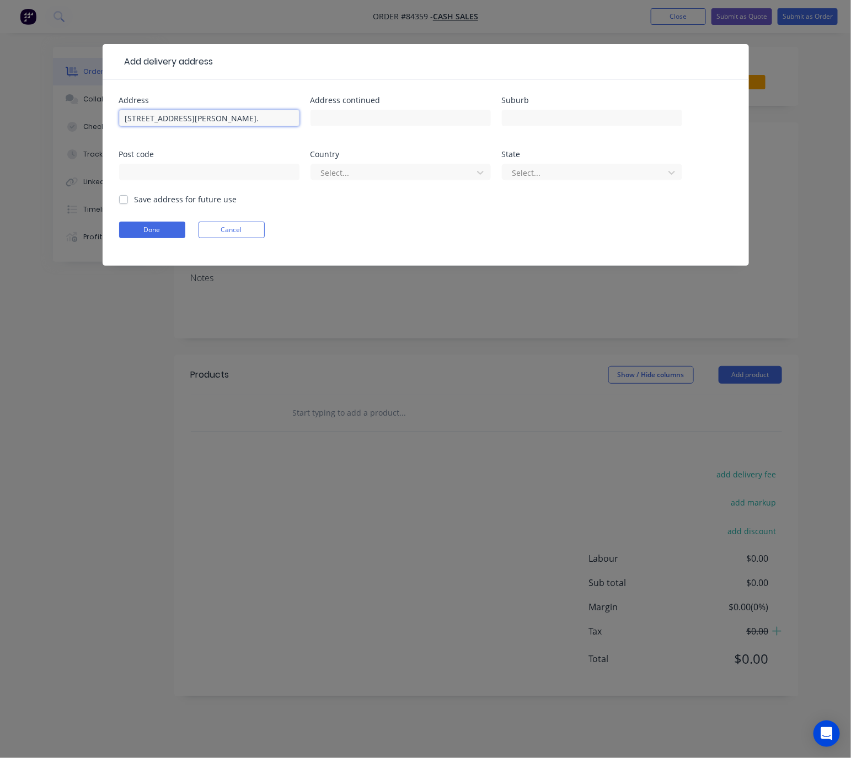
scroll to position [0, 0]
type input "51 Victor Street, Avondale, Auckland 1026."
drag, startPoint x: 349, startPoint y: 117, endPoint x: 340, endPoint y: 116, distance: 9.4
click at [348, 117] on input "text" at bounding box center [401, 118] width 180 height 17
paste input "Attention ART Department Emma Watt."
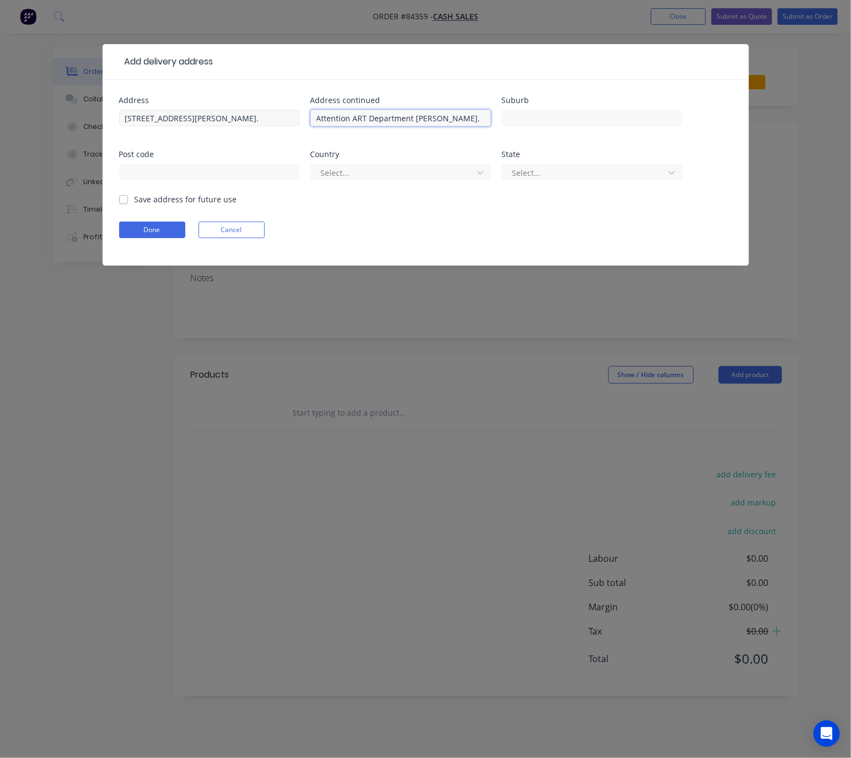
type input "Attention ART Department Emma Watt."
drag, startPoint x: 272, startPoint y: 116, endPoint x: 257, endPoint y: 116, distance: 14.9
click at [257, 116] on input "51 Victor Street, Avondale, Auckland 1026." at bounding box center [209, 118] width 180 height 17
type input "51 Victor Street, Avondale, Auckland ."
click at [237, 174] on input "text" at bounding box center [209, 172] width 180 height 17
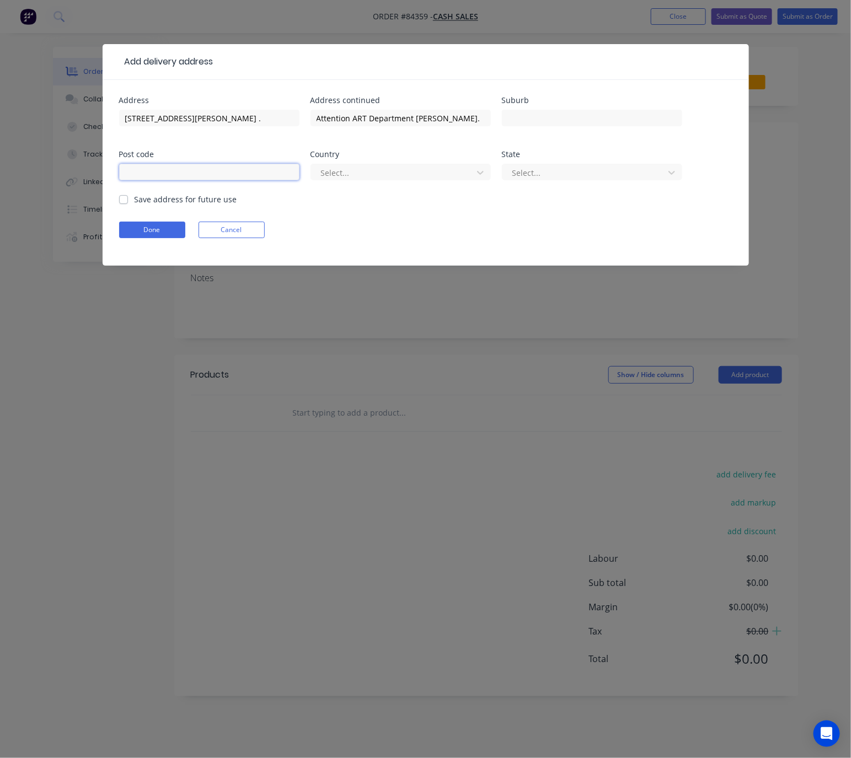
paste input "1026"
type input "1026"
drag, startPoint x: 255, startPoint y: 119, endPoint x: 182, endPoint y: 117, distance: 73.4
click at [182, 117] on input "51 Victor Street, Avondale, Auckland ." at bounding box center [209, 118] width 180 height 17
type input "51 Victor Street,."
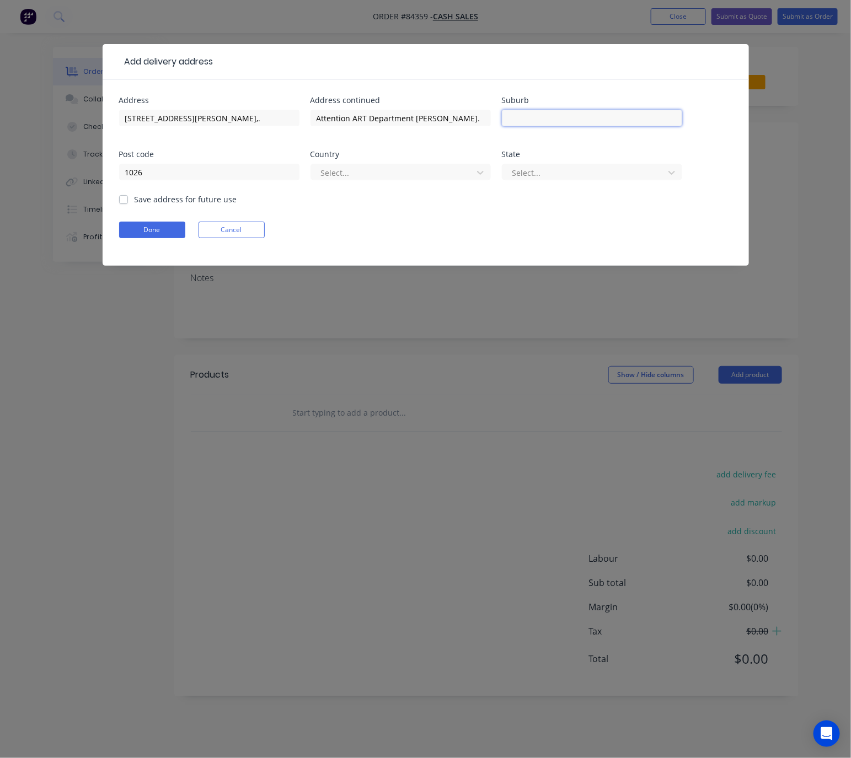
click at [516, 118] on input "text" at bounding box center [592, 118] width 180 height 17
paste input "Avondale, Auckland"
click at [508, 118] on input "Avondale, Auckland" at bounding box center [592, 118] width 180 height 17
click at [544, 116] on input "Avondale, Auckland" at bounding box center [592, 118] width 180 height 17
type input "Avondale - Auckland"
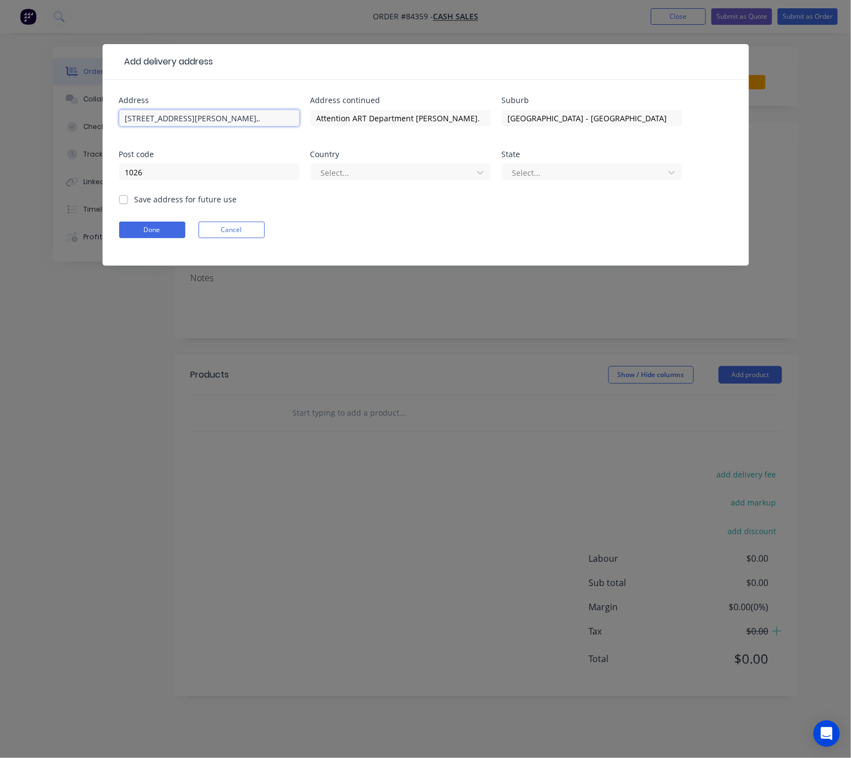
click at [192, 113] on input "51 Victor Street,." at bounding box center [209, 118] width 180 height 17
type input "51 Victor Street"
click at [384, 175] on div at bounding box center [393, 173] width 147 height 14
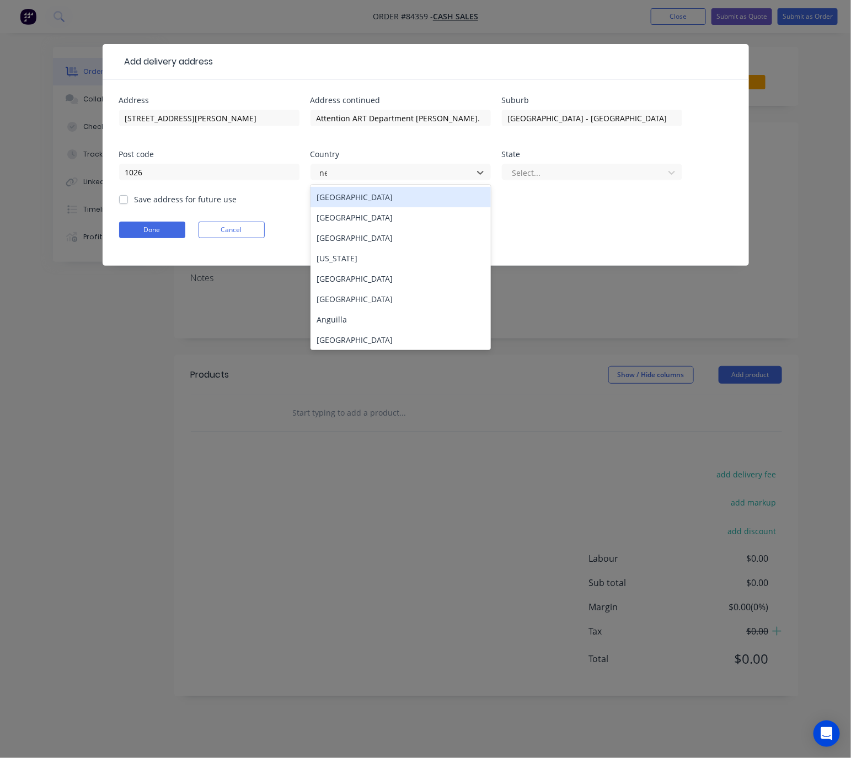
type input "new"
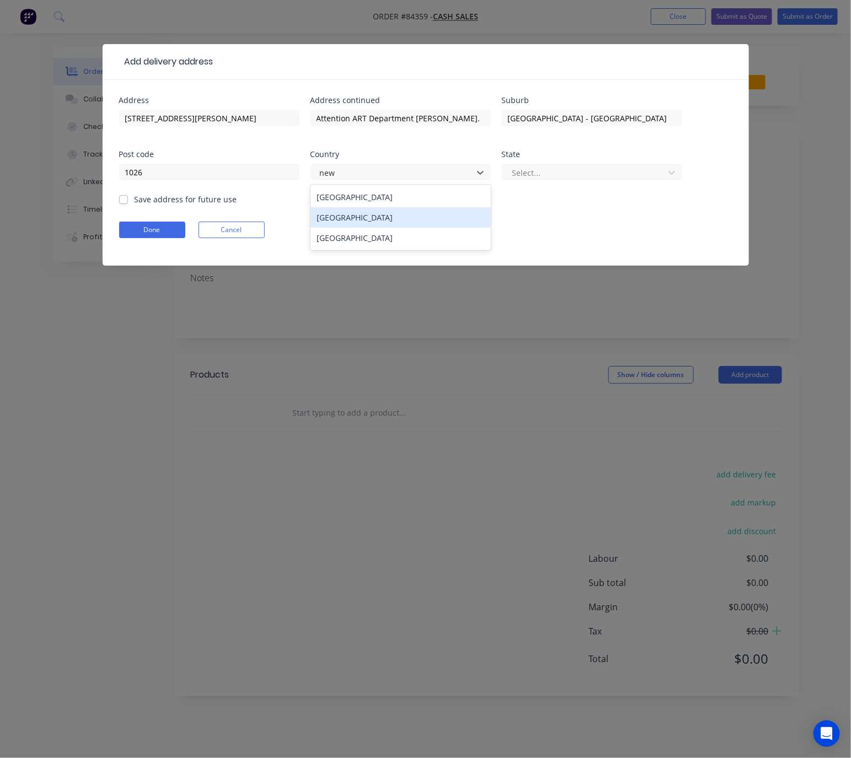
click at [380, 222] on div "[GEOGRAPHIC_DATA]" at bounding box center [401, 217] width 180 height 20
click at [547, 170] on div at bounding box center [584, 173] width 147 height 14
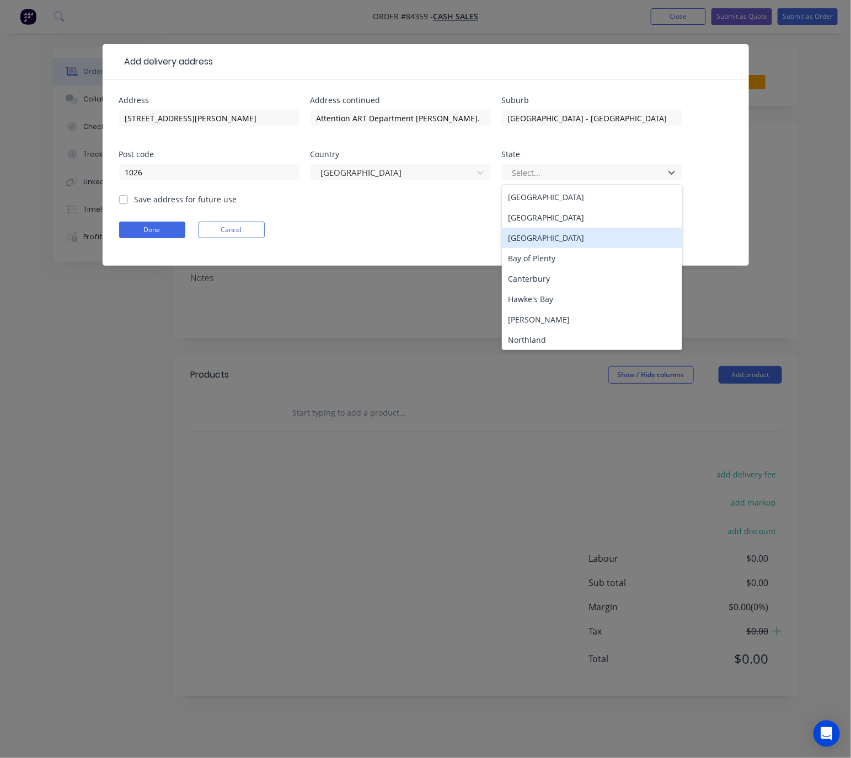
click at [553, 242] on div "Auckland" at bounding box center [592, 238] width 180 height 20
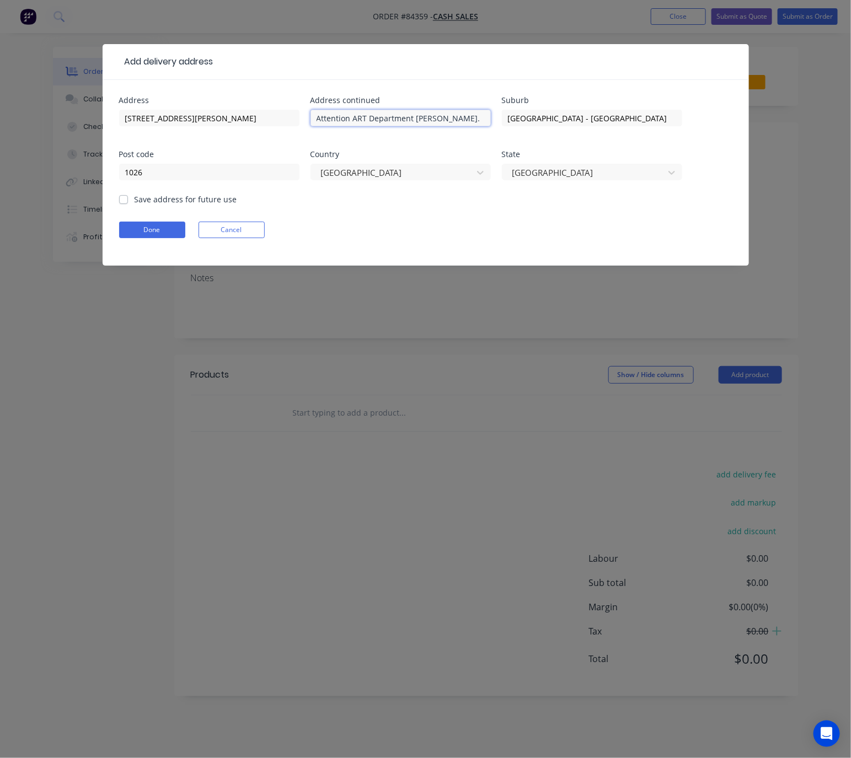
click at [469, 118] on input "Attention ART Department Emma Watt." at bounding box center [401, 118] width 180 height 17
type input "Attention ART Department Emma Watt"
click at [125, 194] on input "Save address for future use" at bounding box center [123, 199] width 9 height 10
checkbox input "true"
click at [143, 235] on button "Done" at bounding box center [152, 230] width 66 height 17
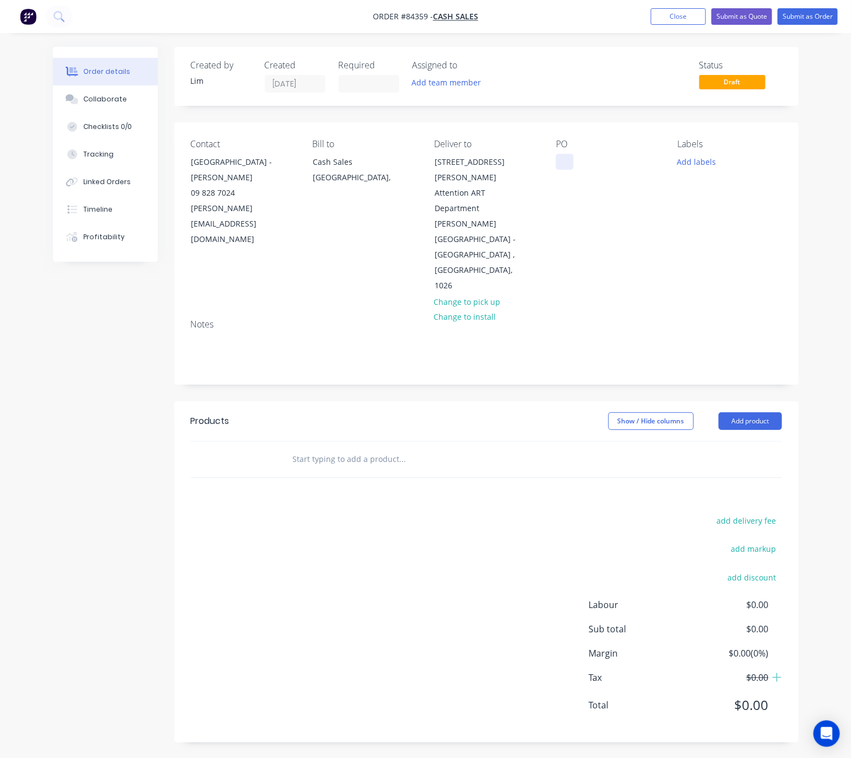
drag, startPoint x: 563, startPoint y: 166, endPoint x: 791, endPoint y: 202, distance: 230.7
click at [563, 165] on div at bounding box center [565, 162] width 18 height 16
click at [697, 167] on button "Add labels" at bounding box center [697, 161] width 51 height 15
click at [720, 258] on div "BLUE JOB" at bounding box center [727, 260] width 39 height 12
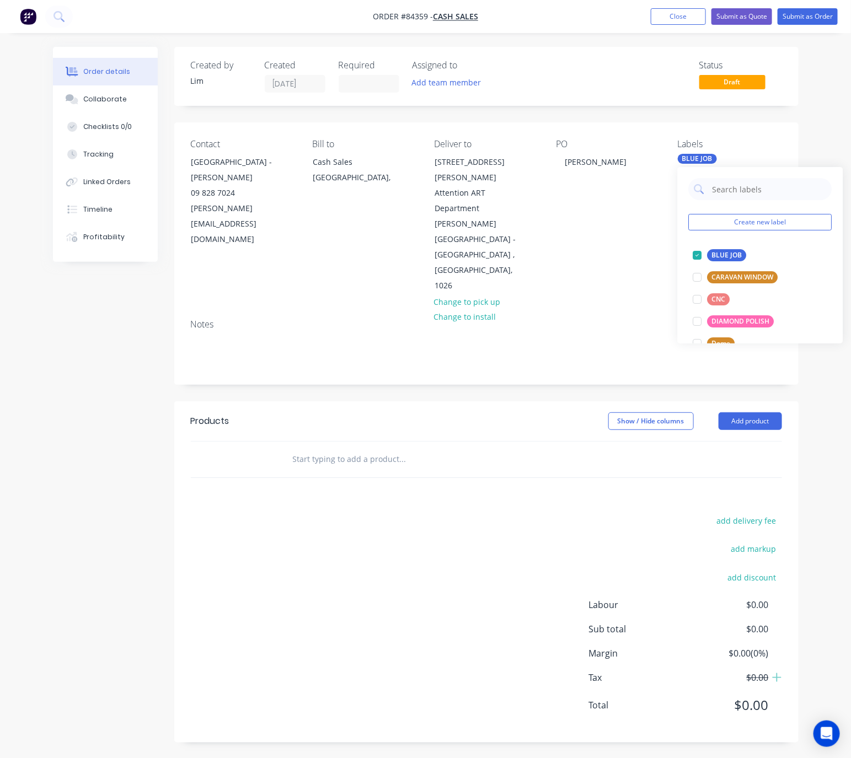
click at [508, 413] on div "Show / Hide columns Add product" at bounding box center [549, 422] width 466 height 18
click at [383, 448] on input "text" at bounding box center [402, 459] width 221 height 22
click at [323, 448] on input "text" at bounding box center [402, 459] width 221 height 22
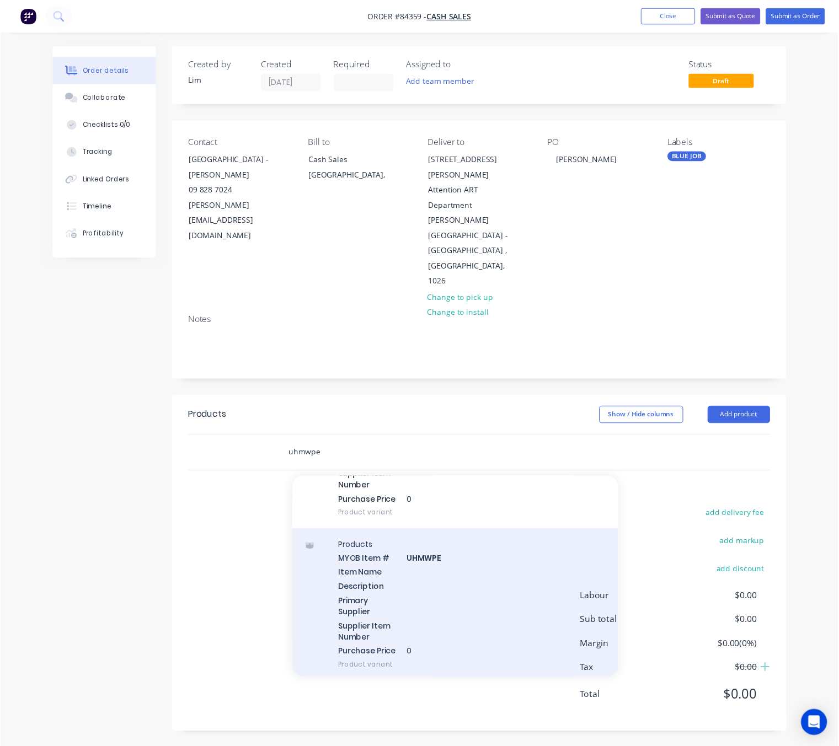
scroll to position [2241, 0]
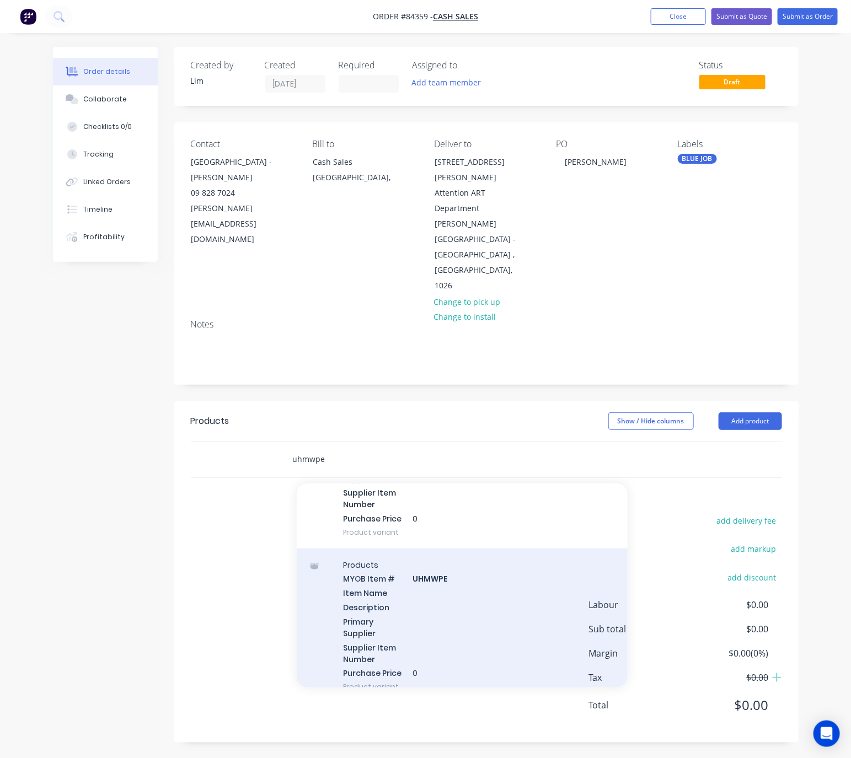
type input "uhmwpe"
click at [471, 553] on div "Products MYOB Item # UHMWPE Item Name Description Primary Supplier Supplier Ite…" at bounding box center [462, 626] width 331 height 155
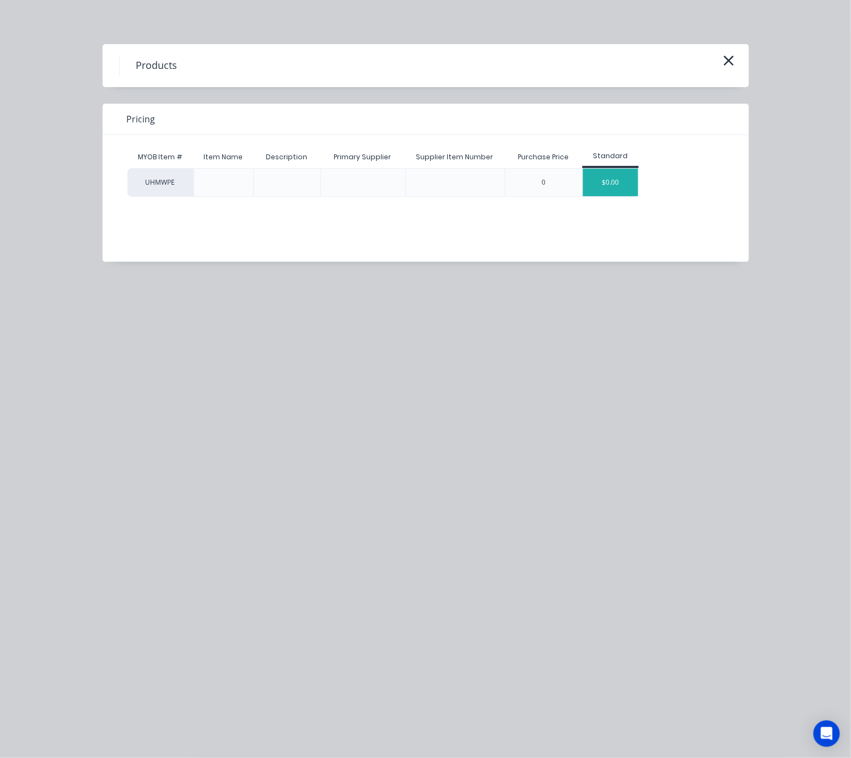
click at [616, 182] on div "$0.00" at bounding box center [610, 183] width 55 height 28
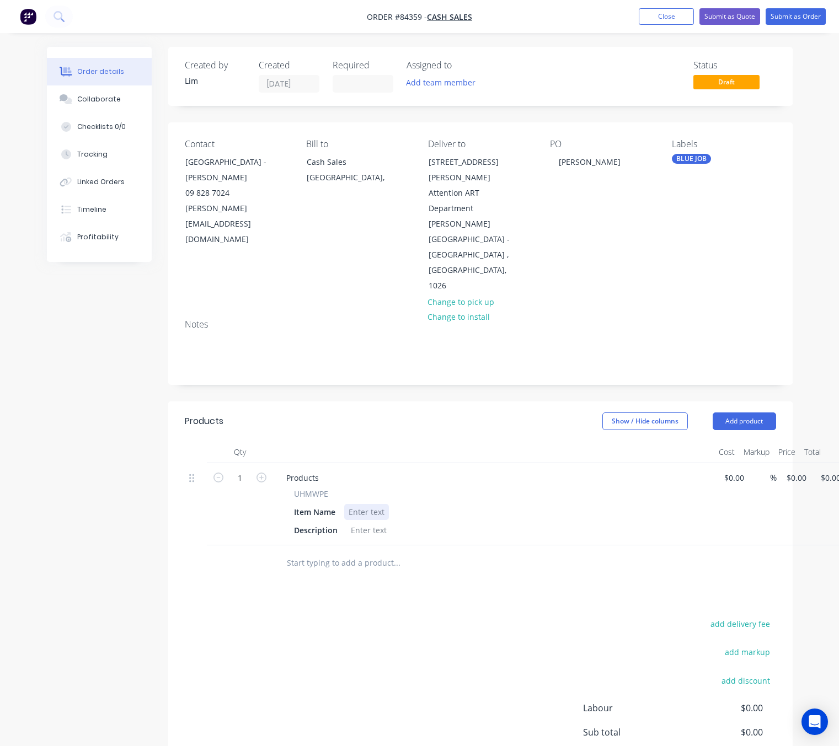
drag, startPoint x: 360, startPoint y: 452, endPoint x: 467, endPoint y: 472, distance: 109.5
click at [363, 504] on div at bounding box center [366, 512] width 45 height 16
click at [368, 504] on div at bounding box center [366, 512] width 45 height 16
paste div
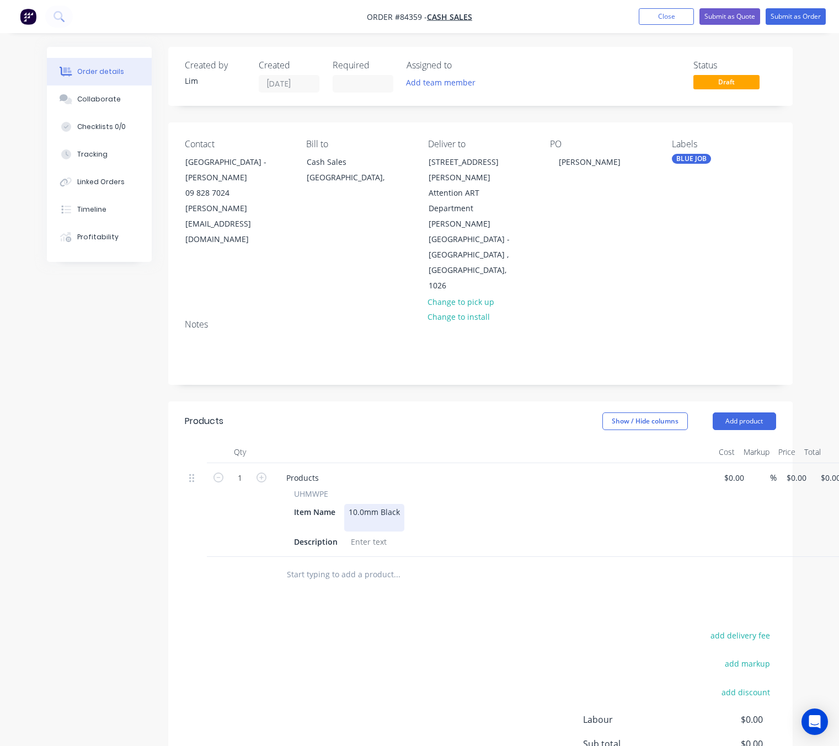
click at [360, 518] on div at bounding box center [374, 524] width 51 height 12
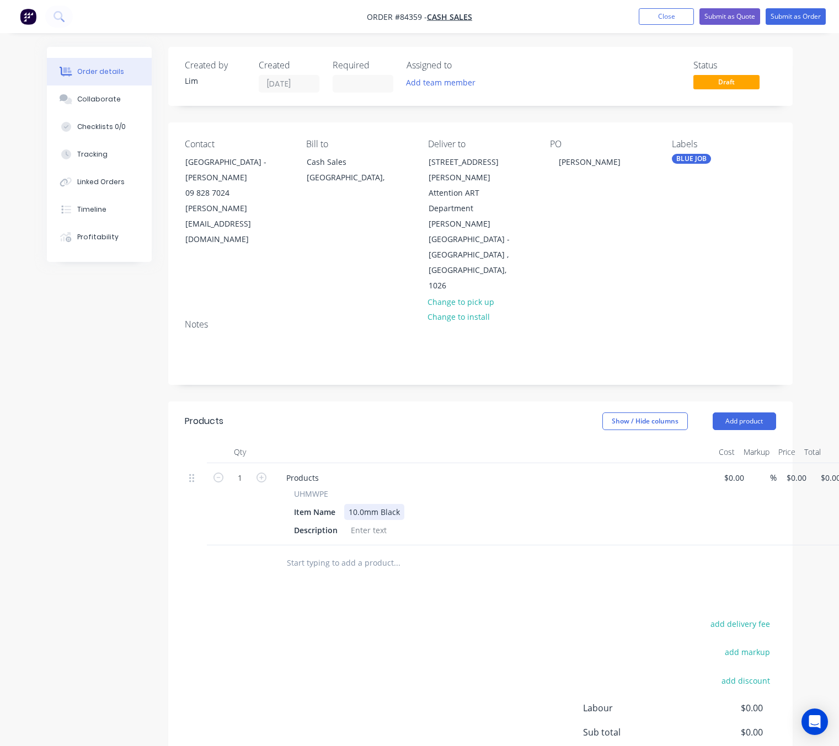
drag, startPoint x: 349, startPoint y: 457, endPoint x: 391, endPoint y: 452, distance: 42.2
click at [349, 504] on div "10.0mm Black" at bounding box center [374, 512] width 60 height 16
click at [461, 504] on div "UHMWPE Sheet 10.0mm Black" at bounding box center [404, 512] width 120 height 16
click at [354, 522] on div at bounding box center [368, 530] width 45 height 16
click at [381, 621] on div "add delivery fee add markup add discount Labour $0.00 Sub total $0.00 Margin $0…" at bounding box center [480, 723] width 591 height 213
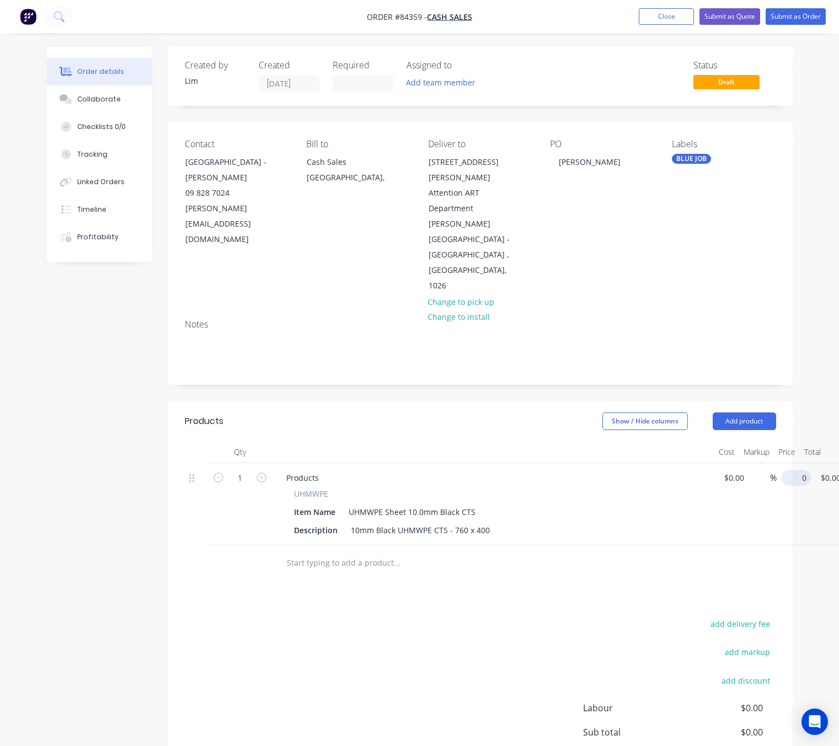
click at [795, 470] on input "0" at bounding box center [797, 478] width 25 height 16
type input "$71.37"
drag, startPoint x: 485, startPoint y: 578, endPoint x: 496, endPoint y: 547, distance: 33.3
click at [484, 617] on div "add delivery fee add markup add discount Labour $0.00 Sub total $0.00 Margin $0…" at bounding box center [480, 723] width 591 height 213
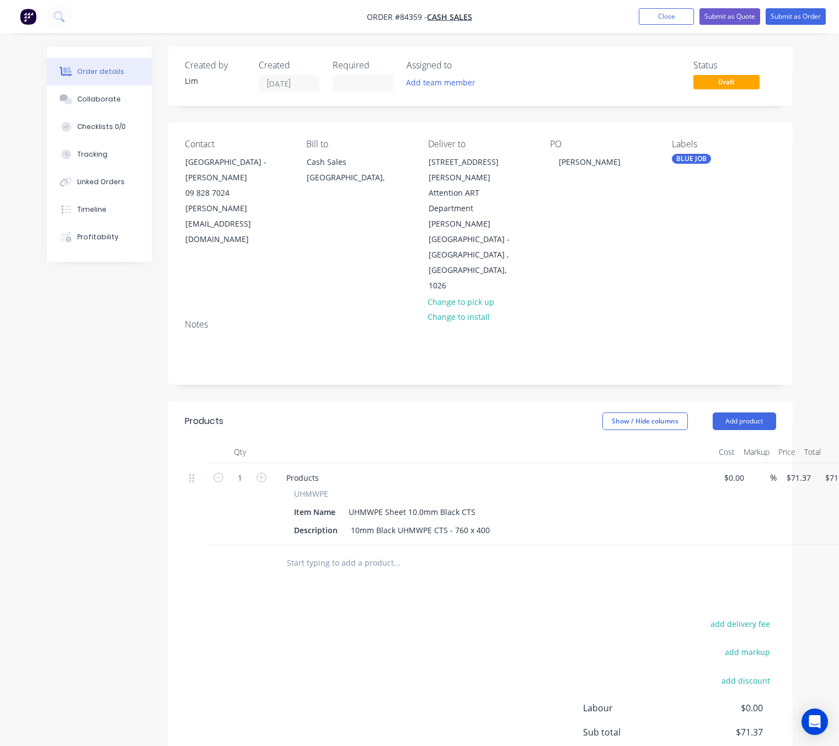
scroll to position [56, 0]
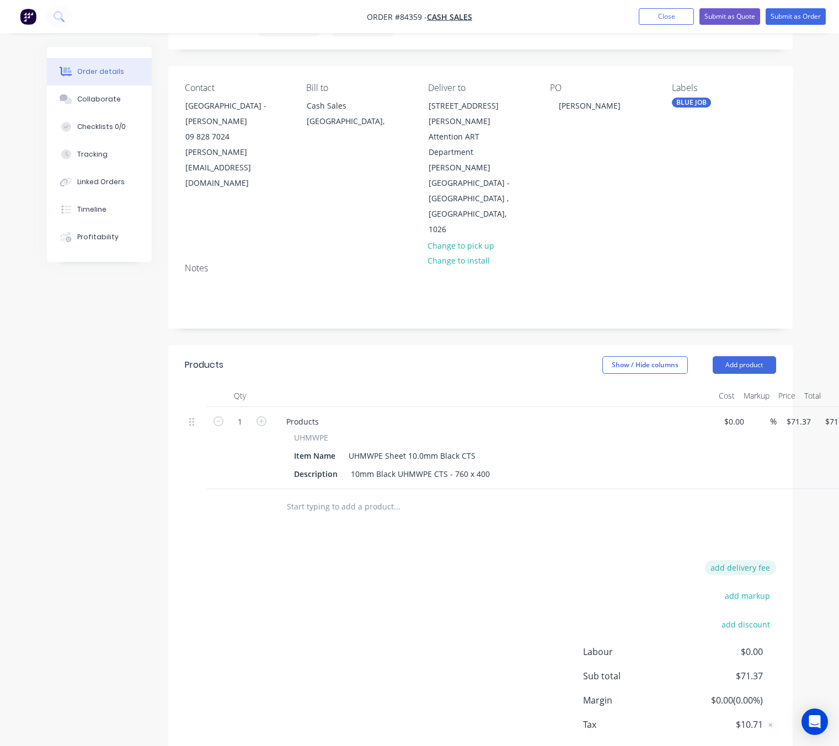
click at [755, 560] on button "add delivery fee" at bounding box center [740, 567] width 71 height 15
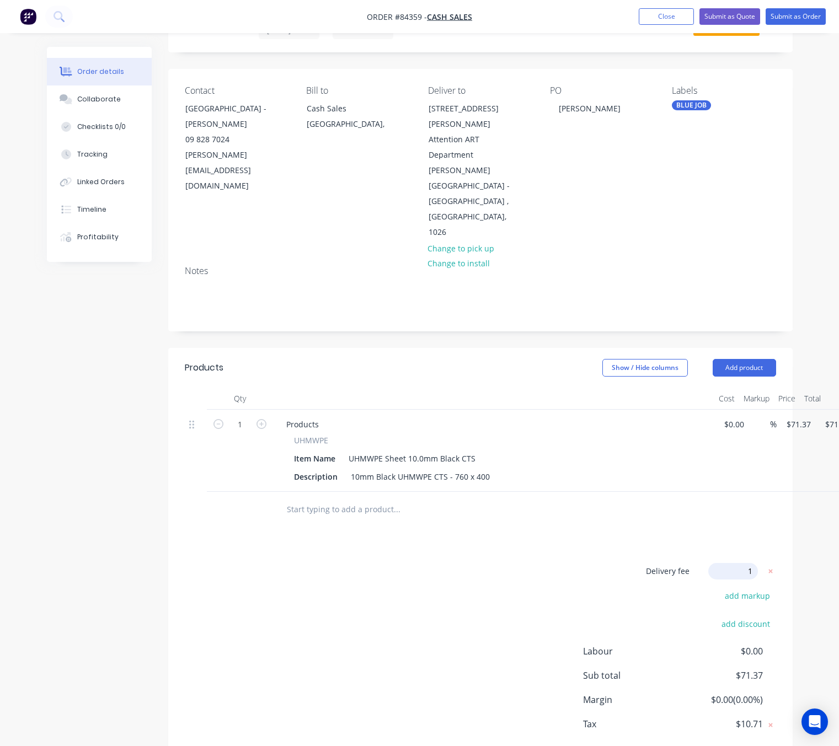
type input "10"
click at [672, 487] on div "Products Show / Hide columns Add product Qty Cost Markup Price Total 1 Products…" at bounding box center [480, 567] width 624 height 439
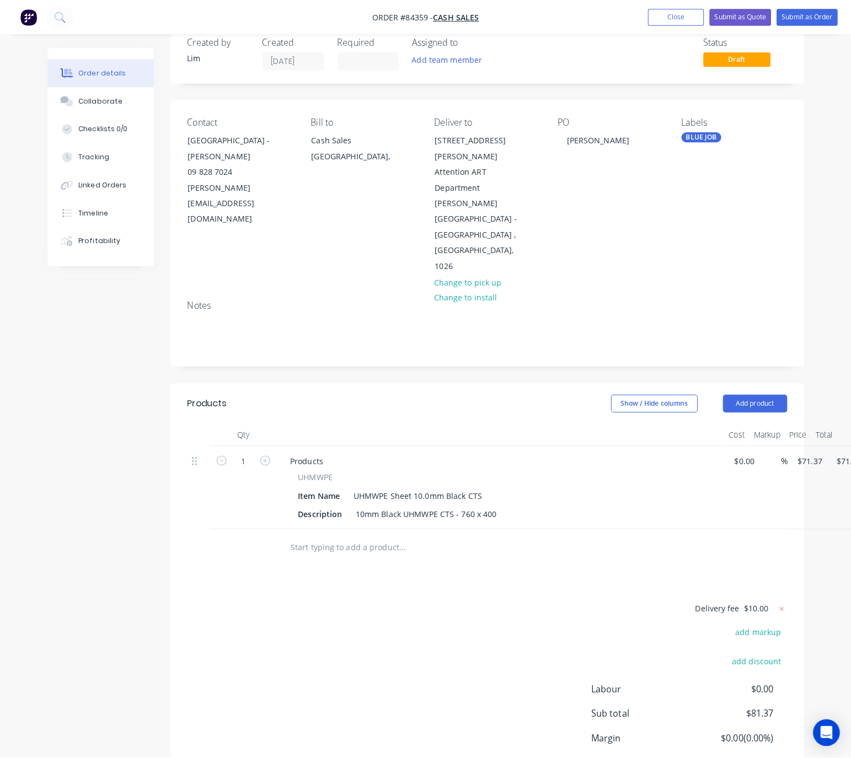
scroll to position [0, 0]
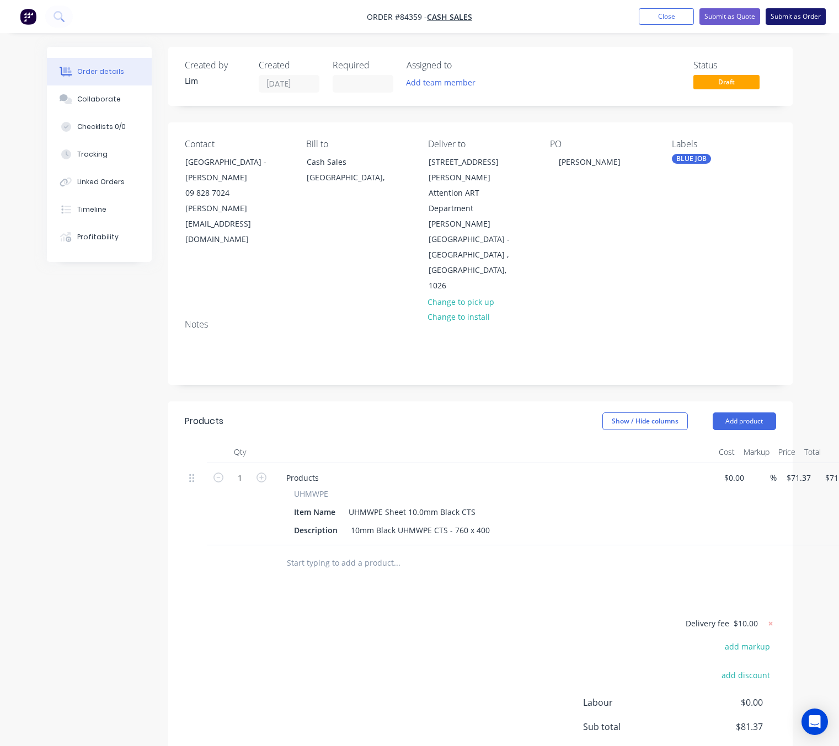
click at [805, 17] on button "Submit as Order" at bounding box center [796, 16] width 60 height 17
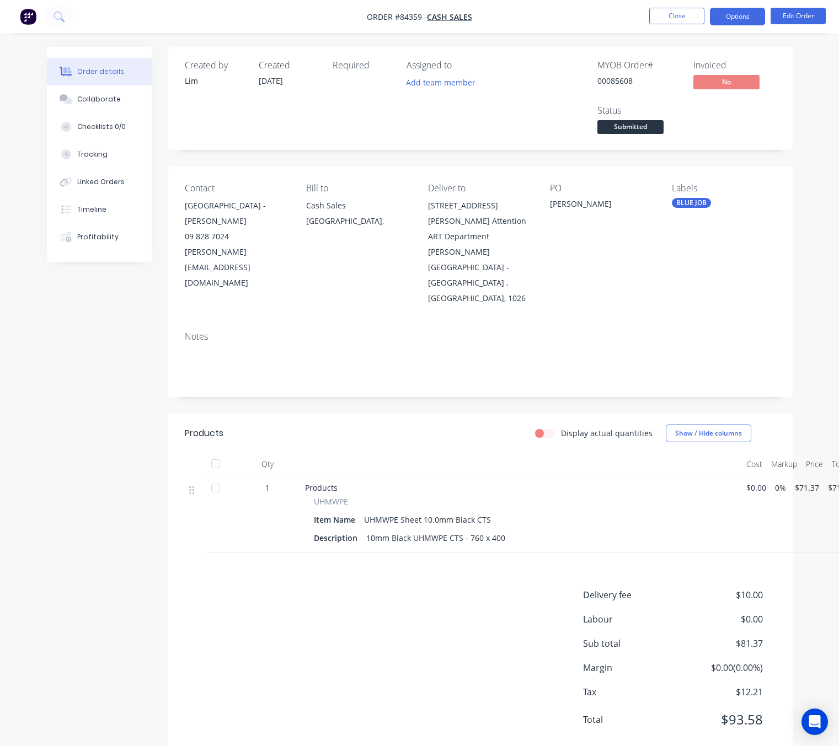
click at [749, 12] on button "Options" at bounding box center [737, 17] width 55 height 18
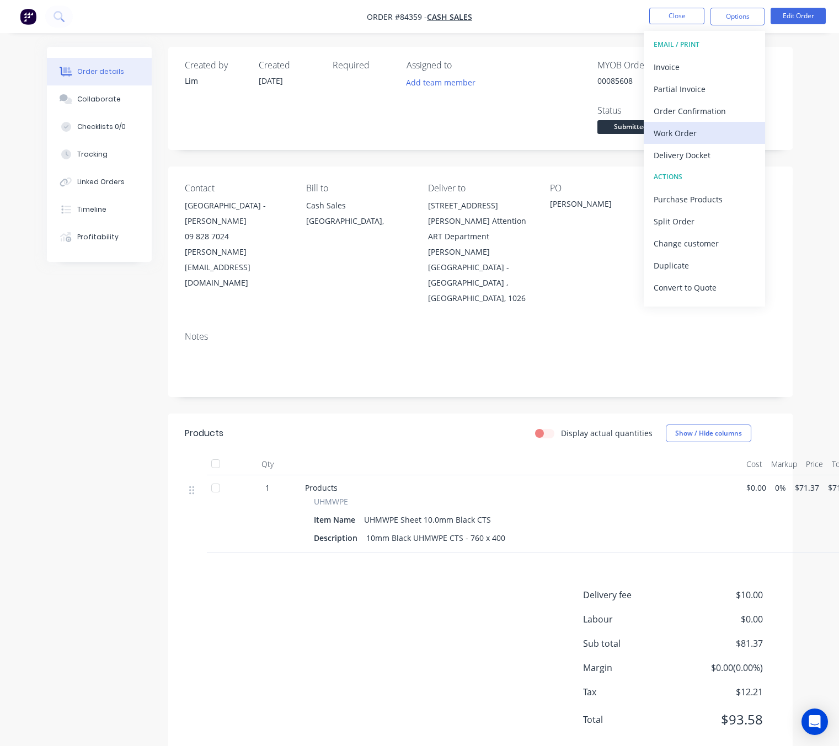
click at [692, 131] on div "Work Order" at bounding box center [704, 133] width 101 height 16
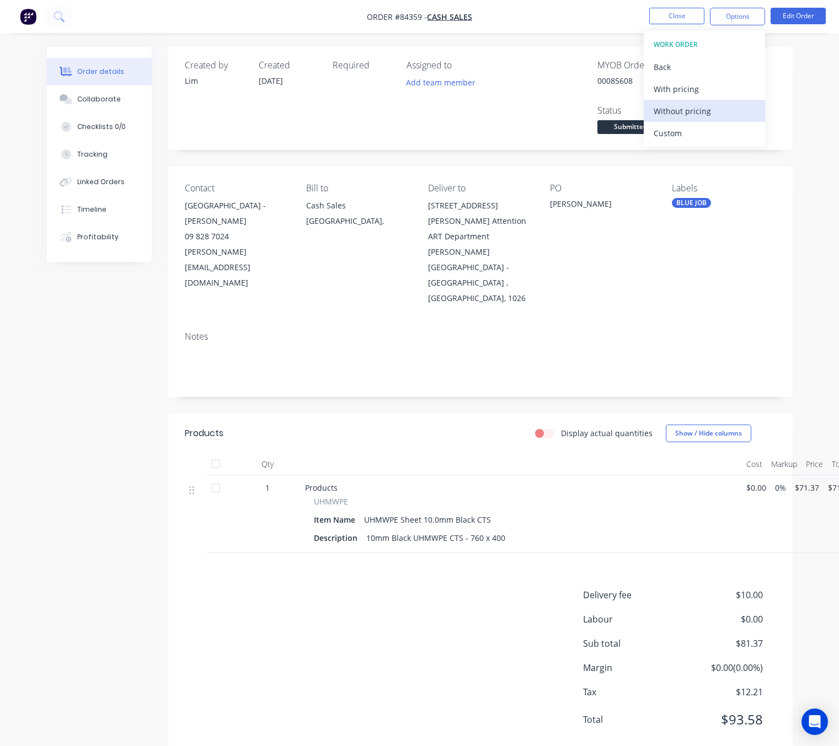
click at [704, 113] on div "Without pricing" at bounding box center [704, 111] width 101 height 16
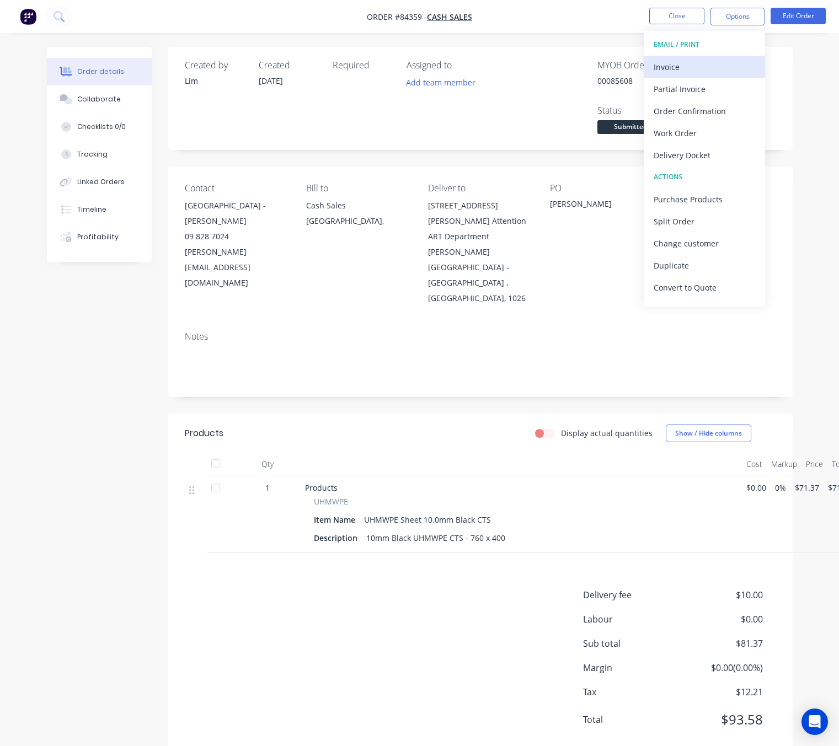
click at [678, 70] on div "Invoice" at bounding box center [704, 67] width 101 height 16
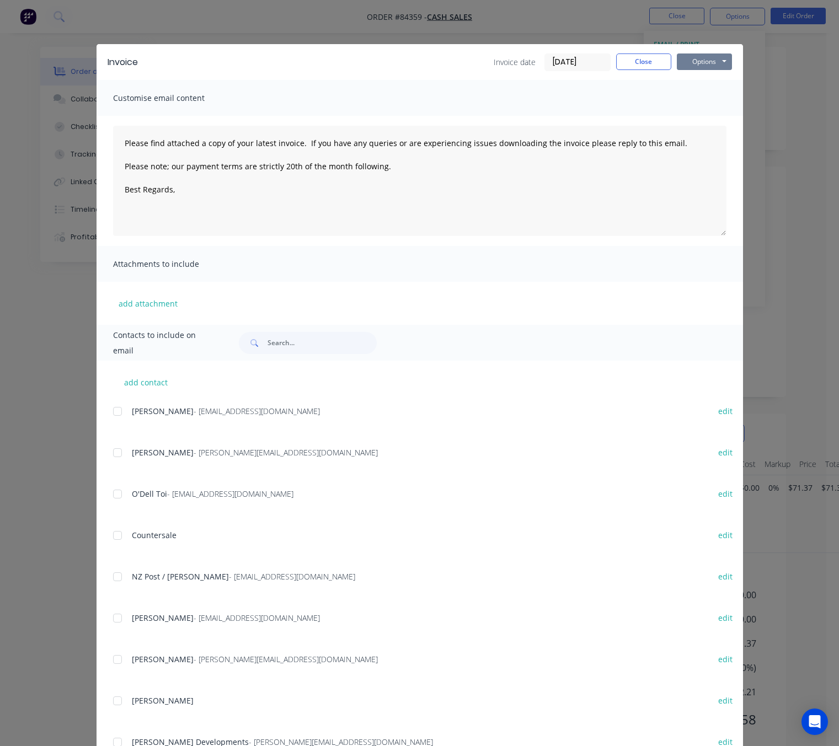
click at [698, 62] on button "Options" at bounding box center [704, 62] width 55 height 17
click at [707, 77] on button "Preview" at bounding box center [712, 81] width 71 height 18
click at [638, 57] on button "Close" at bounding box center [643, 62] width 55 height 17
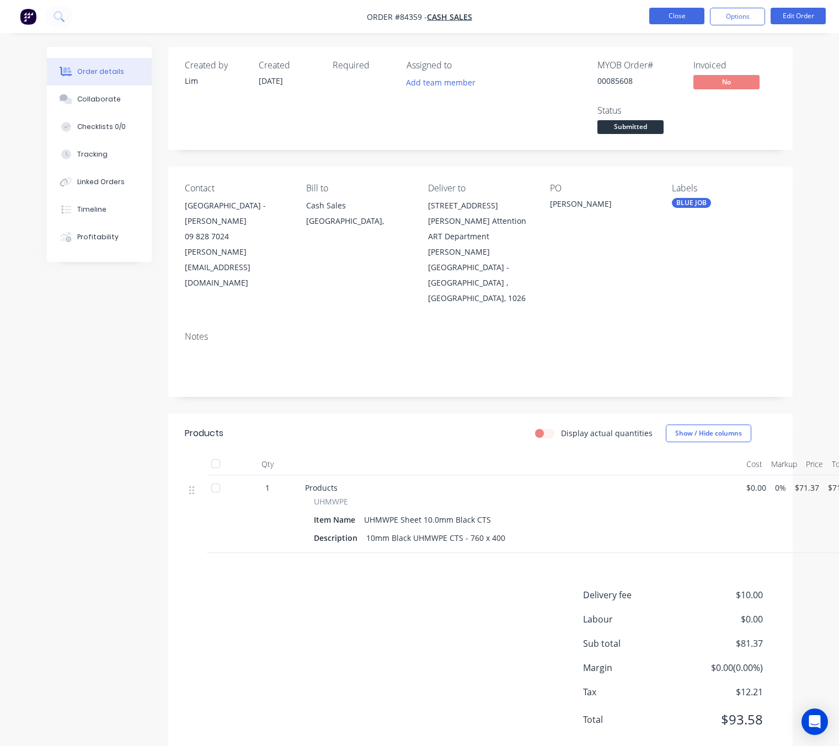
click at [680, 22] on button "Close" at bounding box center [676, 16] width 55 height 17
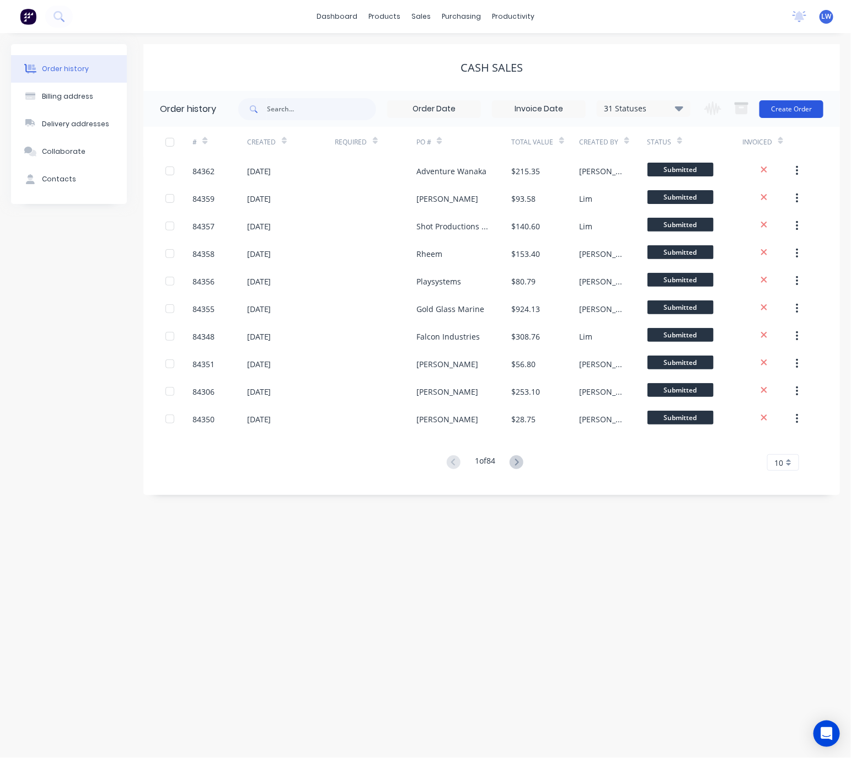
click at [815, 106] on button "Create Order" at bounding box center [792, 109] width 64 height 18
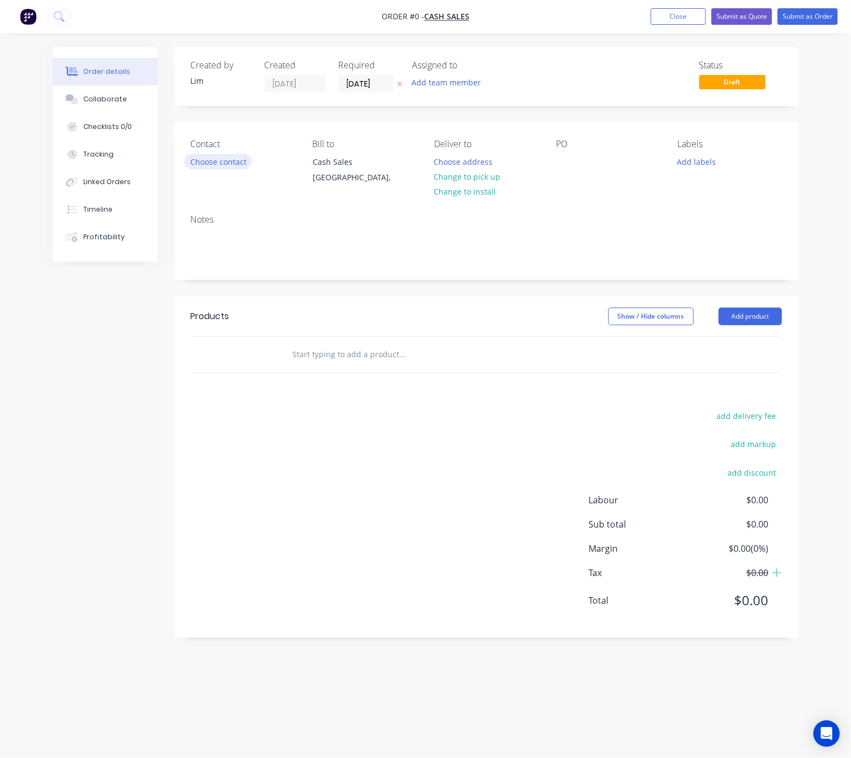
click at [222, 161] on button "Choose contact" at bounding box center [218, 161] width 68 height 15
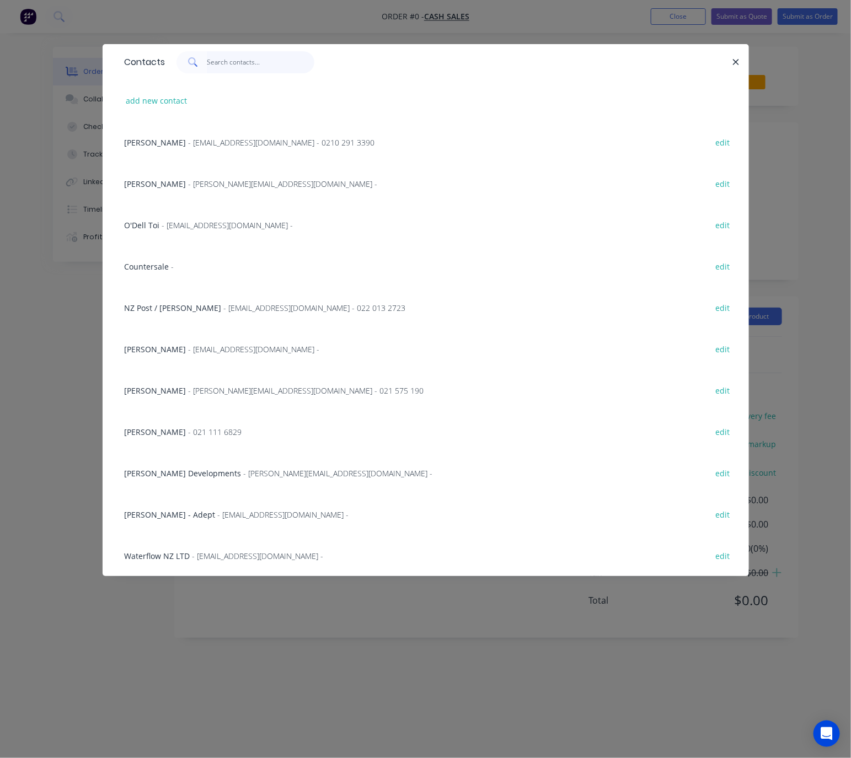
click at [223, 62] on input "text" at bounding box center [261, 62] width 108 height 22
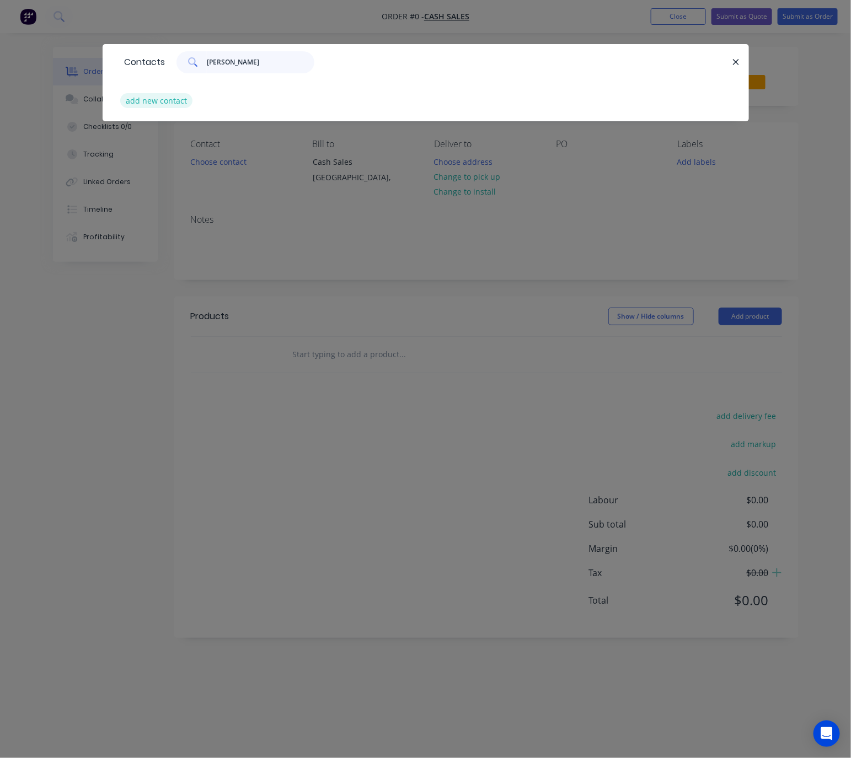
type input "dave su"
click at [138, 97] on button "add new contact" at bounding box center [156, 100] width 73 height 15
select select "NZ"
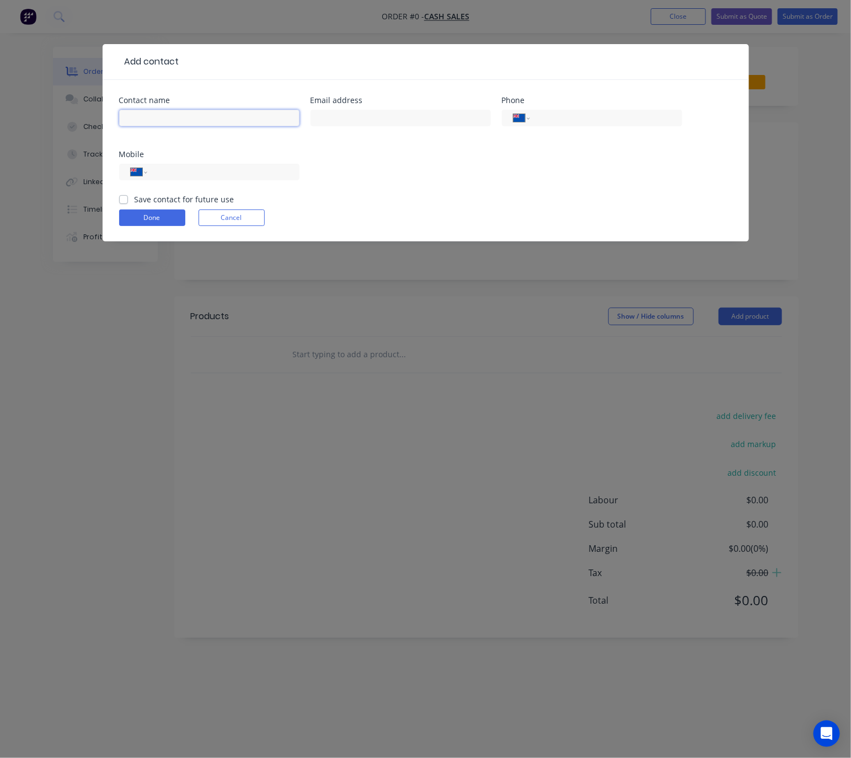
click at [187, 123] on input "text" at bounding box center [209, 118] width 180 height 17
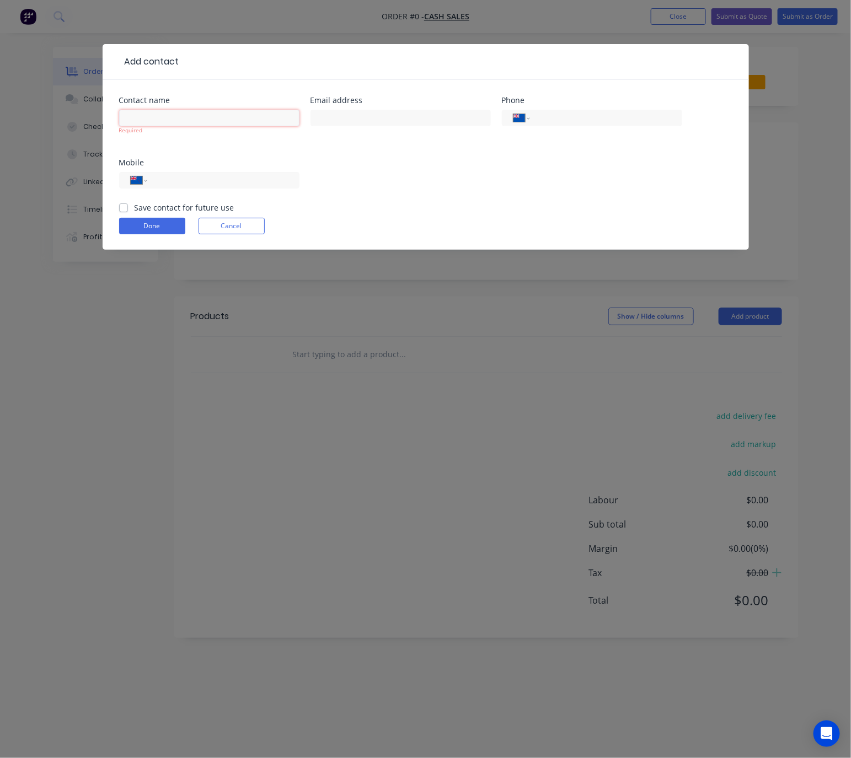
click at [140, 116] on input "text" at bounding box center [209, 118] width 180 height 17
paste input "Dave Sutton<dave@squidinc.co.nz>"
drag, startPoint x: 259, startPoint y: 121, endPoint x: 169, endPoint y: 120, distance: 89.9
click at [169, 120] on input "Dave Sutton<dave@squidinc.co.nz>" at bounding box center [209, 118] width 180 height 17
type input "Dave Sutton"
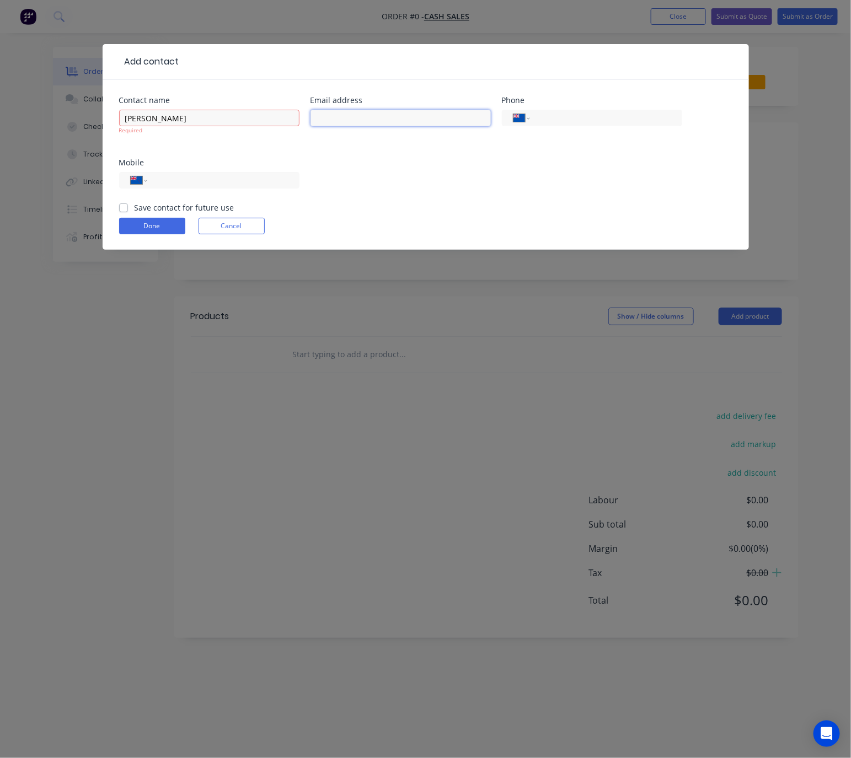
click at [378, 118] on input "text" at bounding box center [401, 118] width 180 height 17
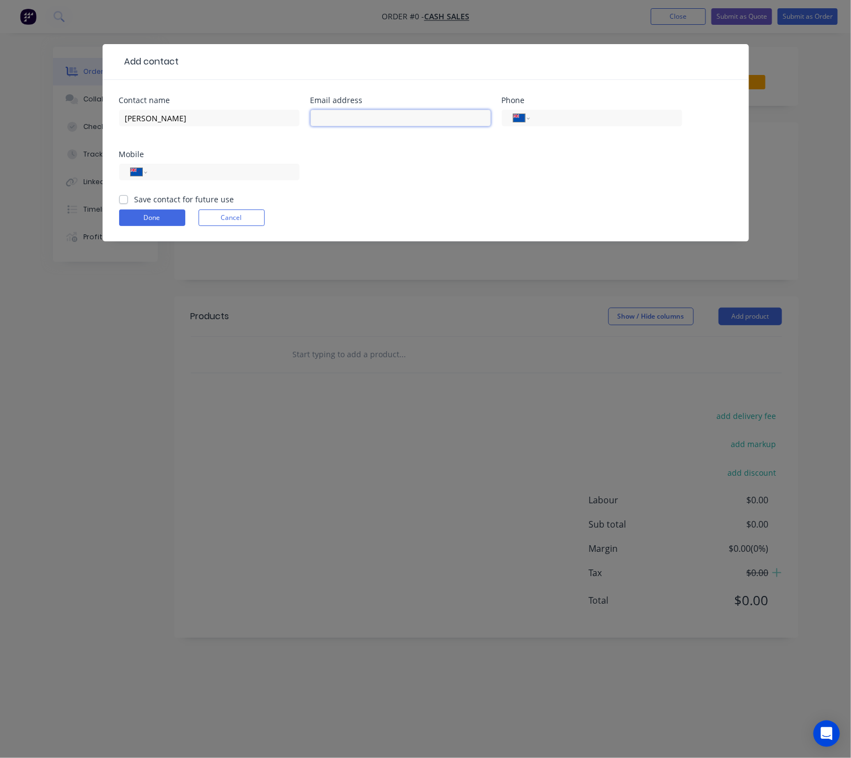
paste input "<dave@squidinc.co.nz>"
click at [320, 119] on input "<dave@squidinc.co.nz>" at bounding box center [401, 118] width 180 height 17
click at [409, 113] on input "dave@squidinc.co.nz>" at bounding box center [401, 118] width 180 height 17
type input "dave@squidinc.co.nz"
click at [179, 166] on input "tel" at bounding box center [221, 172] width 132 height 13
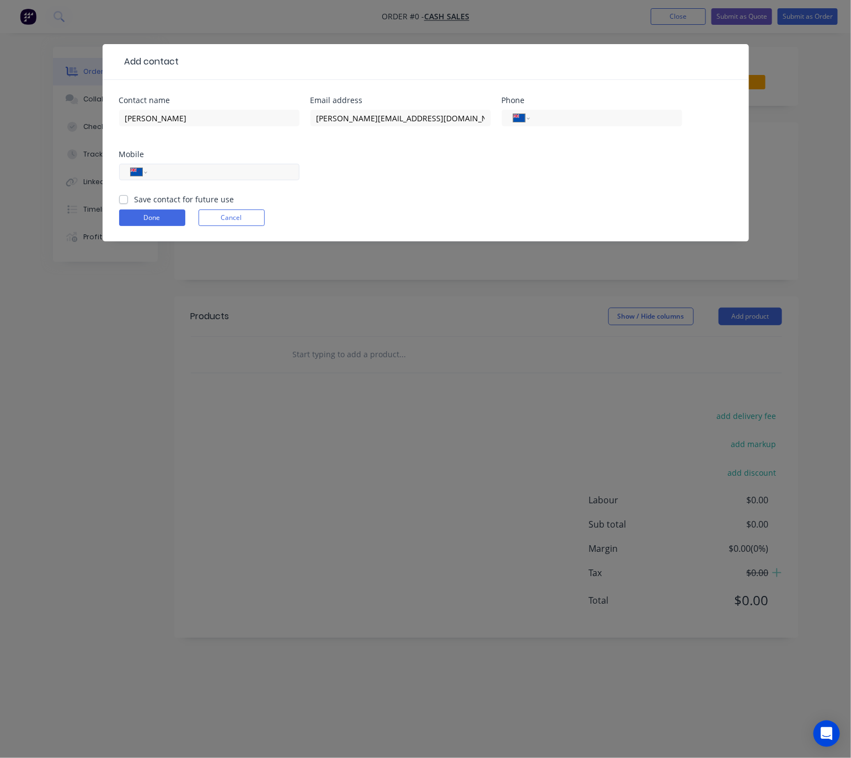
paste input "021 682 165"
type input "021 682 165"
click at [194, 121] on input "Dave Sutton" at bounding box center [209, 118] width 180 height 17
click at [204, 115] on input "Dave Sutton "" at bounding box center [209, 118] width 180 height 17
drag, startPoint x: 217, startPoint y: 121, endPoint x: 171, endPoint y: 114, distance: 46.3
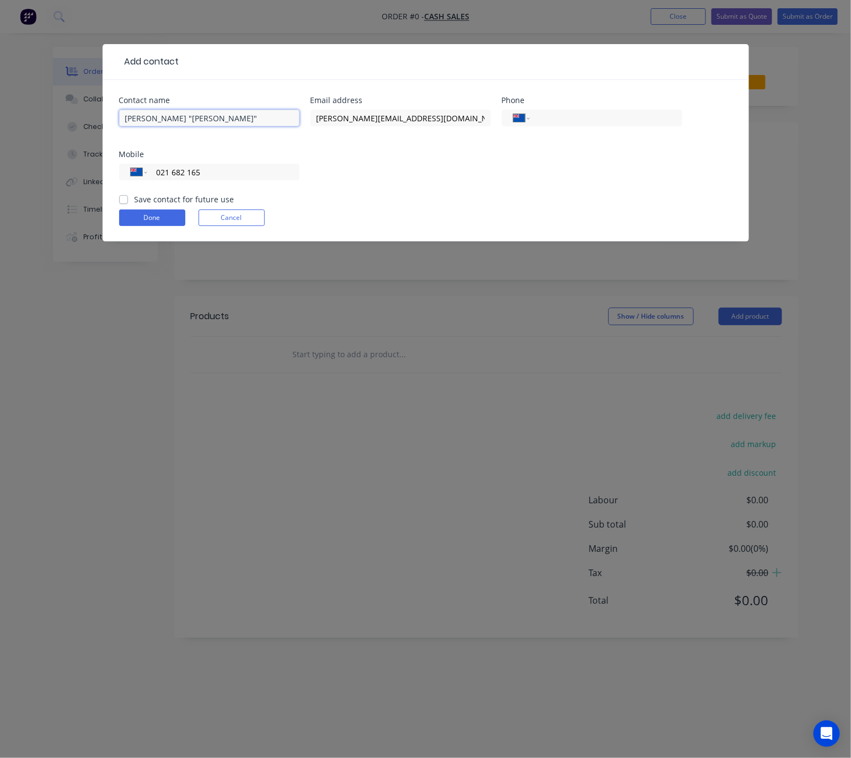
click at [171, 114] on input "Dave Sutton "Sutts"" at bounding box center [209, 118] width 180 height 17
type input "Dave Sutton"
click at [135, 197] on label "Save contact for future use" at bounding box center [185, 200] width 100 height 12
click at [124, 197] on input "Save contact for future use" at bounding box center [123, 199] width 9 height 10
checkbox input "true"
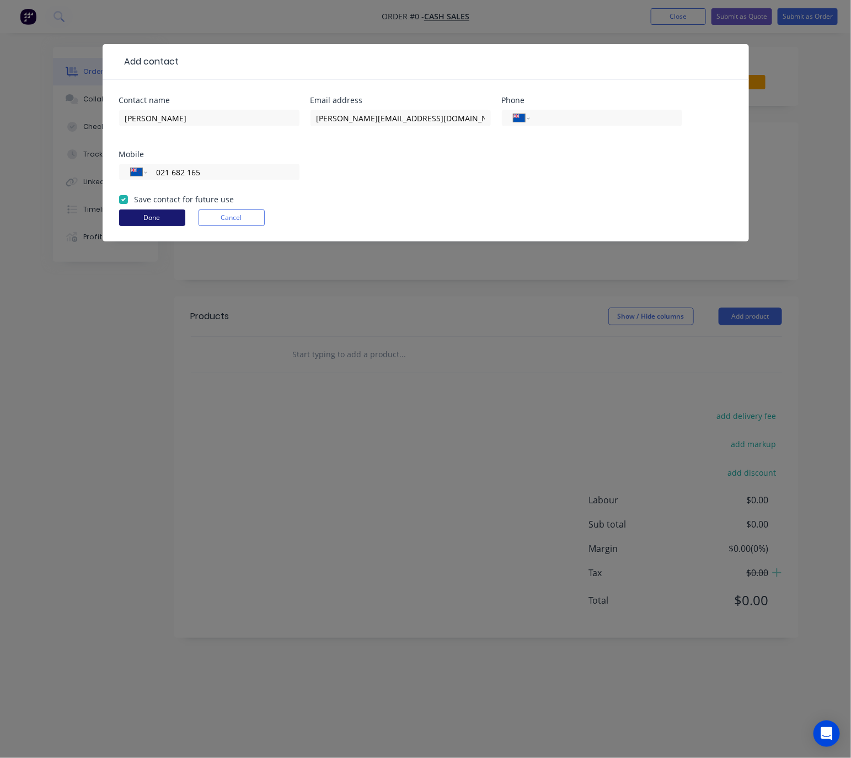
click at [149, 222] on button "Done" at bounding box center [152, 218] width 66 height 17
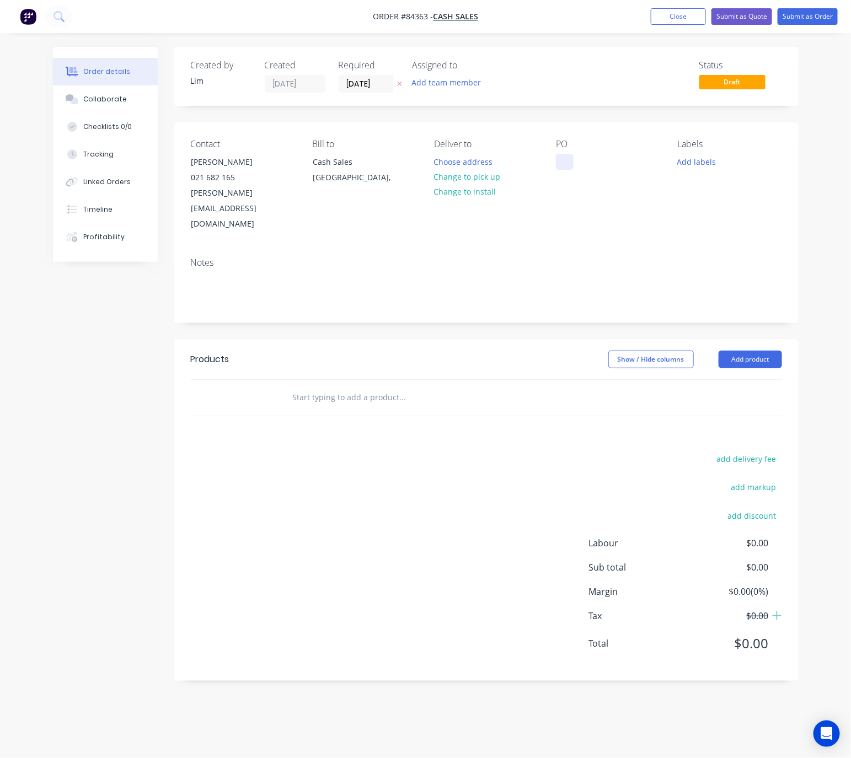
drag, startPoint x: 480, startPoint y: 176, endPoint x: 563, endPoint y: 159, distance: 84.5
click at [482, 176] on button "Change to pick up" at bounding box center [467, 176] width 78 height 15
click at [565, 159] on div at bounding box center [565, 162] width 18 height 16
click at [689, 161] on button "Add labels" at bounding box center [697, 161] width 51 height 15
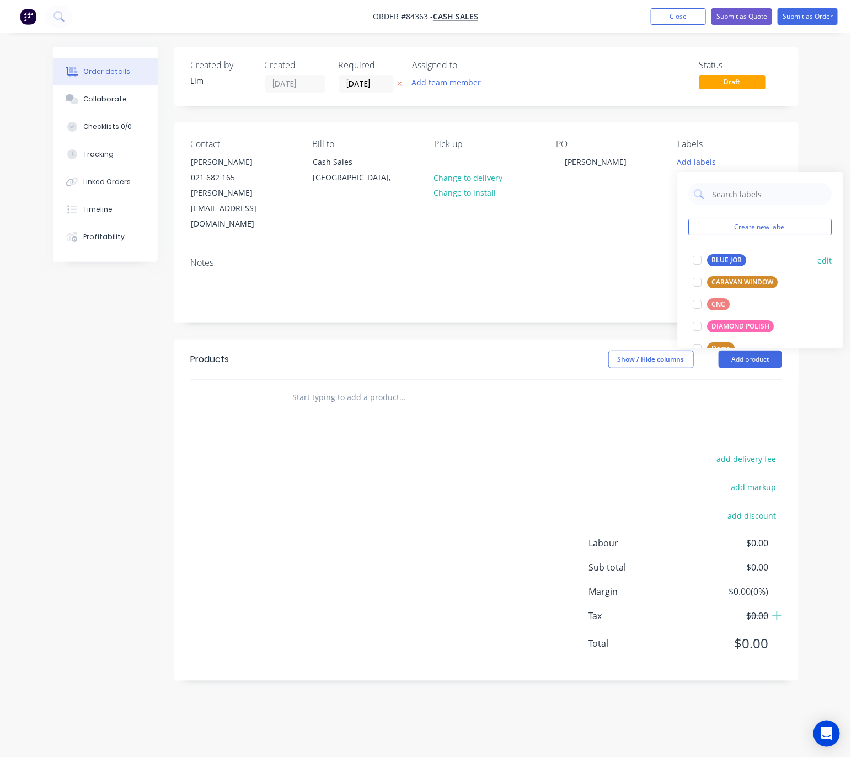
click at [724, 264] on div "BLUE JOB" at bounding box center [727, 260] width 39 height 12
click at [523, 298] on div "Created by Lim Created 02/09/25 Required 02/09/25 Assigned to Add team member S…" at bounding box center [486, 364] width 624 height 634
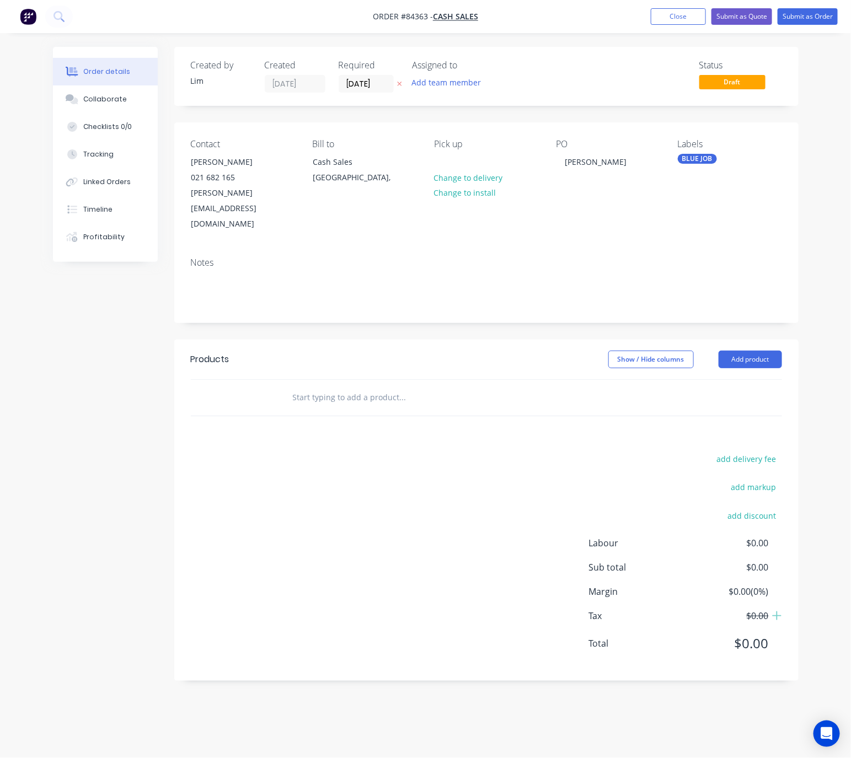
click at [334, 387] on input "text" at bounding box center [402, 398] width 221 height 22
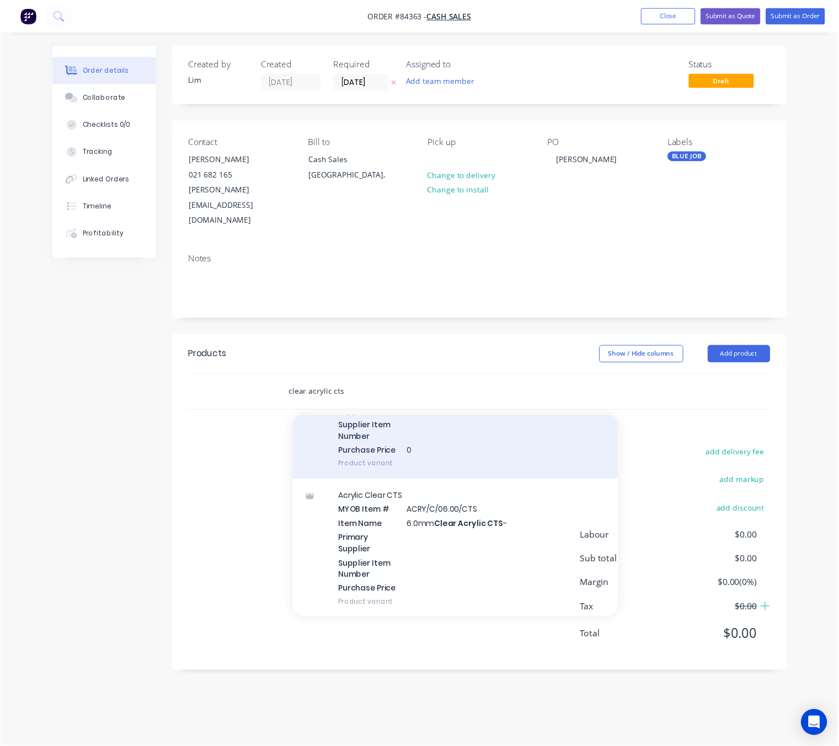
scroll to position [4818, 0]
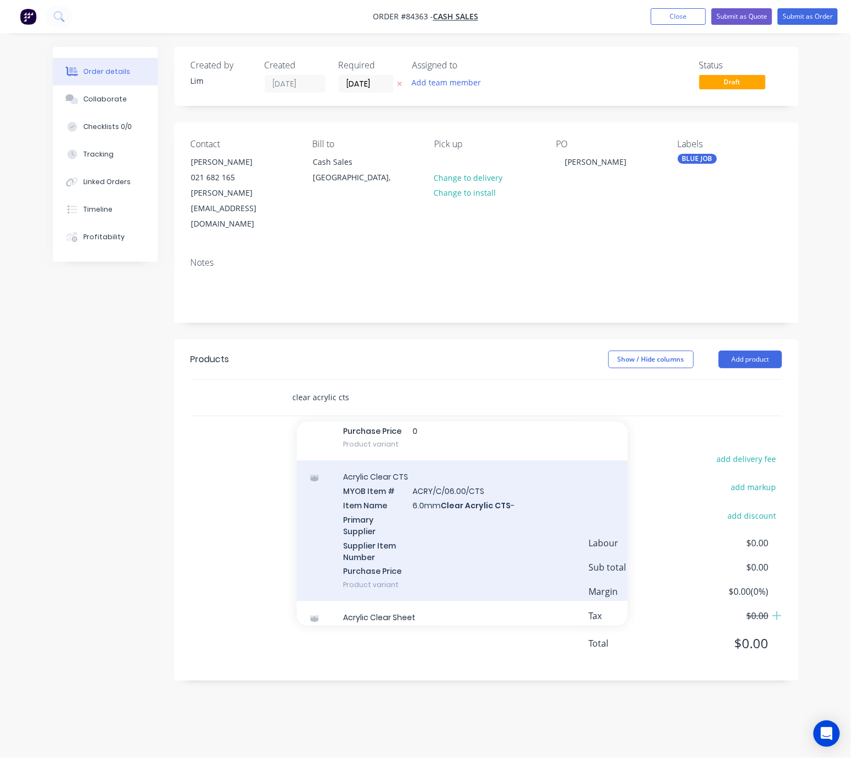
type input "clear acrylic cts"
click at [515, 531] on div "Acrylic Clear CTS MYOB Item # ACRY/C/06.00/CTS Item Name 6.0mm Clear Acrylic CT…" at bounding box center [462, 531] width 331 height 141
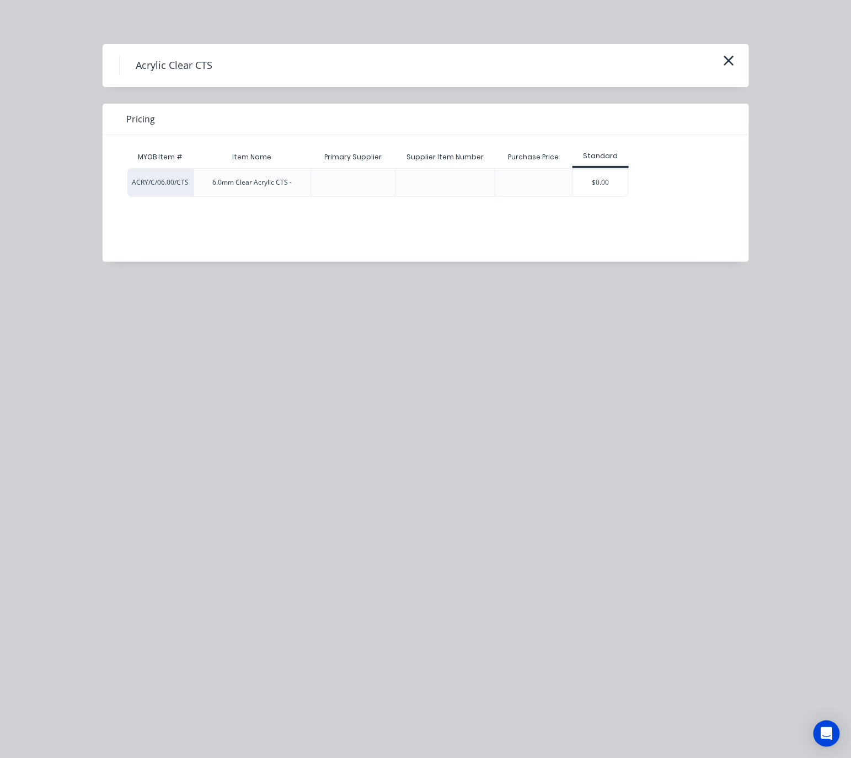
click at [605, 179] on div "$0.00" at bounding box center [600, 183] width 55 height 28
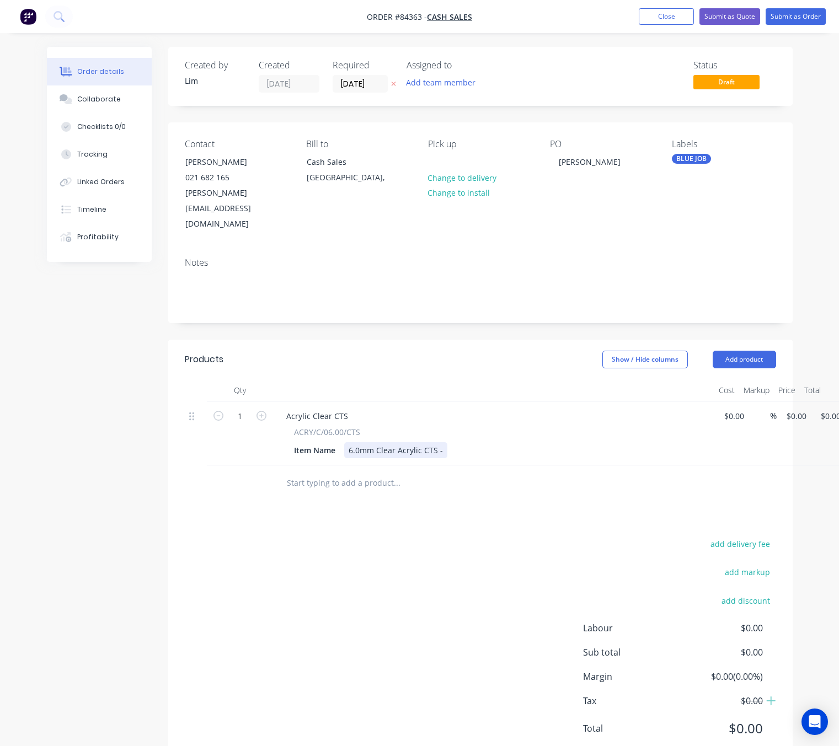
click at [441, 442] on div "6.0mm Clear Acrylic CTS -" at bounding box center [395, 450] width 103 height 16
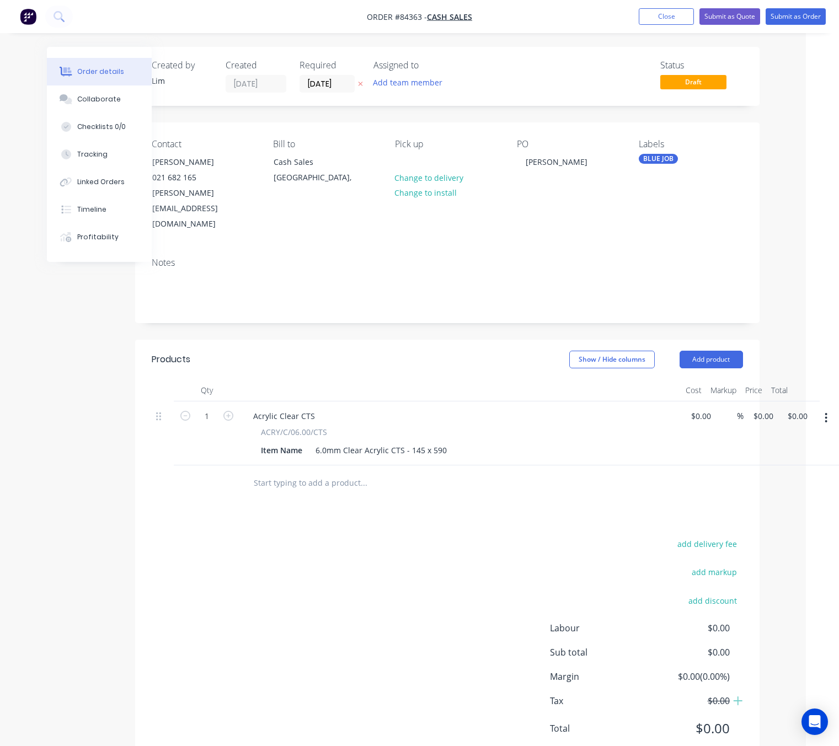
click at [823, 408] on button "button" at bounding box center [826, 418] width 26 height 20
click at [804, 461] on div "Duplicate" at bounding box center [787, 469] width 85 height 16
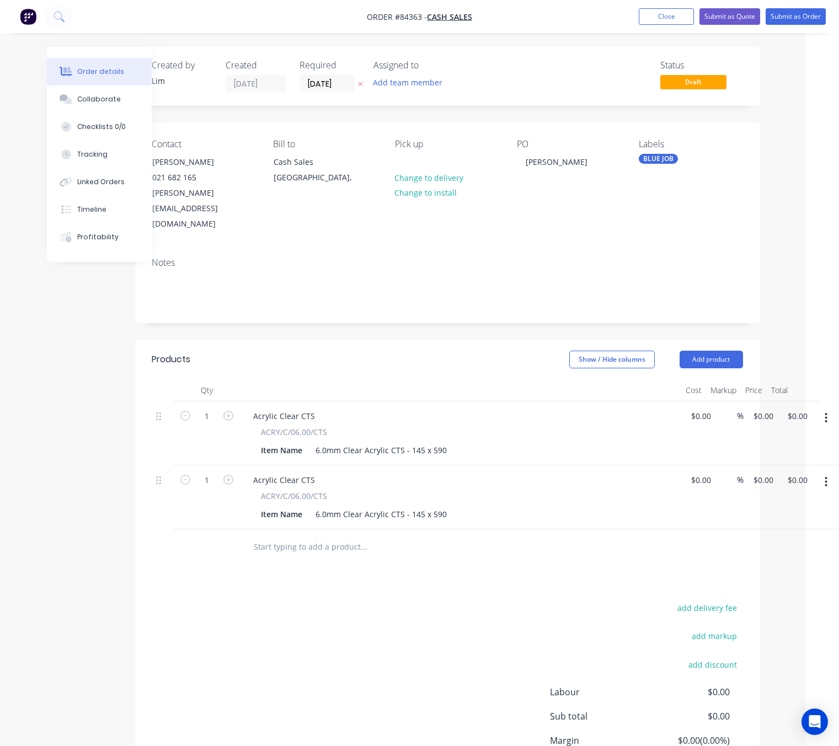
drag, startPoint x: 827, startPoint y: 450, endPoint x: 826, endPoint y: 458, distance: 8.3
click at [828, 472] on button "button" at bounding box center [826, 482] width 26 height 20
click at [809, 525] on div "Duplicate" at bounding box center [787, 533] width 85 height 16
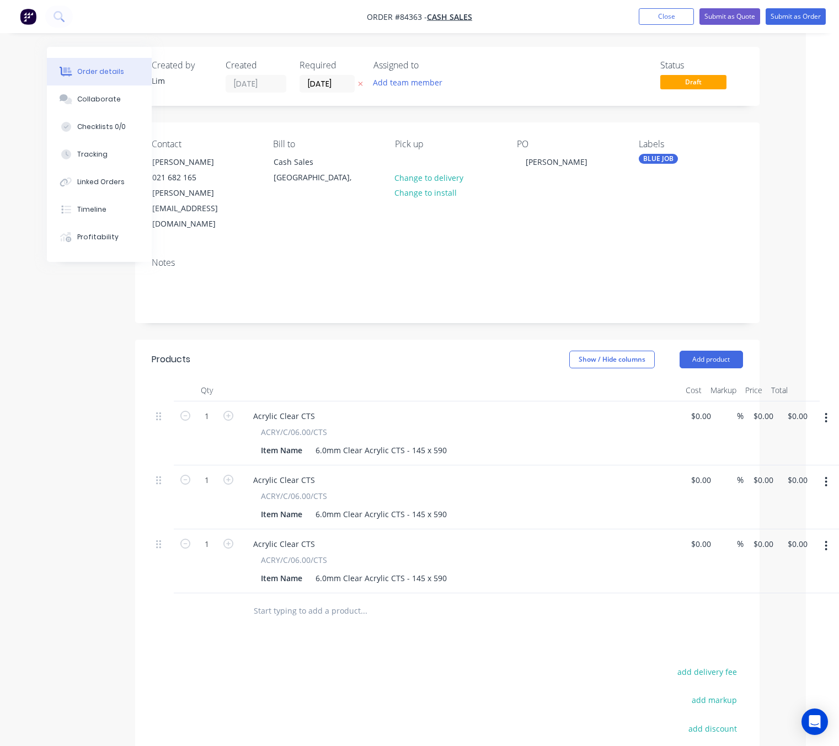
click at [829, 536] on button "button" at bounding box center [826, 546] width 26 height 20
click at [792, 589] on div "Duplicate" at bounding box center [787, 597] width 85 height 16
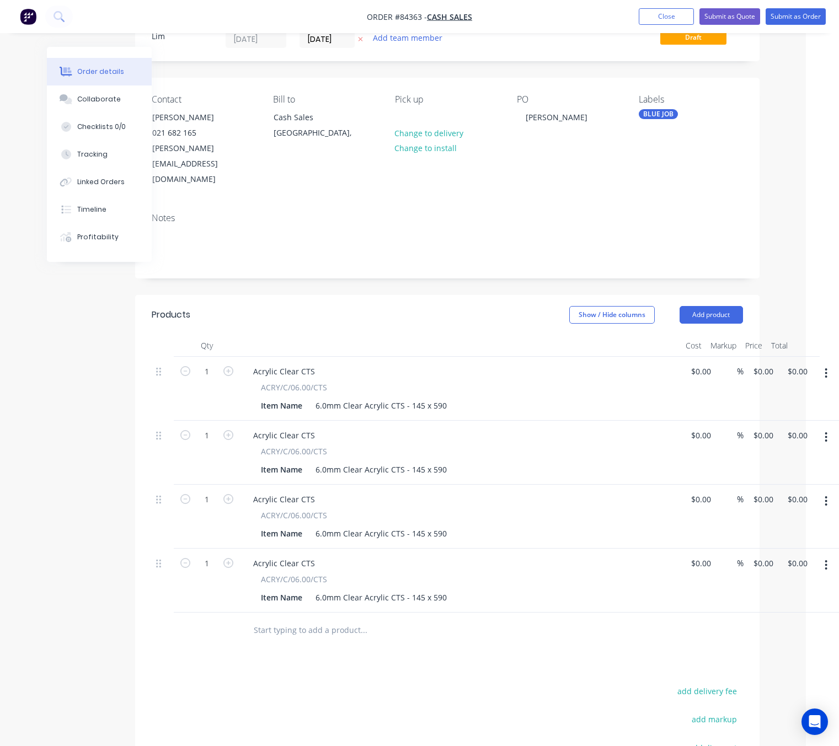
scroll to position [83, 33]
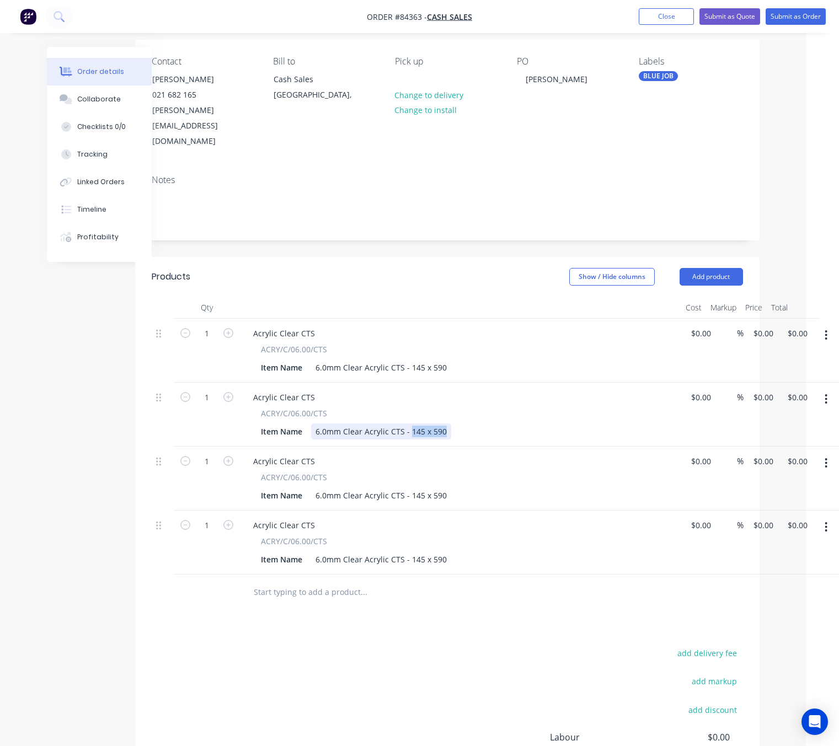
drag, startPoint x: 443, startPoint y: 403, endPoint x: 409, endPoint y: 399, distance: 34.9
click at [409, 424] on div "6.0mm Clear Acrylic CTS - 145 x 590" at bounding box center [381, 432] width 140 height 16
drag, startPoint x: 440, startPoint y: 467, endPoint x: 409, endPoint y: 466, distance: 31.5
click at [409, 488] on div "6.0mm Clear Acrylic CTS - 145 x 590" at bounding box center [381, 496] width 140 height 16
drag, startPoint x: 442, startPoint y: 464, endPoint x: 409, endPoint y: 467, distance: 32.7
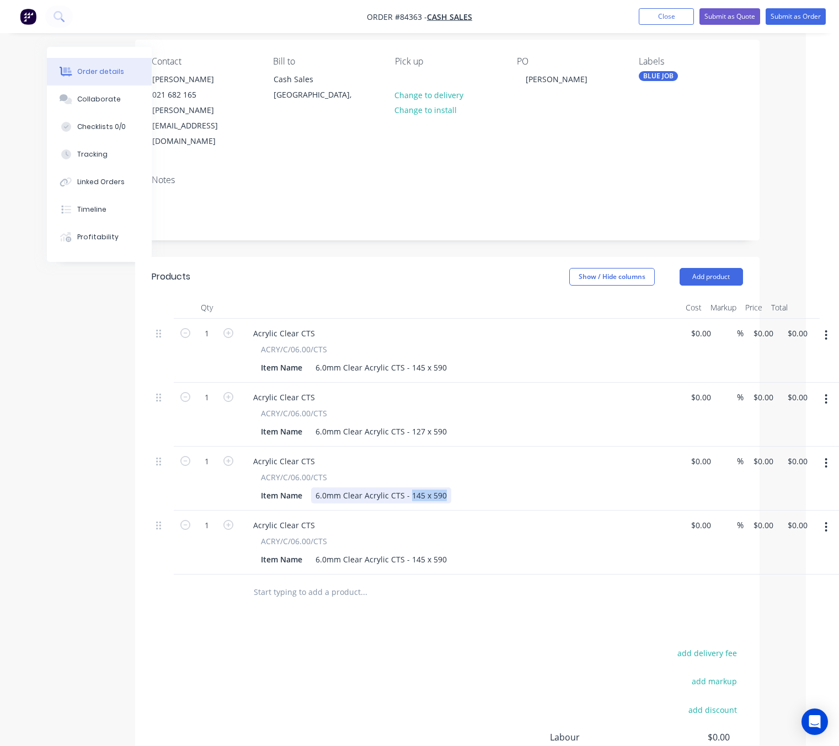
click at [409, 488] on div "6.0mm Clear Acrylic CTS - 145 x 590" at bounding box center [381, 496] width 140 height 16
drag, startPoint x: 432, startPoint y: 530, endPoint x: 409, endPoint y: 527, distance: 22.9
click at [409, 552] on div "6.0mm Clear Acrylic CTS - 145 x 590" at bounding box center [381, 560] width 140 height 16
click at [395, 614] on div "Products Show / Hide columns Add product Qty Cost Markup Price Total 1 Acrylic …" at bounding box center [447, 566] width 624 height 618
click at [210, 342] on input "1" at bounding box center [207, 333] width 29 height 17
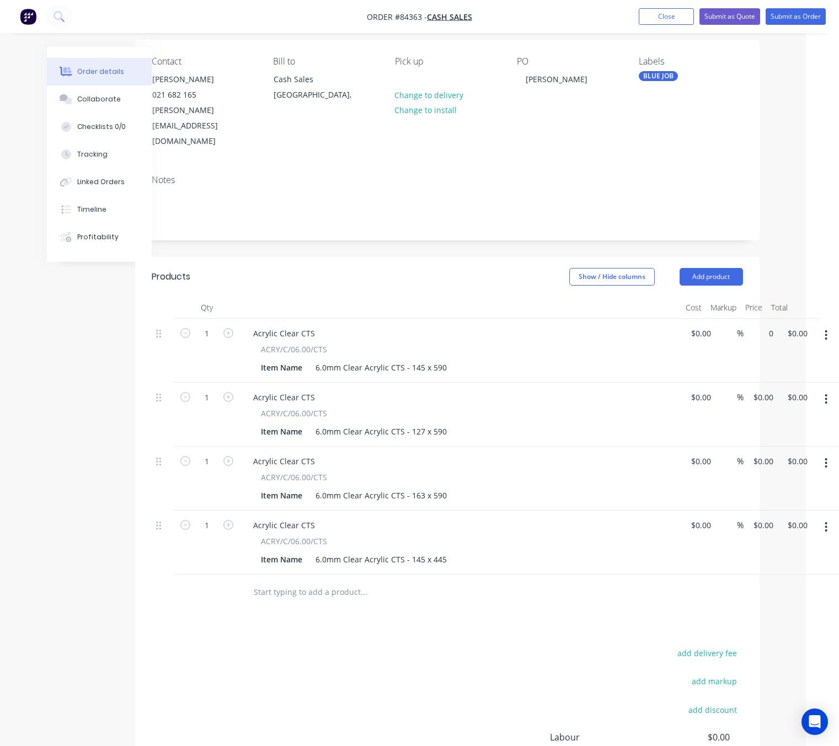
click at [743, 319] on div "1 Acrylic Clear CTS ACRY/C/06.00/CTS Item Name 6.0mm Clear Acrylic CTS - 145 x …" at bounding box center [447, 351] width 591 height 64
paste input "10.73"
type input "$10.73"
click at [763, 389] on input "0" at bounding box center [764, 397] width 25 height 16
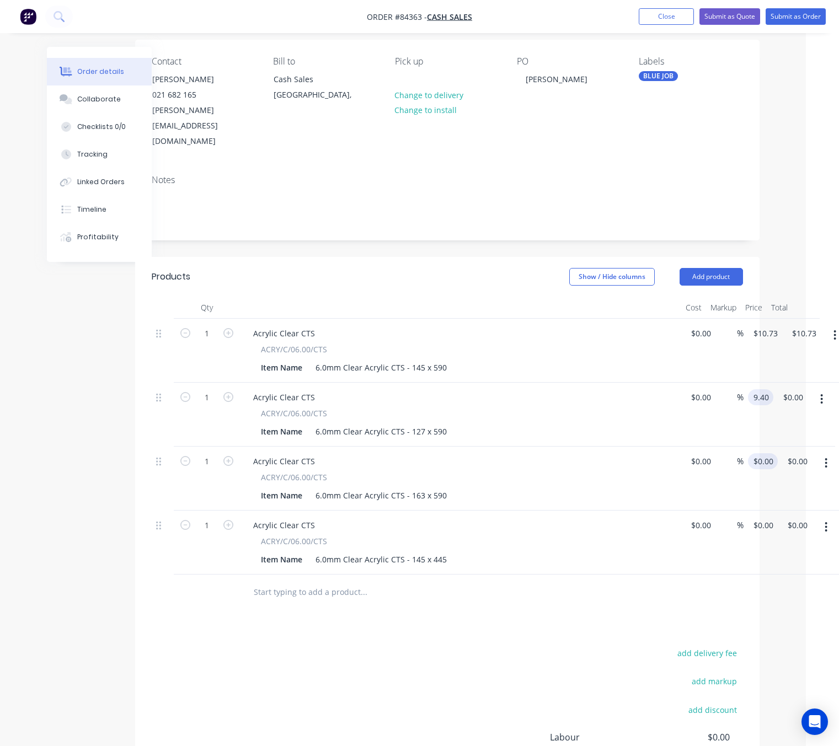
type input "$9.40"
click at [743, 447] on div "1 Acrylic Clear CTS ACRY/C/06.00/CTS Item Name 6.0mm Clear Acrylic CTS - 163 x …" at bounding box center [447, 479] width 591 height 64
type input "$12.06"
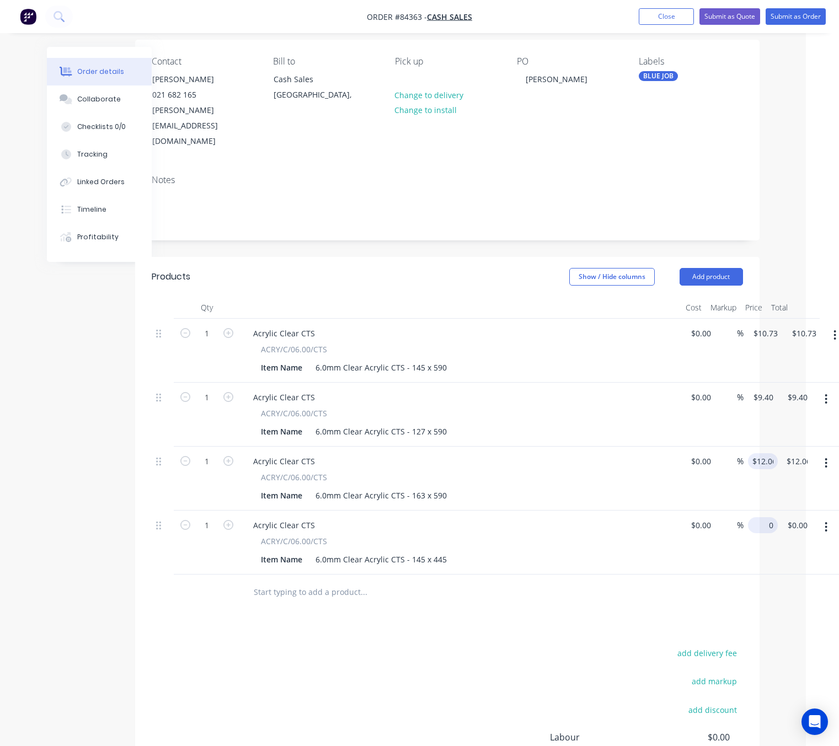
click at [743, 511] on div "1 Acrylic Clear CTS ACRY/C/06.00/CTS Item Name 6.0mm Clear Acrylic CTS - 145 x …" at bounding box center [447, 543] width 591 height 64
type input "$8.09"
drag, startPoint x: 490, startPoint y: 628, endPoint x: 514, endPoint y: 619, distance: 24.6
click at [490, 646] on div "add delivery fee add markup add discount Labour $0.00 Sub total $32.19 Margin $…" at bounding box center [447, 752] width 591 height 213
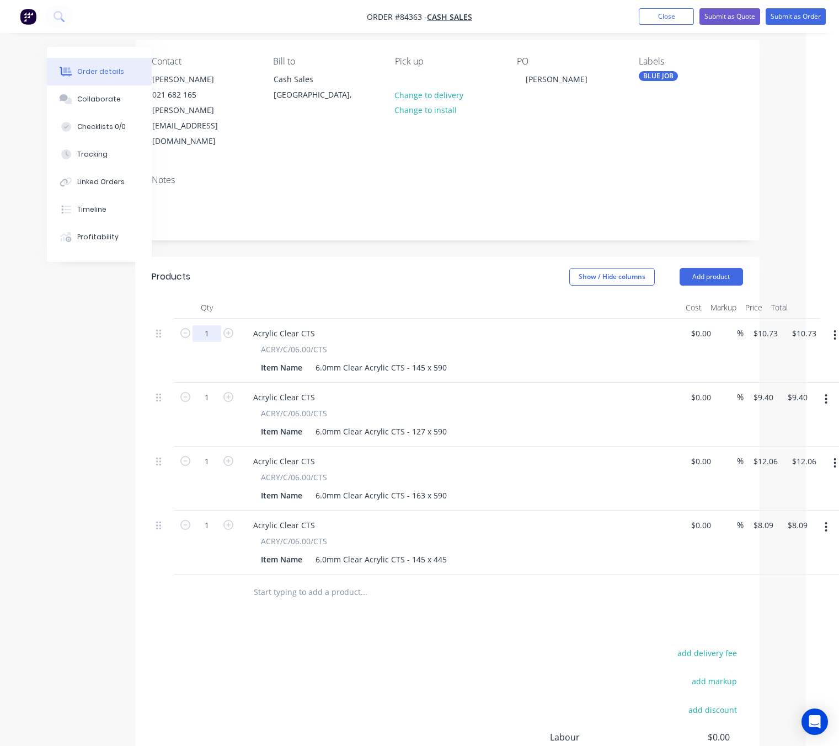
click at [213, 325] on input "1" at bounding box center [207, 333] width 29 height 17
type input "28"
type input "$300.44"
click at [205, 342] on input "1" at bounding box center [207, 333] width 29 height 17
type input "2"
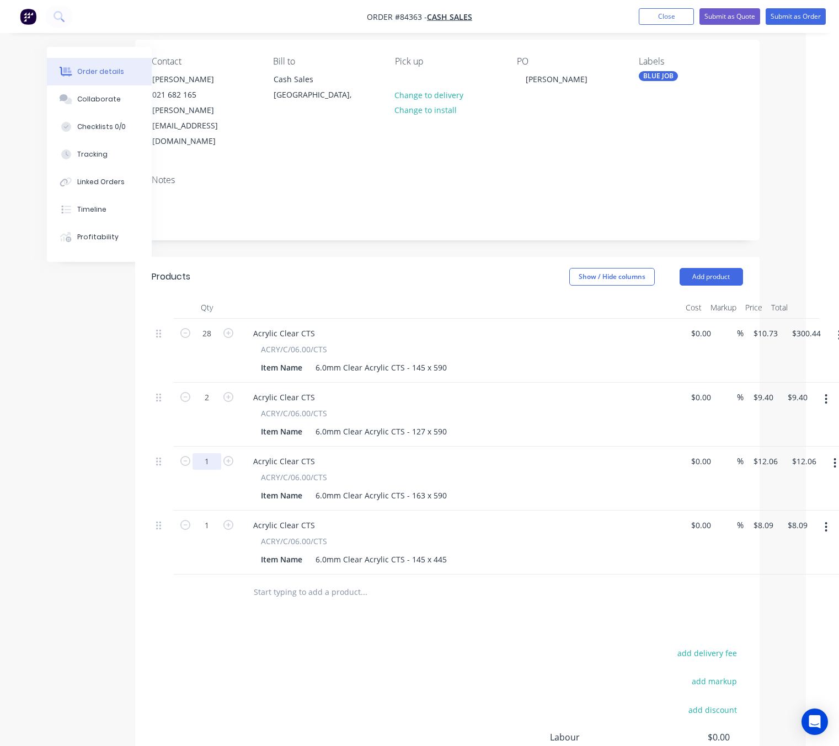
type input "$18.80"
click at [209, 342] on input "1" at bounding box center [207, 333] width 29 height 17
type input "2"
type input "$24.12"
click at [206, 342] on input "1" at bounding box center [207, 333] width 29 height 17
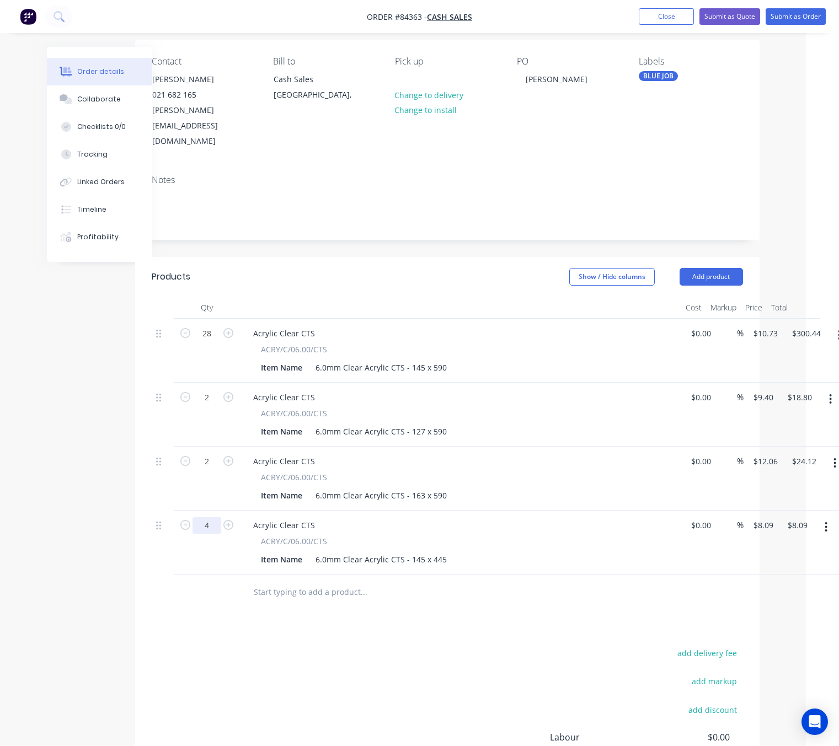
type input "4"
type input "$32.36"
click at [269, 646] on div "add delivery fee add markup add discount Labour $0.00 Sub total $351.45 Margin …" at bounding box center [447, 752] width 591 height 213
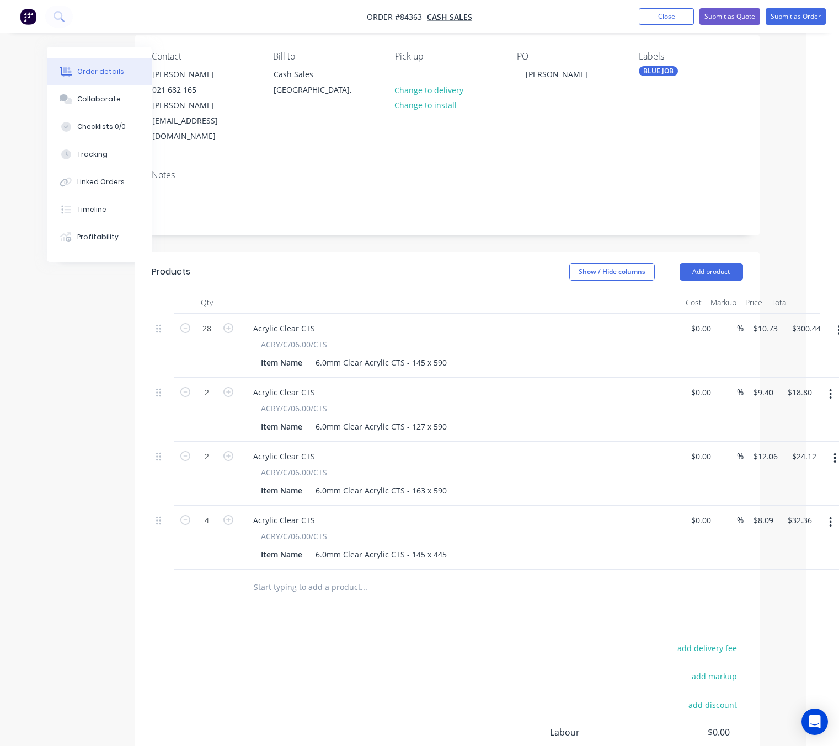
scroll to position [0, 33]
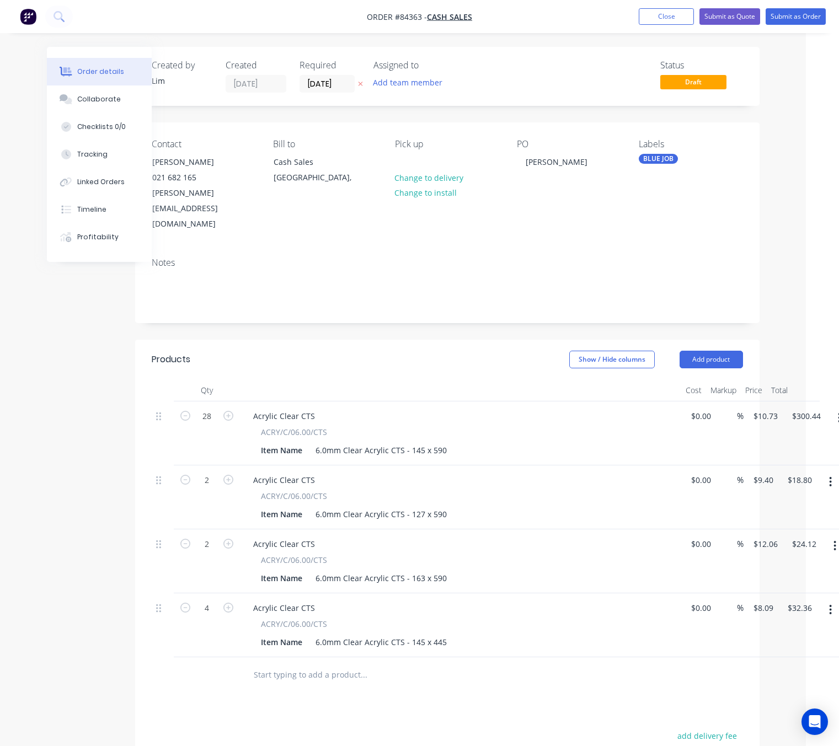
click at [359, 84] on icon at bounding box center [360, 84] width 5 height 7
click at [816, 17] on button "Submit as Order" at bounding box center [796, 16] width 60 height 17
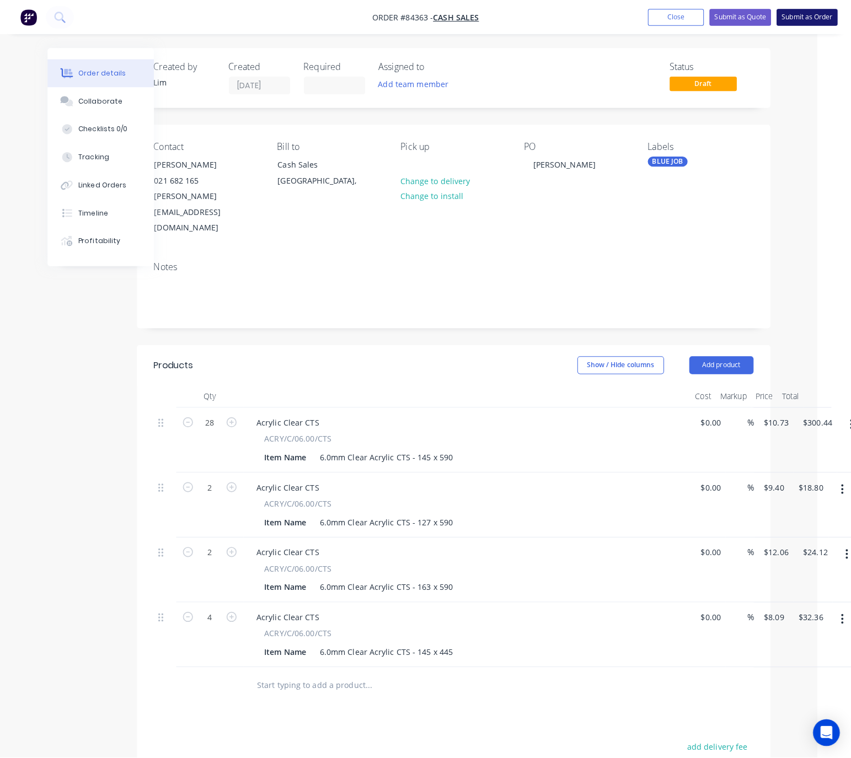
scroll to position [0, 0]
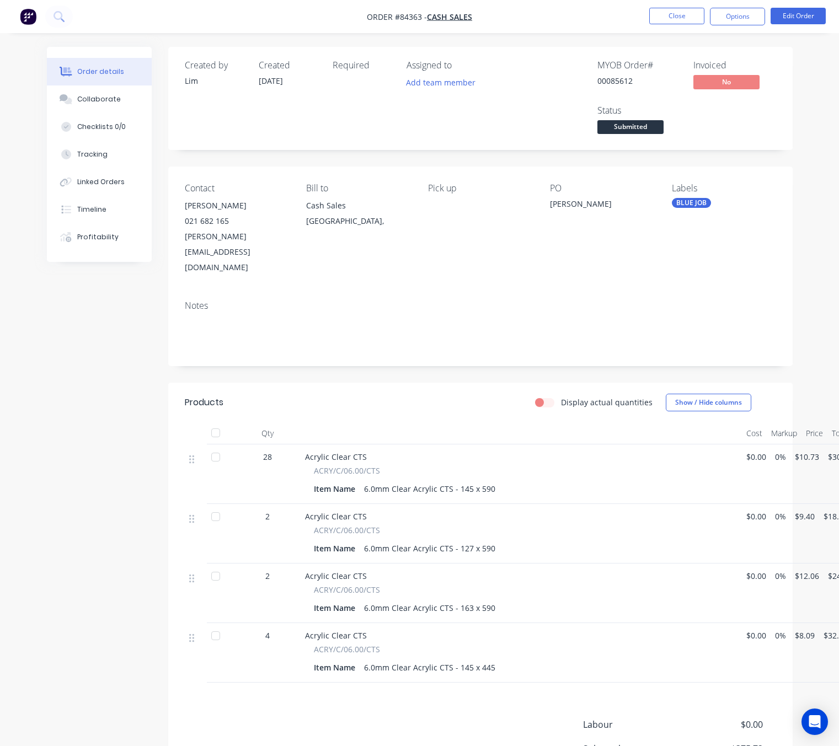
click at [726, 22] on button "Options" at bounding box center [737, 17] width 55 height 18
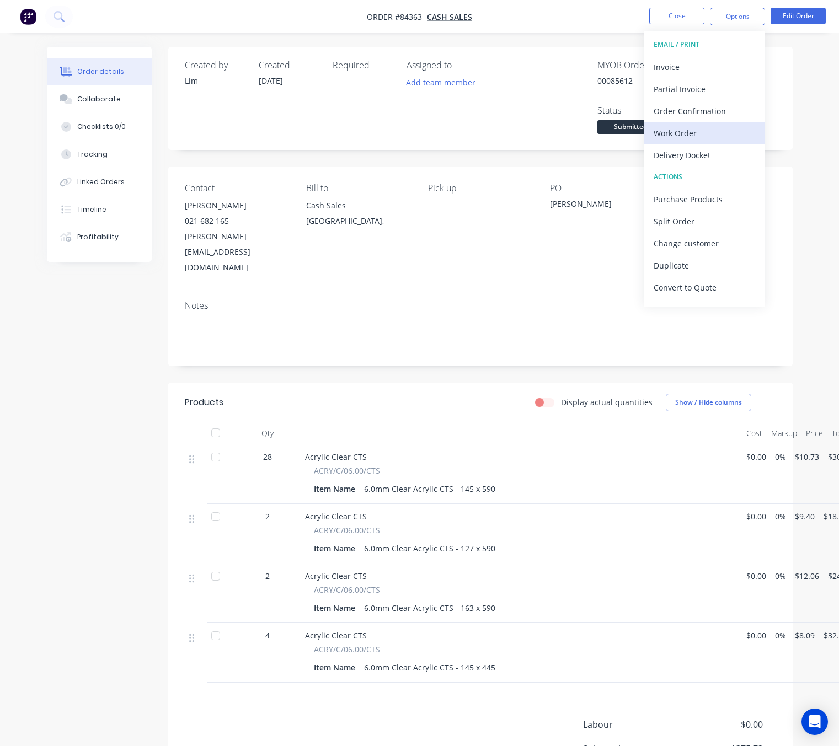
click at [688, 122] on button "Work Order" at bounding box center [704, 133] width 121 height 22
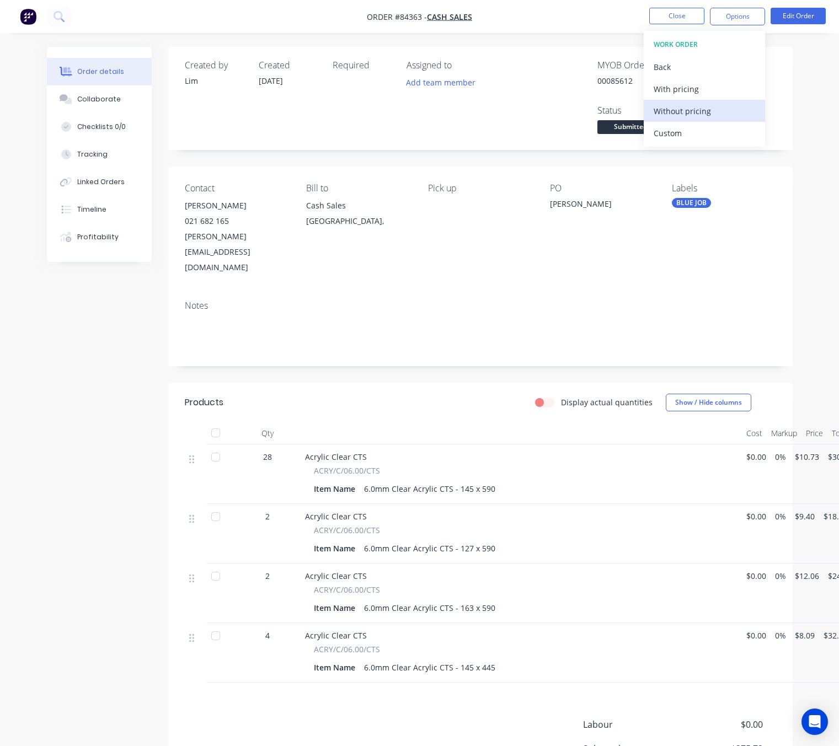
click at [702, 106] on div "Without pricing" at bounding box center [704, 111] width 101 height 16
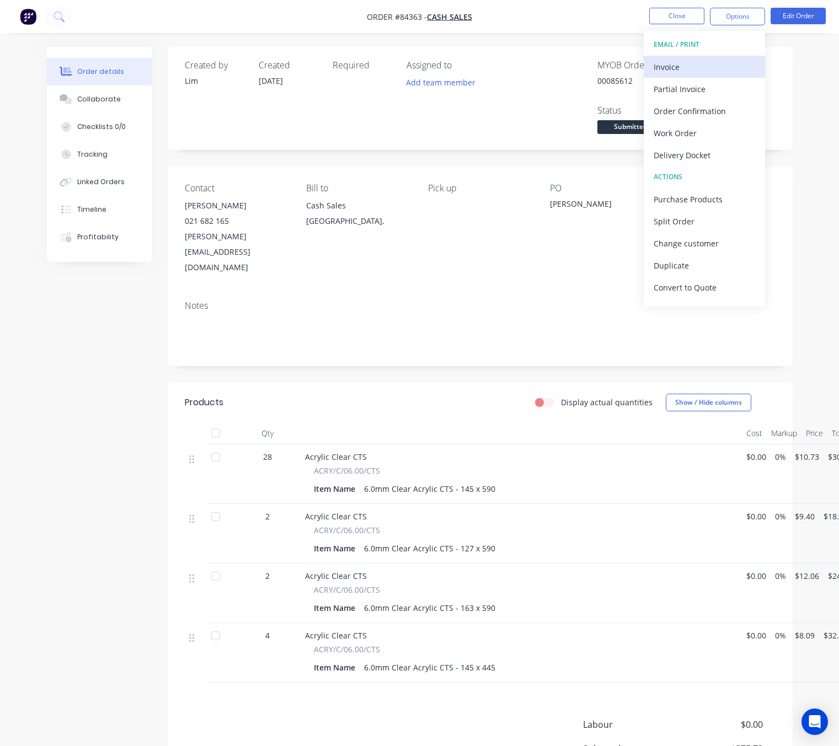
click at [707, 65] on div "Invoice" at bounding box center [704, 67] width 101 height 16
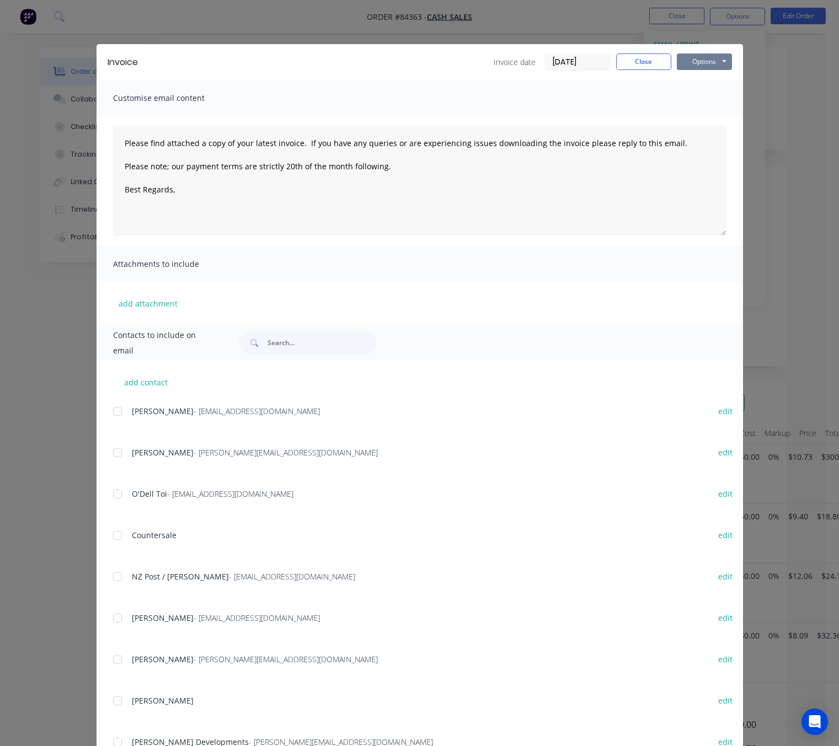
click at [719, 61] on button "Options" at bounding box center [704, 62] width 55 height 17
click at [718, 83] on button "Preview" at bounding box center [712, 81] width 71 height 18
click at [627, 65] on button "Close" at bounding box center [643, 62] width 55 height 17
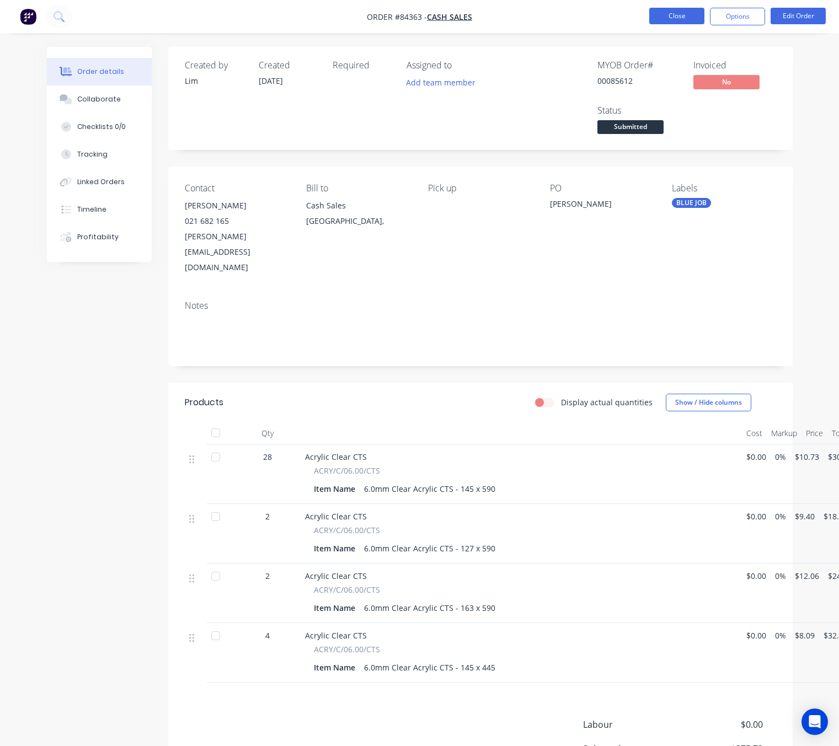
click at [671, 19] on button "Close" at bounding box center [676, 16] width 55 height 17
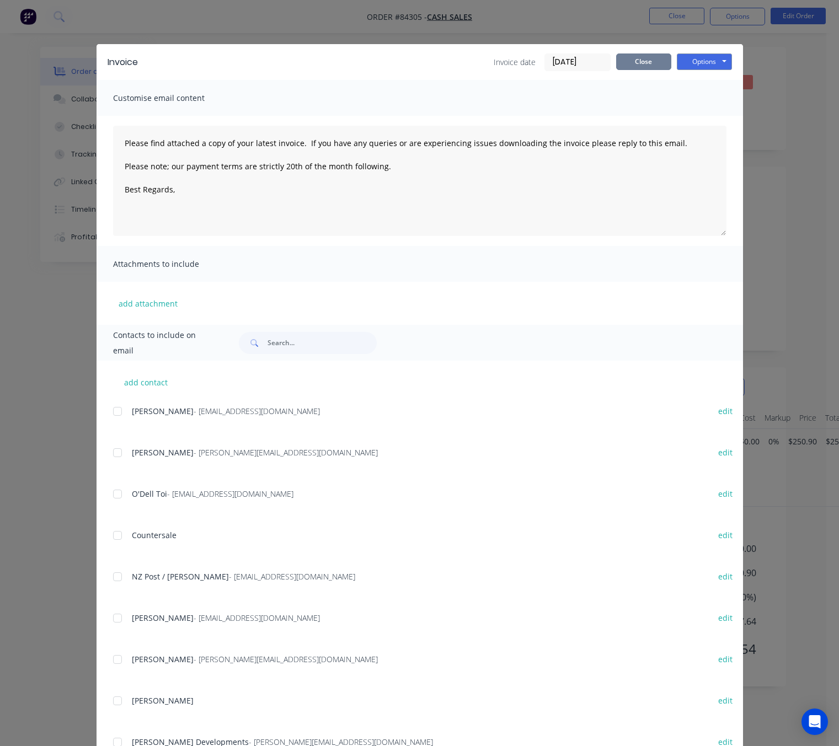
click at [642, 54] on button "Close" at bounding box center [643, 62] width 55 height 17
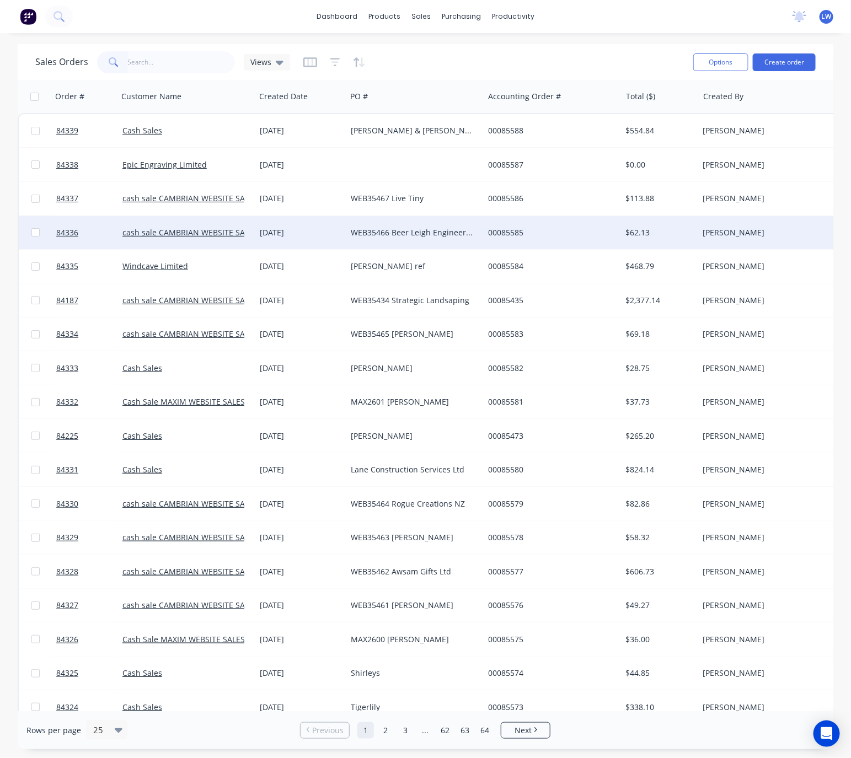
scroll to position [83, 0]
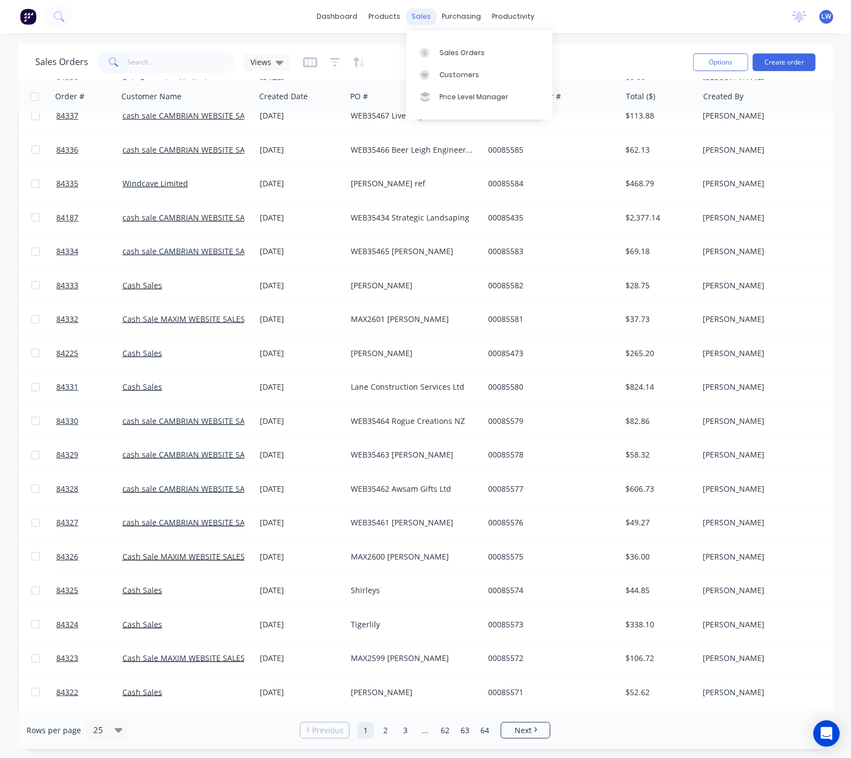
click at [419, 13] on div "sales" at bounding box center [421, 16] width 30 height 17
click at [445, 51] on div "Sales Orders" at bounding box center [462, 53] width 45 height 10
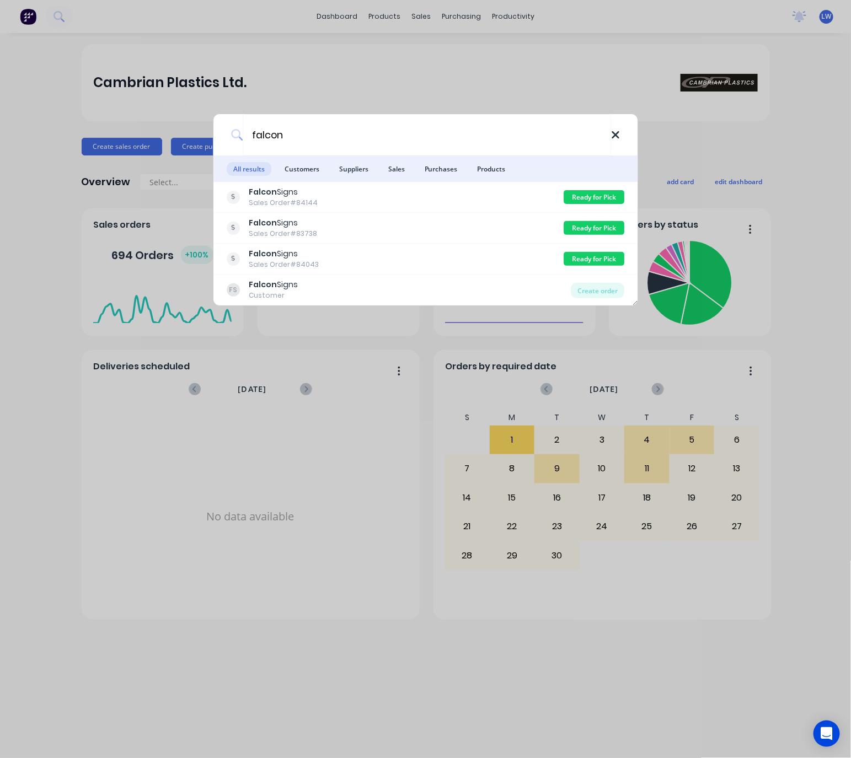
click at [617, 134] on icon at bounding box center [615, 135] width 7 height 7
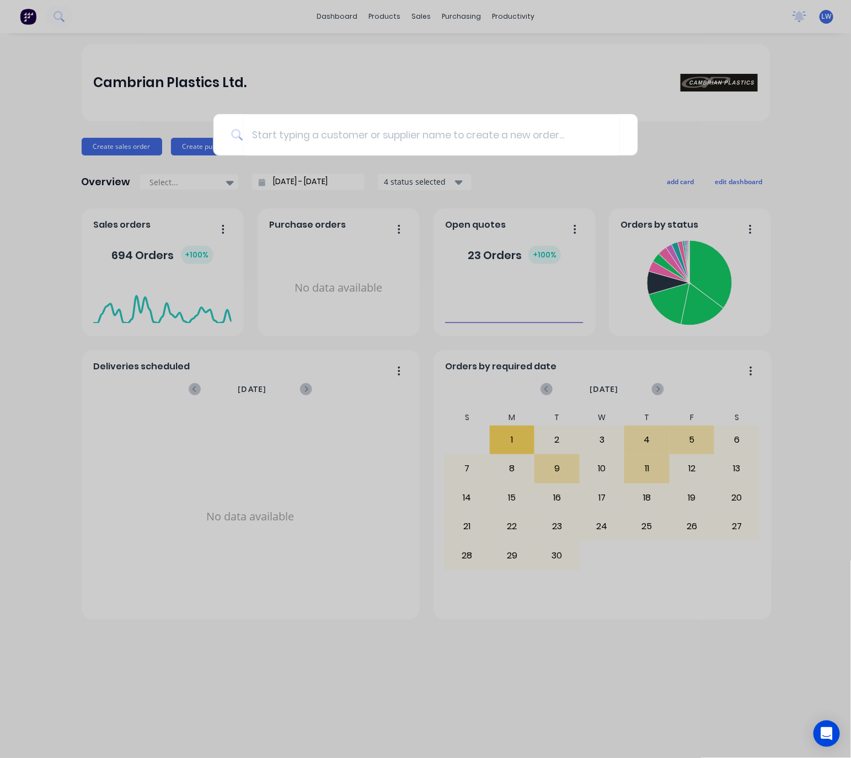
click at [409, 206] on div at bounding box center [425, 379] width 851 height 758
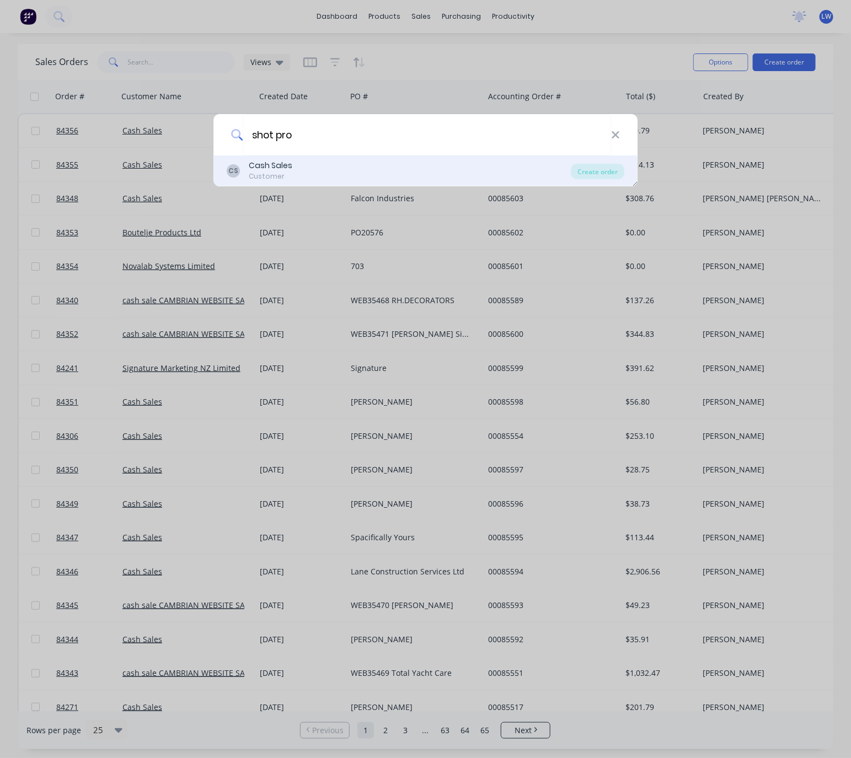
type input "shot pro"
click at [346, 185] on div "CS Cash Sales Customer Create order" at bounding box center [425, 171] width 425 height 31
click at [592, 170] on div "Create order" at bounding box center [598, 171] width 54 height 15
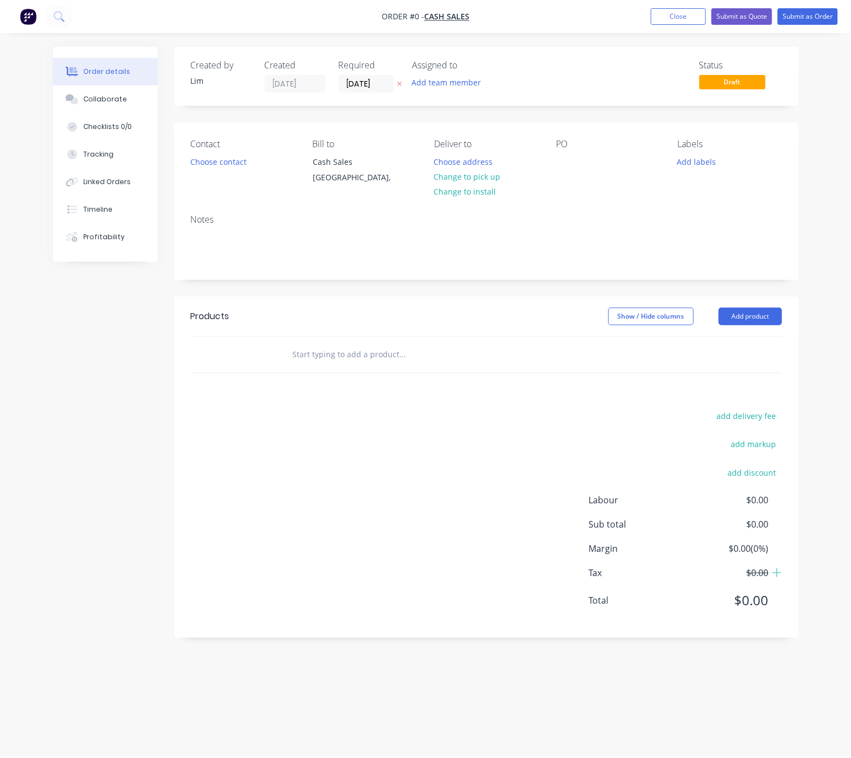
click at [400, 79] on button at bounding box center [400, 84] width 12 height 13
click at [225, 162] on button "Choose contact" at bounding box center [218, 161] width 68 height 15
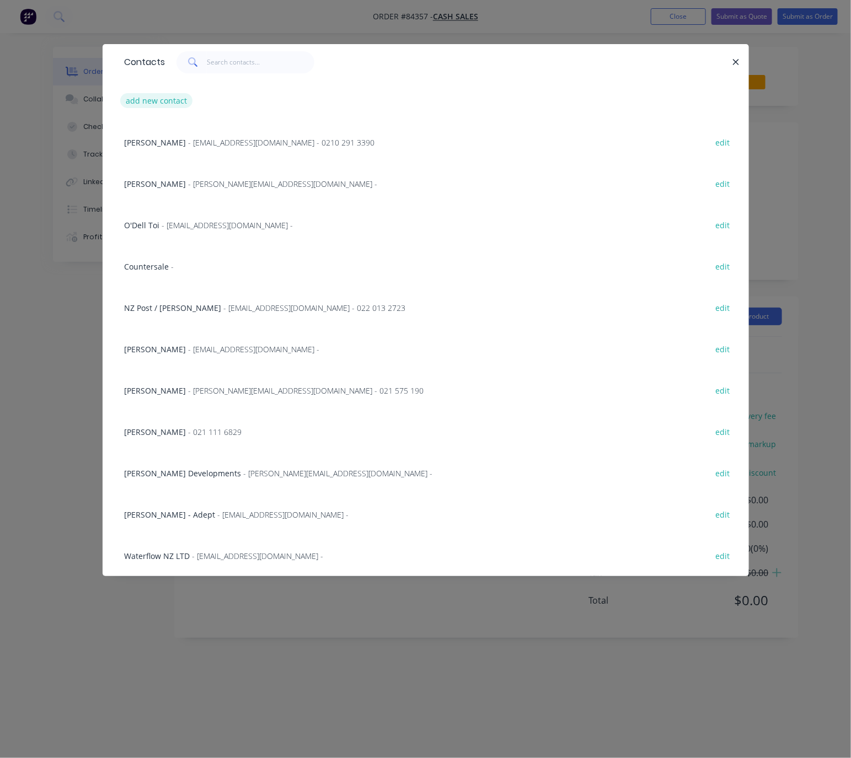
click at [174, 98] on button "add new contact" at bounding box center [156, 100] width 73 height 15
select select "NZ"
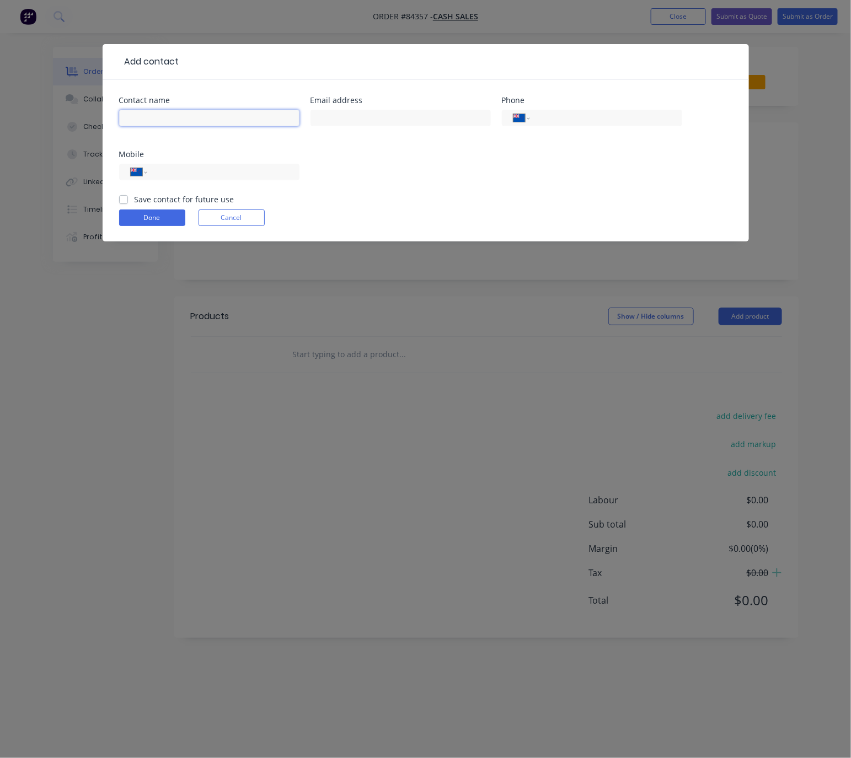
click at [191, 113] on input "text" at bounding box center [209, 118] width 180 height 17
type input "Shot Productions Ltd - Clementine"
click at [346, 121] on input "text" at bounding box center [401, 118] width 180 height 17
type input "[EMAIL_ADDRESS][DOMAIN_NAME]"
click at [249, 170] on input "tel" at bounding box center [221, 172] width 132 height 13
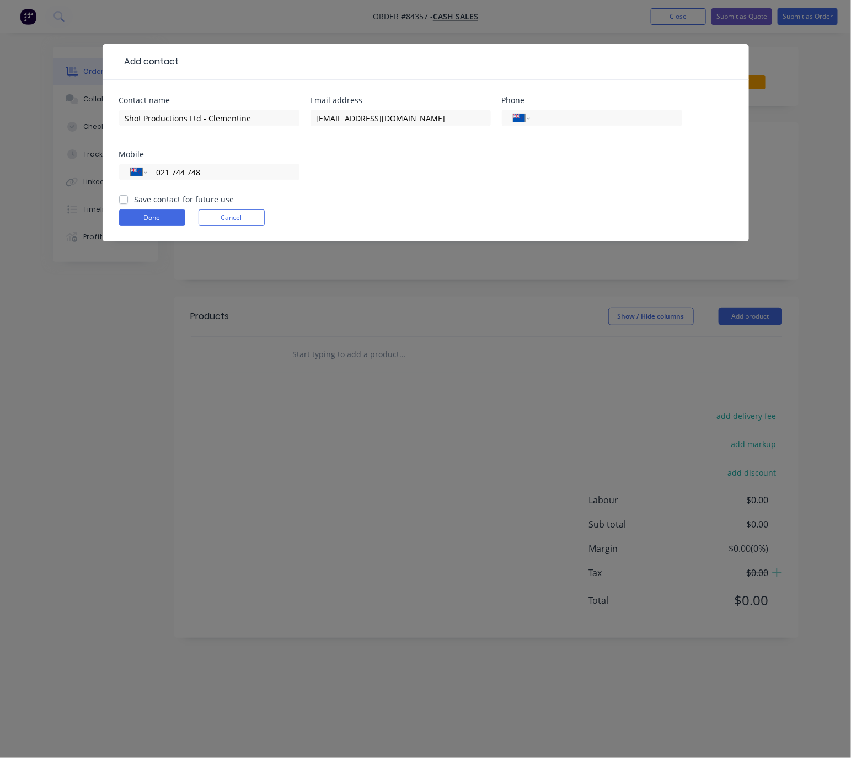
type input "021 744 748"
click at [135, 199] on label "Save contact for future use" at bounding box center [185, 200] width 100 height 12
click at [120, 199] on input "Save contact for future use" at bounding box center [123, 199] width 9 height 10
checkbox input "true"
click at [147, 218] on button "Done" at bounding box center [152, 218] width 66 height 17
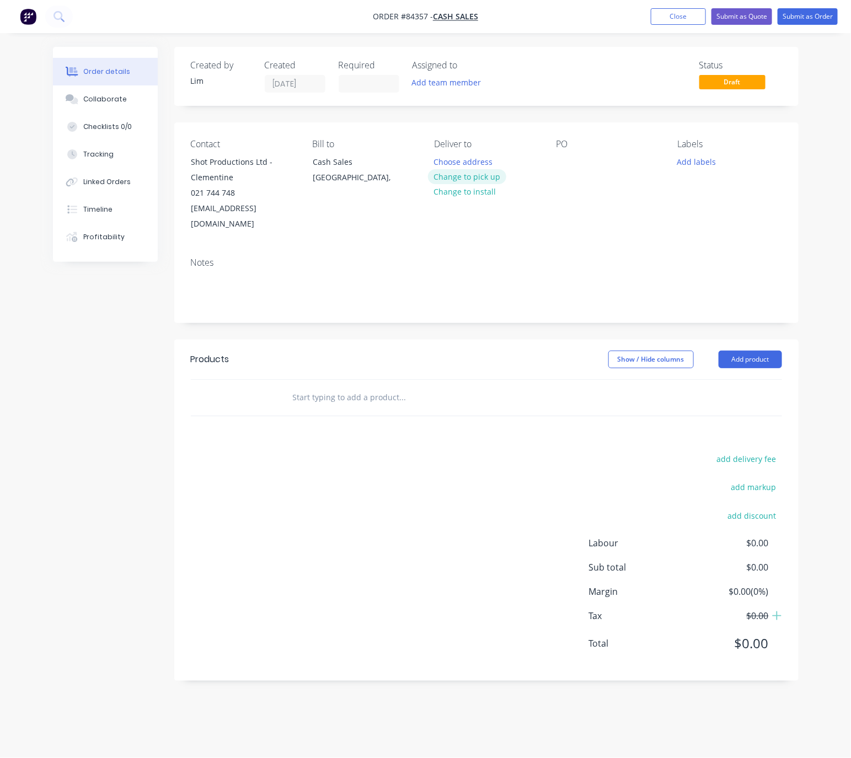
click at [495, 178] on button "Change to pick up" at bounding box center [467, 176] width 78 height 15
click at [566, 161] on div at bounding box center [565, 162] width 18 height 16
click at [692, 159] on button "Add labels" at bounding box center [697, 161] width 51 height 15
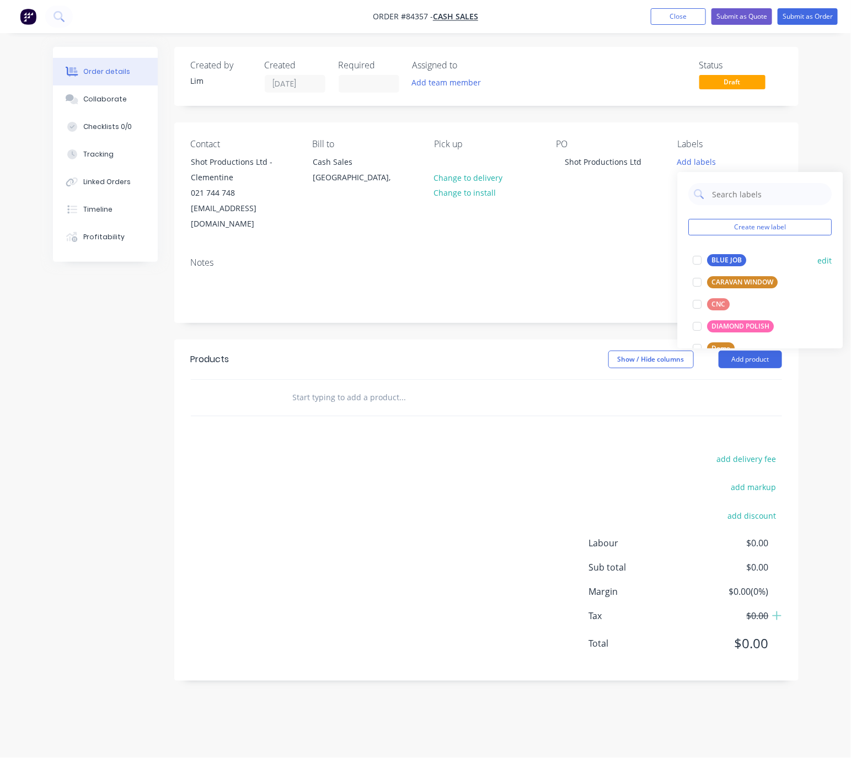
click at [717, 261] on div "BLUE JOB" at bounding box center [727, 260] width 39 height 12
drag, startPoint x: 414, startPoint y: 353, endPoint x: 439, endPoint y: 353, distance: 24.8
click at [415, 353] on div "Show / Hide columns Add product" at bounding box center [549, 360] width 466 height 18
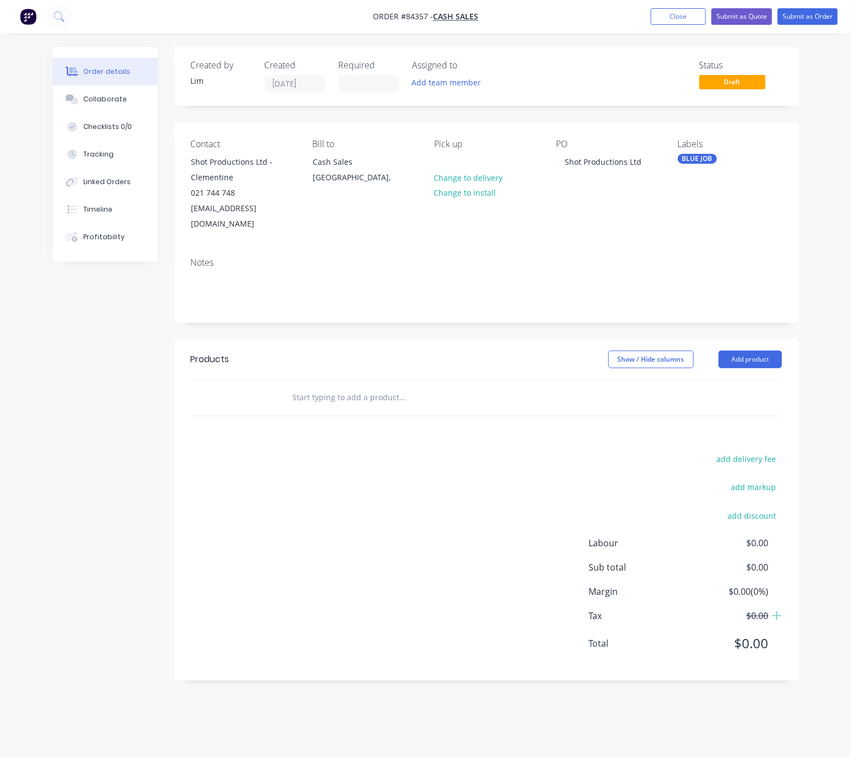
click at [321, 387] on input "text" at bounding box center [402, 398] width 221 height 22
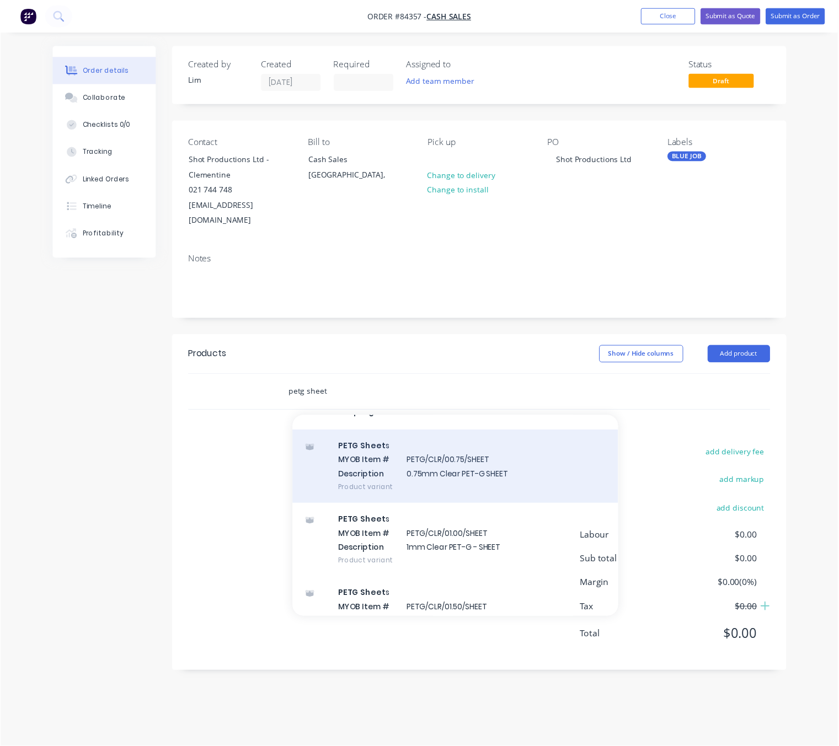
scroll to position [83, 0]
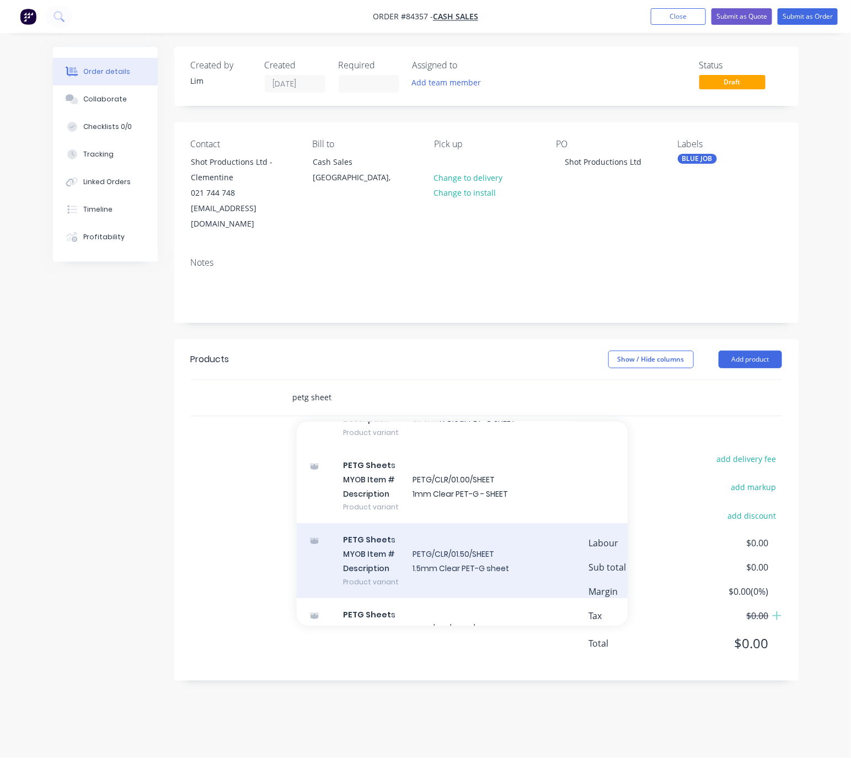
type input "petg sheet"
click at [515, 558] on div "PETG Sheet s MYOB Item # PETG/CLR/01.50/SHEET Description 1.5mm Clear PET-G she…" at bounding box center [462, 560] width 331 height 74
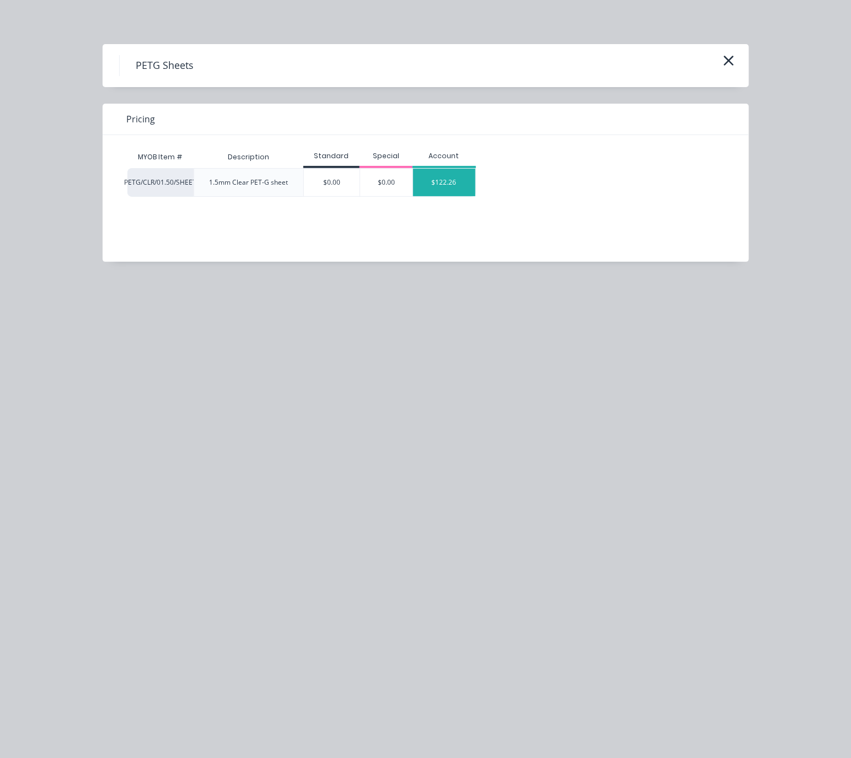
click at [460, 186] on div "$122.26" at bounding box center [444, 183] width 62 height 28
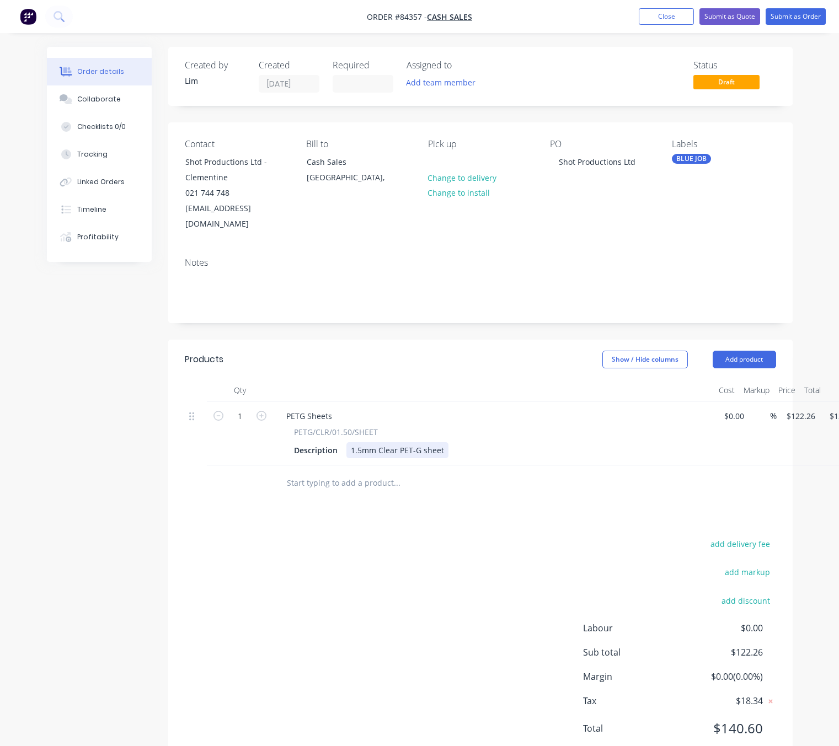
click at [442, 442] on div "1.5mm Clear PET-G sheet" at bounding box center [397, 450] width 102 height 16
click at [803, 22] on button "Submit as Order" at bounding box center [796, 16] width 60 height 17
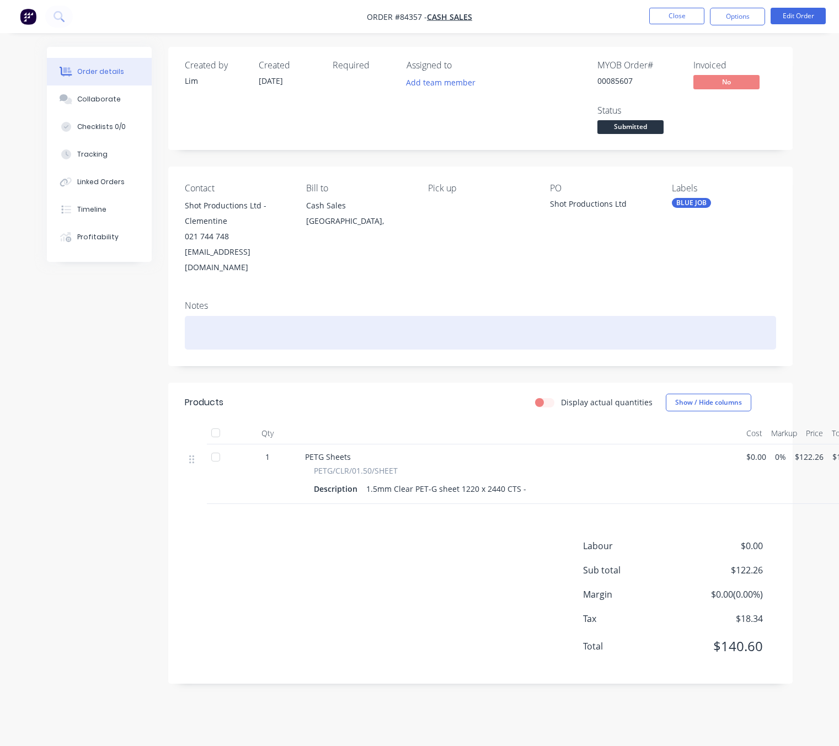
click at [228, 316] on div at bounding box center [480, 333] width 591 height 34
click at [328, 316] on div "Waiting on sample to confirm order [DATE]" at bounding box center [480, 333] width 591 height 34
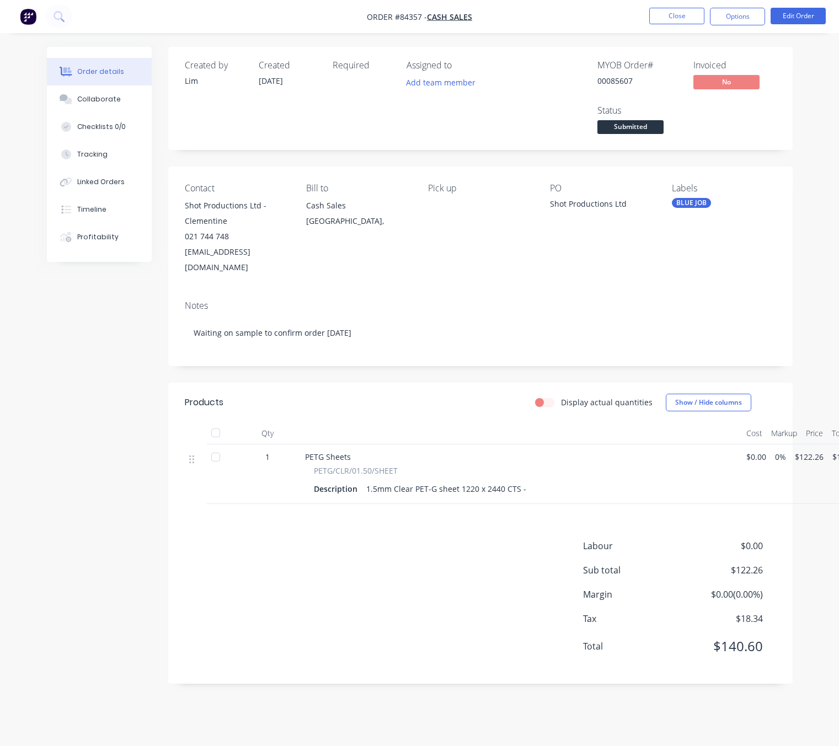
click at [356, 609] on div "Labour $0.00 Sub total $122.26 Margin $0.00 ( 0.00 %) Tax $18.34 Total $140.60" at bounding box center [480, 603] width 591 height 128
